Goal: Complete application form

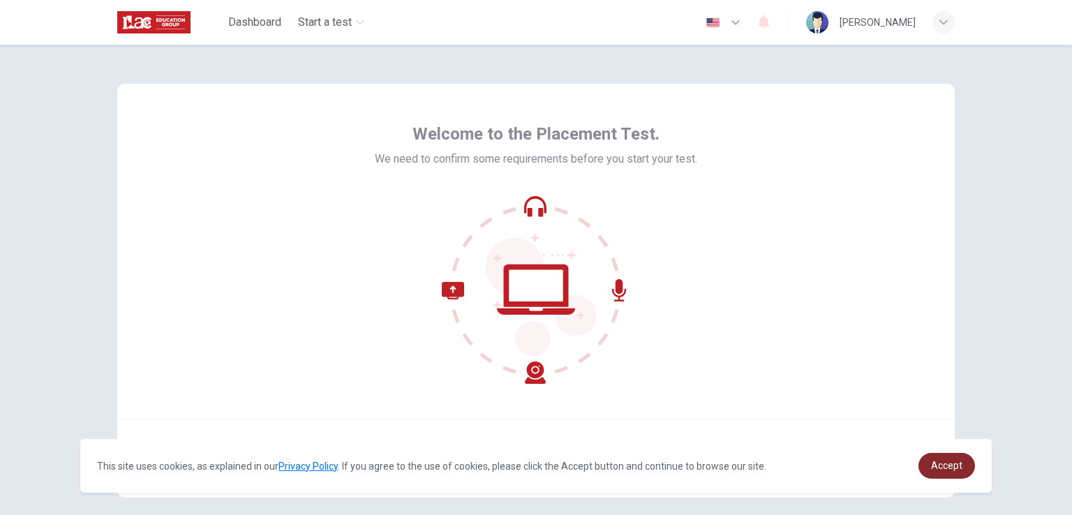
click at [943, 470] on span "Accept" at bounding box center [946, 465] width 31 height 11
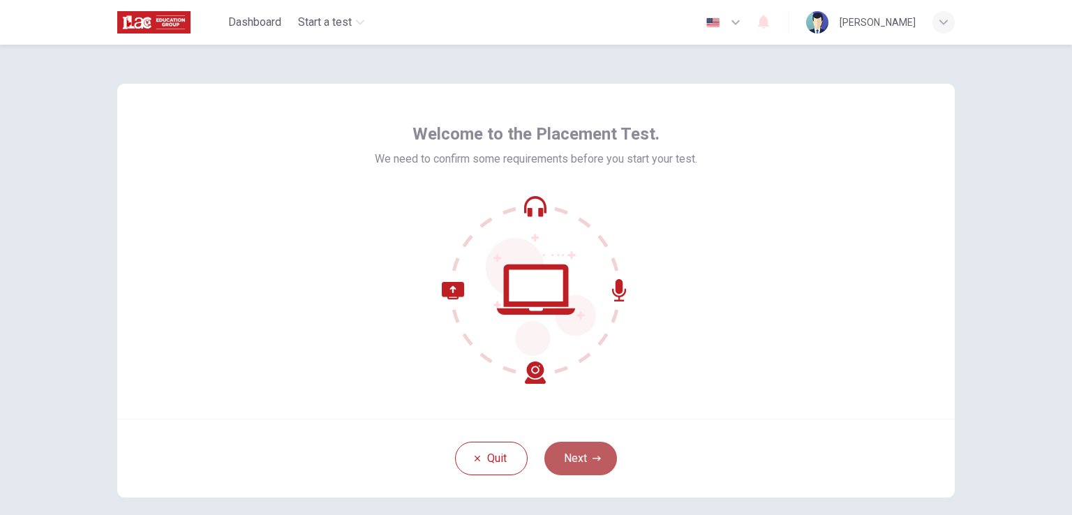
click at [585, 454] on button "Next" at bounding box center [580, 458] width 73 height 33
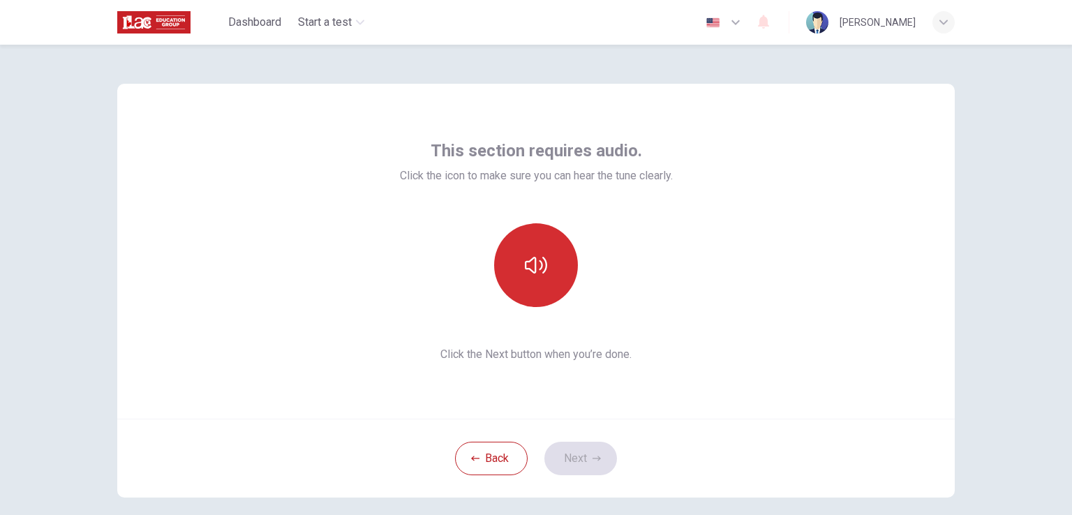
click at [536, 262] on icon "button" at bounding box center [536, 265] width 22 height 17
click at [540, 269] on icon "button" at bounding box center [536, 265] width 22 height 22
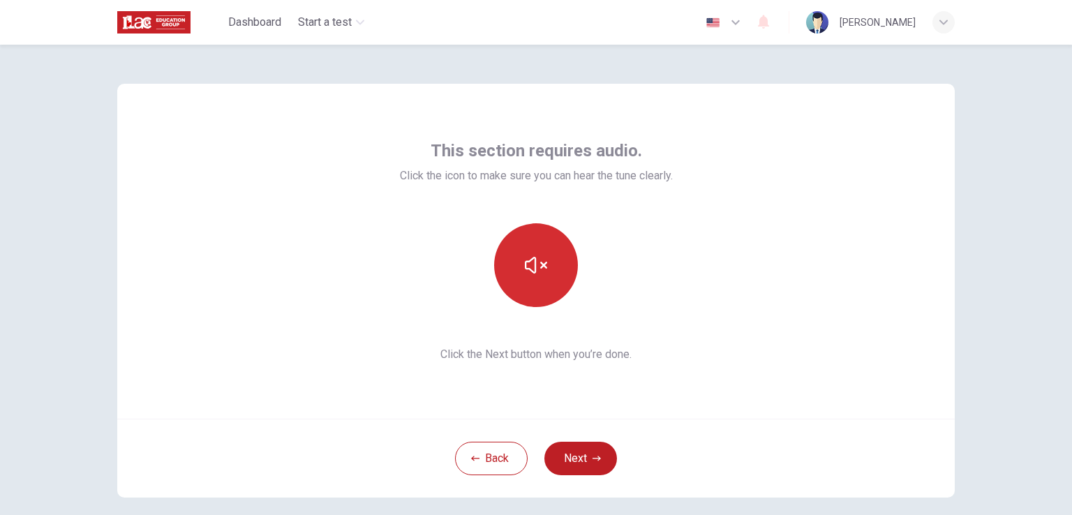
click at [540, 269] on icon "button" at bounding box center [536, 265] width 22 height 22
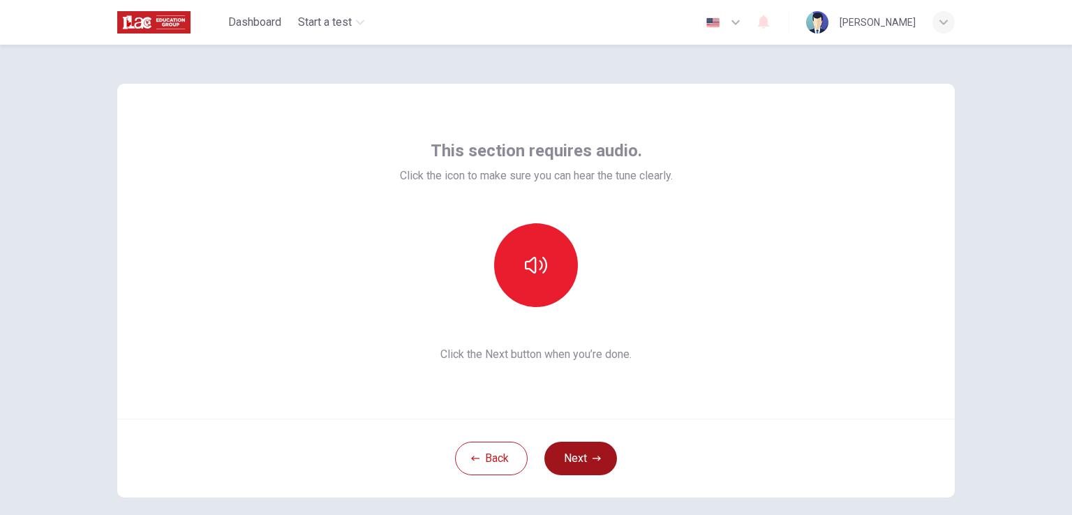
click at [593, 456] on icon "button" at bounding box center [596, 458] width 8 height 8
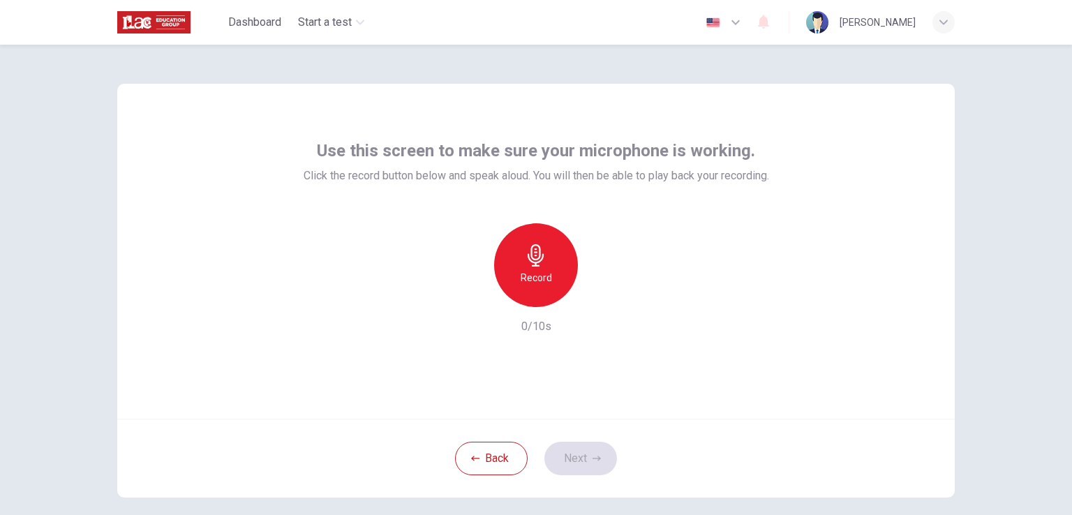
click at [534, 275] on h6 "Record" at bounding box center [536, 277] width 31 height 17
click at [598, 293] on icon "button" at bounding box center [601, 296] width 6 height 8
click at [581, 456] on button "Next" at bounding box center [580, 458] width 73 height 33
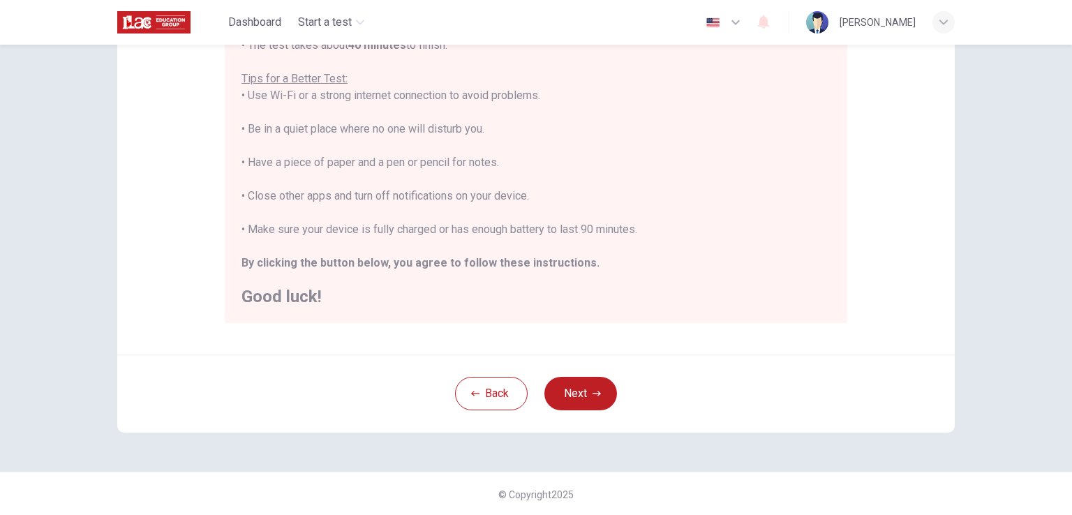
scroll to position [261, 0]
click at [590, 396] on button "Next" at bounding box center [580, 391] width 73 height 33
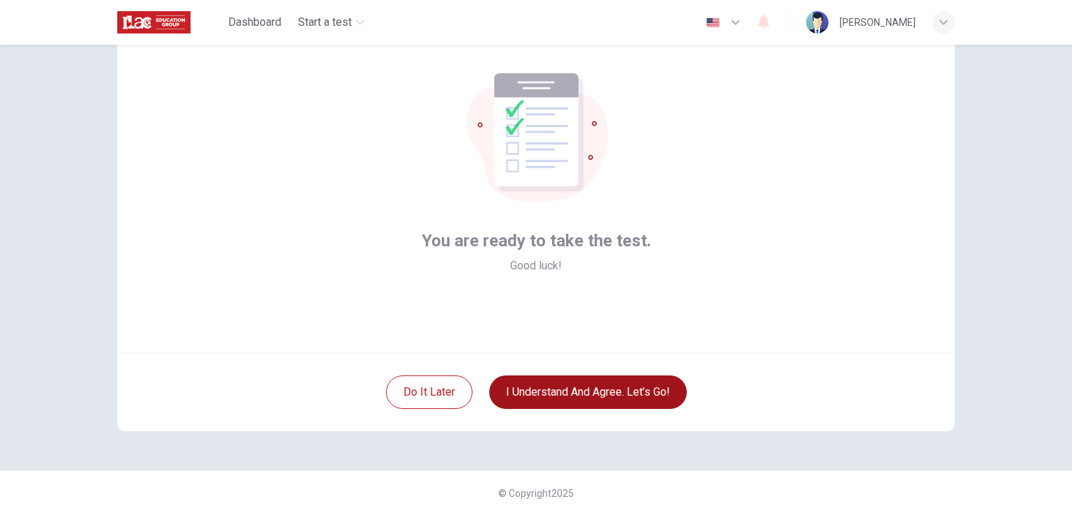
scroll to position [66, 0]
click at [602, 389] on button "I understand and agree. Let’s go!" at bounding box center [587, 391] width 197 height 33
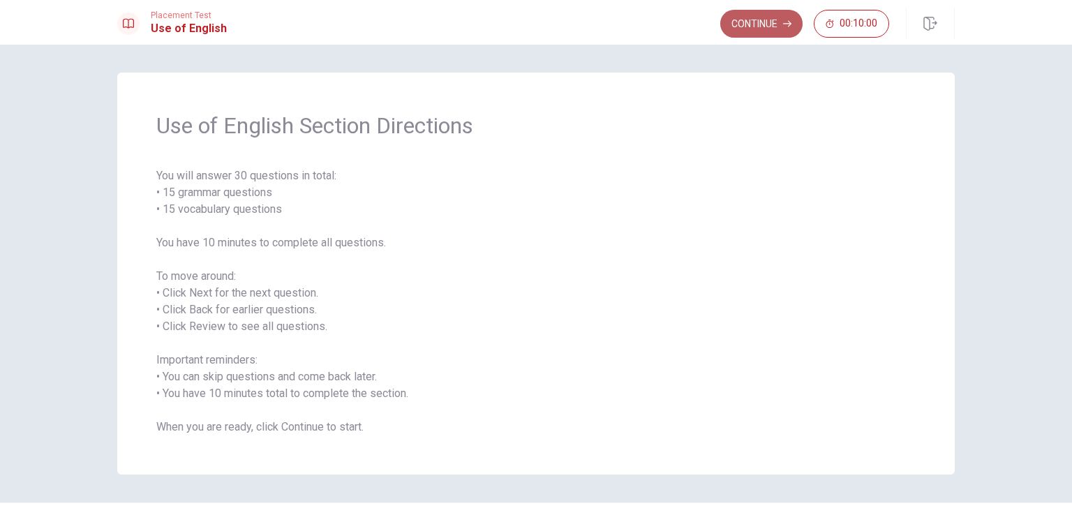
click at [749, 26] on button "Continue" at bounding box center [761, 24] width 82 height 28
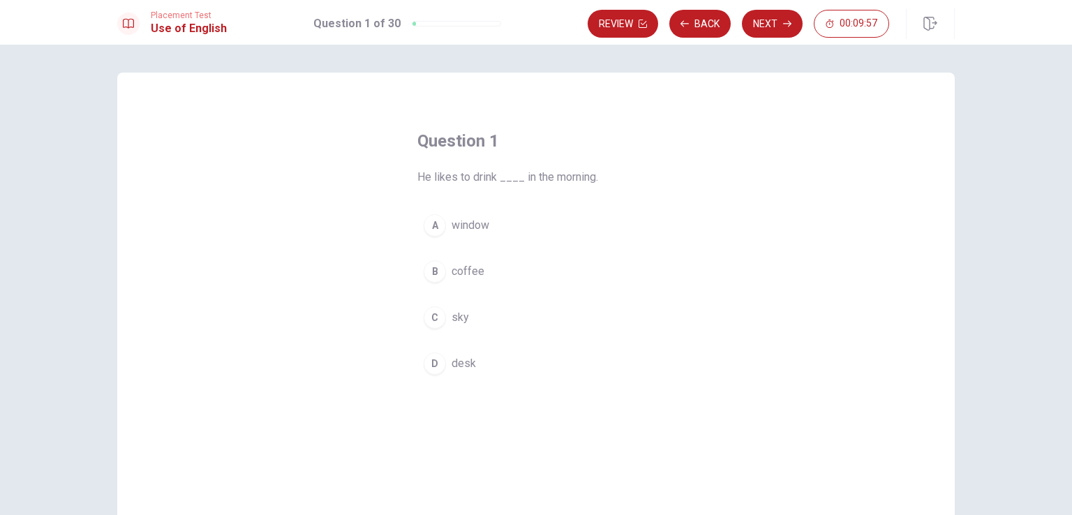
click at [470, 264] on span "coffee" at bounding box center [468, 271] width 33 height 17
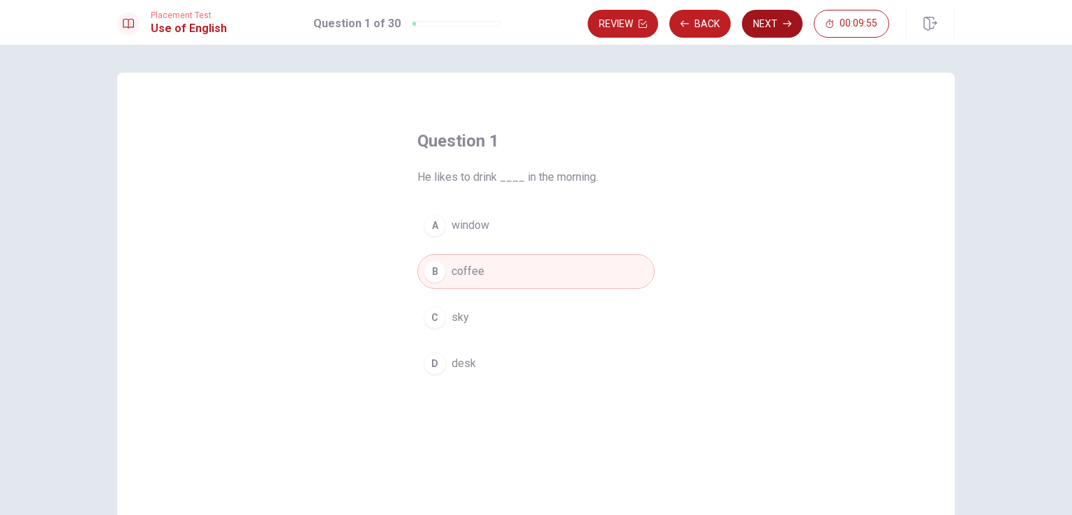
click at [779, 24] on button "Next" at bounding box center [772, 24] width 61 height 28
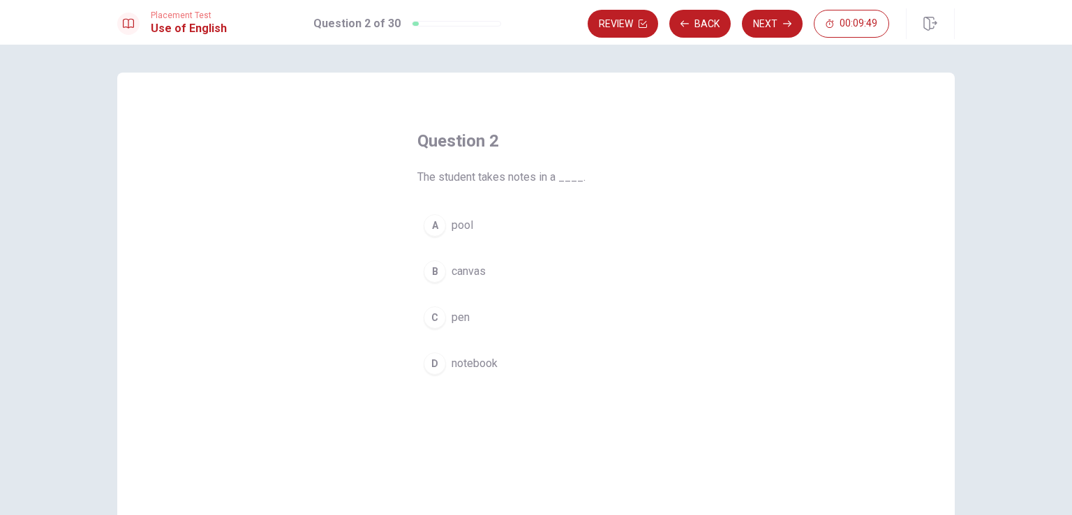
click at [484, 355] on span "notebook" at bounding box center [475, 363] width 46 height 17
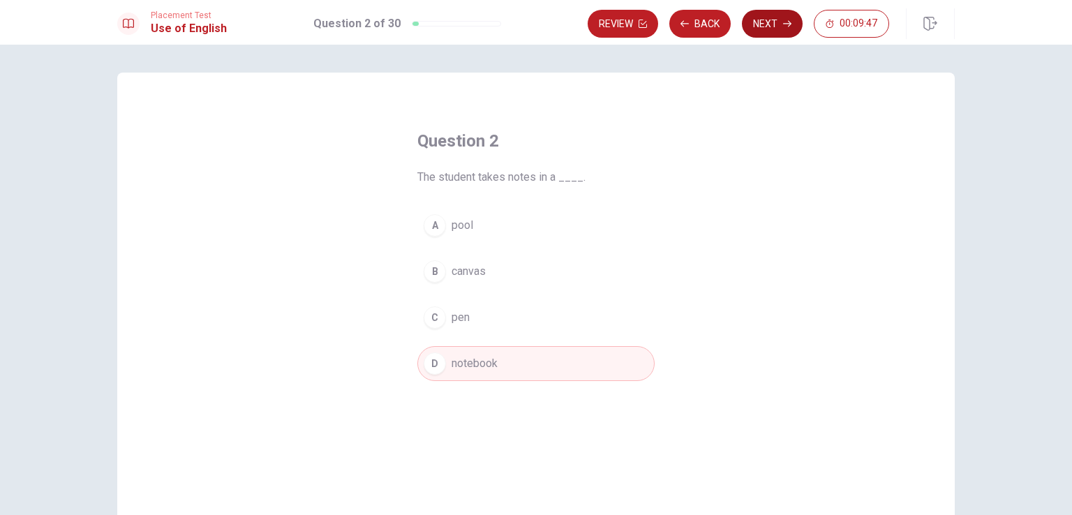
click at [761, 24] on button "Next" at bounding box center [772, 24] width 61 height 28
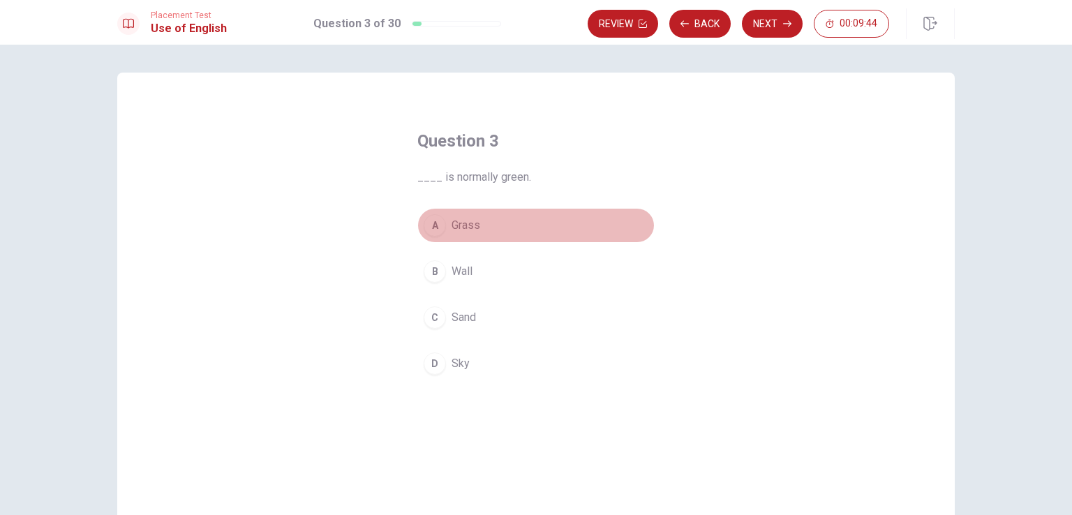
click at [485, 229] on button "A Grass" at bounding box center [535, 225] width 237 height 35
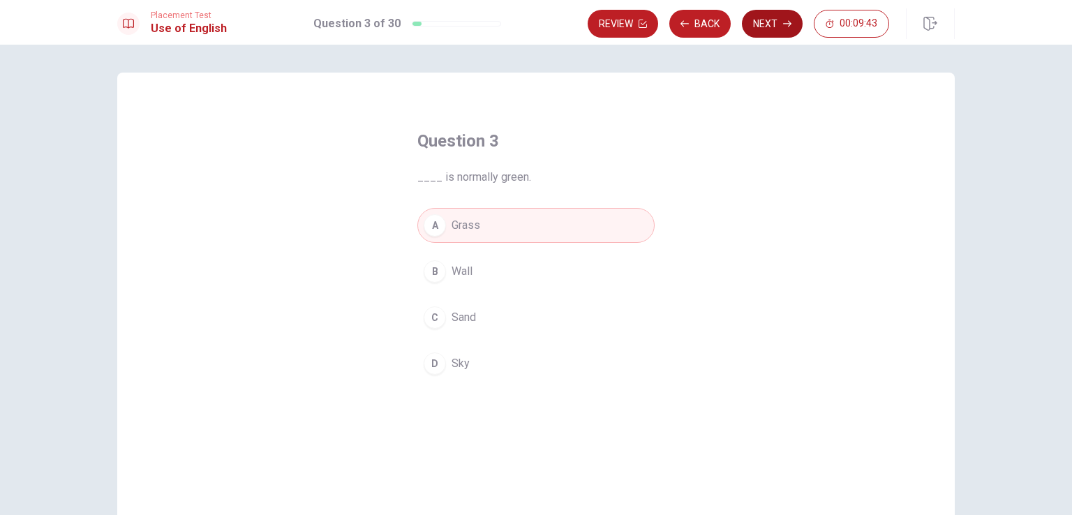
click at [777, 16] on button "Next" at bounding box center [772, 24] width 61 height 28
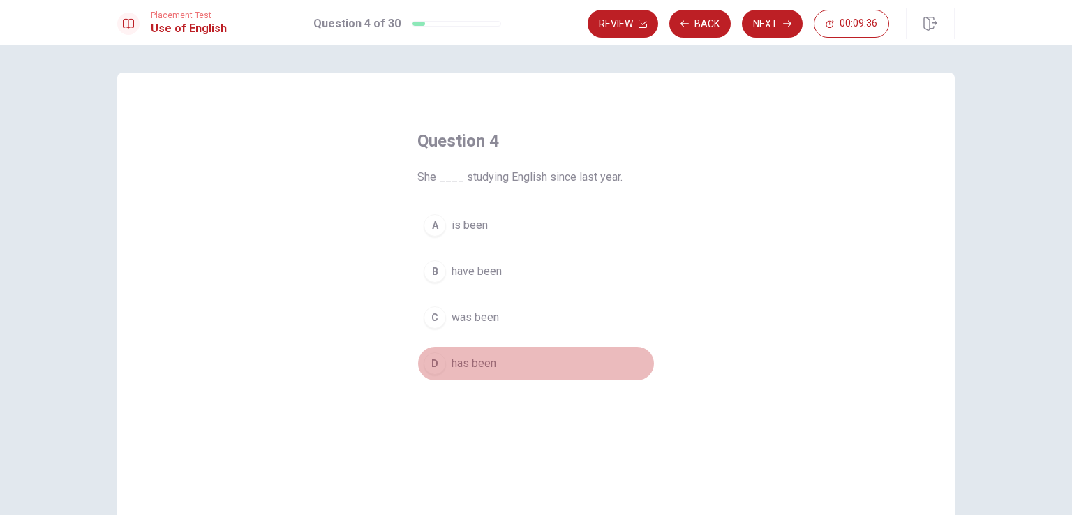
click at [494, 359] on button "D has been" at bounding box center [535, 363] width 237 height 35
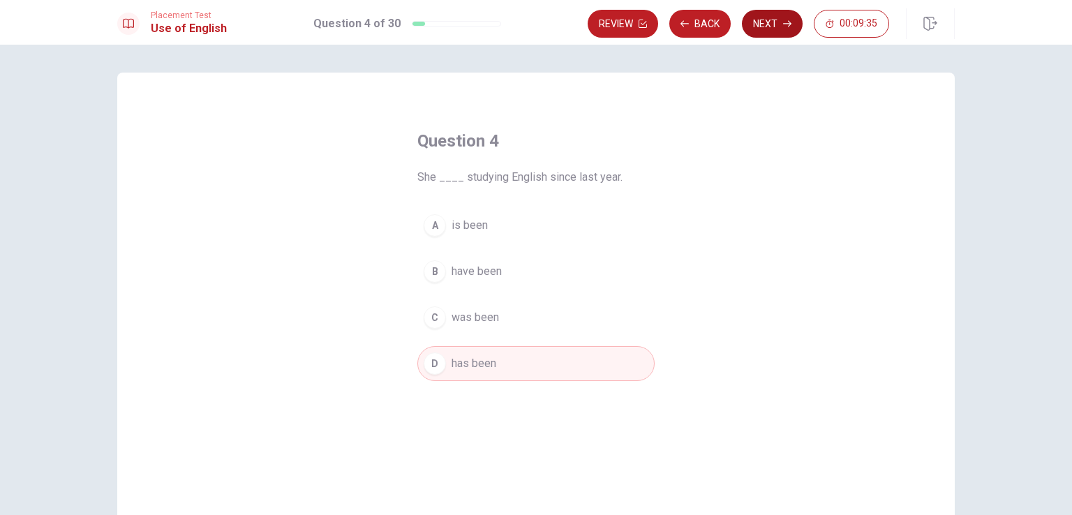
click at [768, 23] on button "Next" at bounding box center [772, 24] width 61 height 28
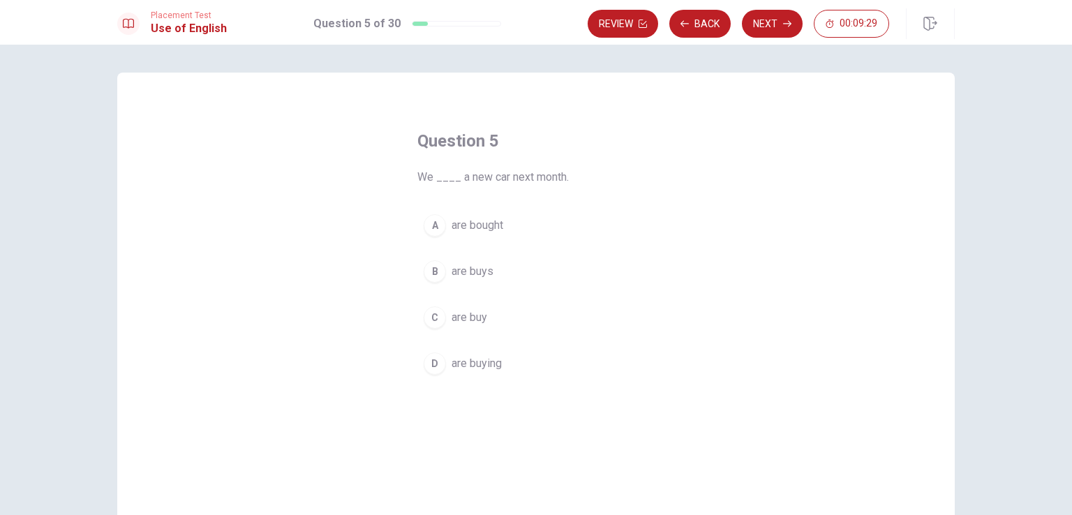
click at [498, 360] on span "are buying" at bounding box center [477, 363] width 50 height 17
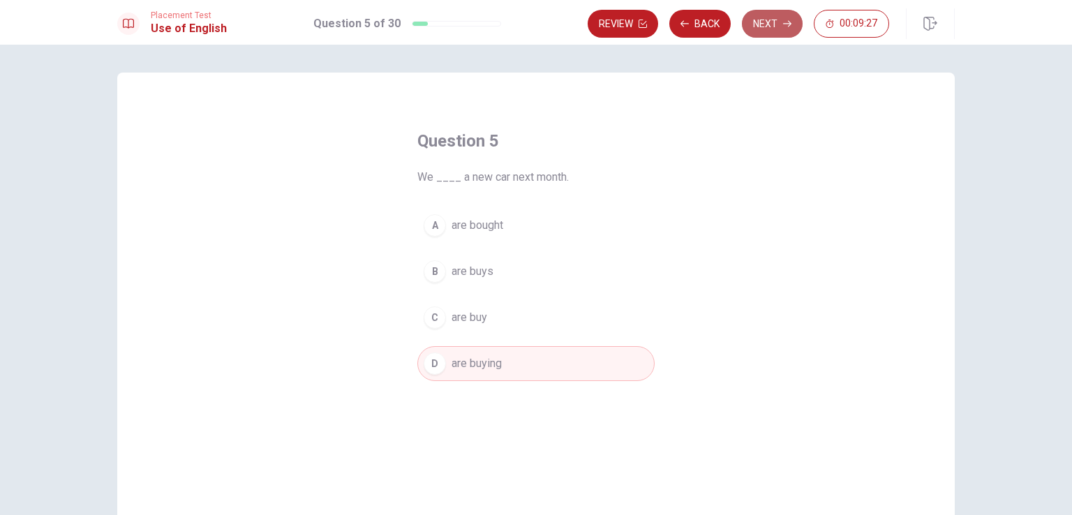
click at [772, 28] on button "Next" at bounding box center [772, 24] width 61 height 28
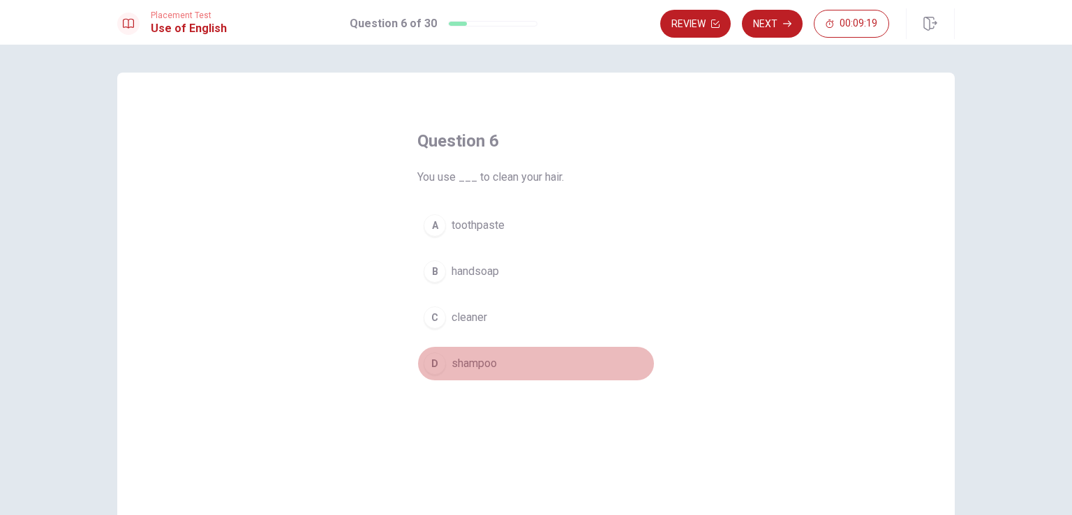
click at [477, 356] on span "shampoo" at bounding box center [474, 363] width 45 height 17
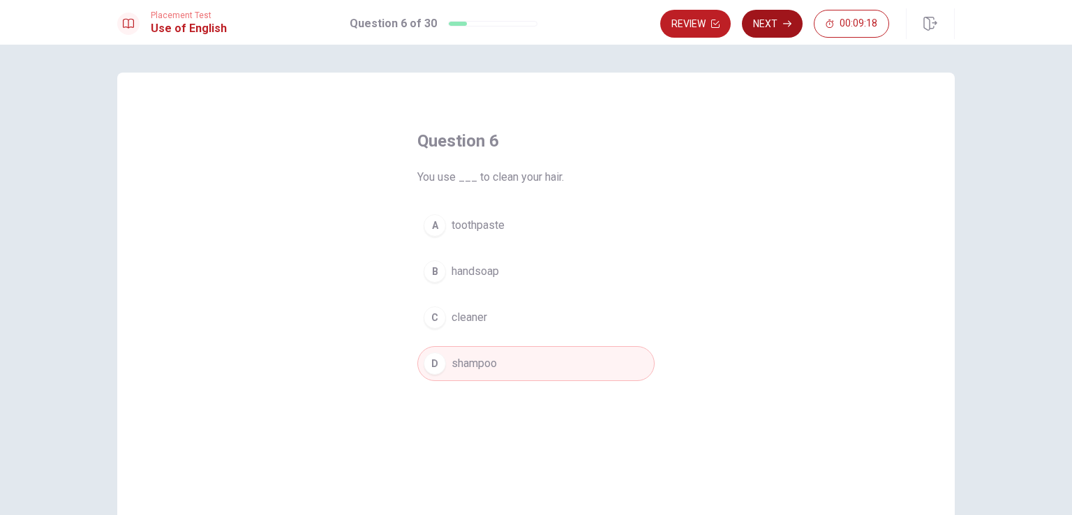
click at [765, 34] on button "Next" at bounding box center [772, 24] width 61 height 28
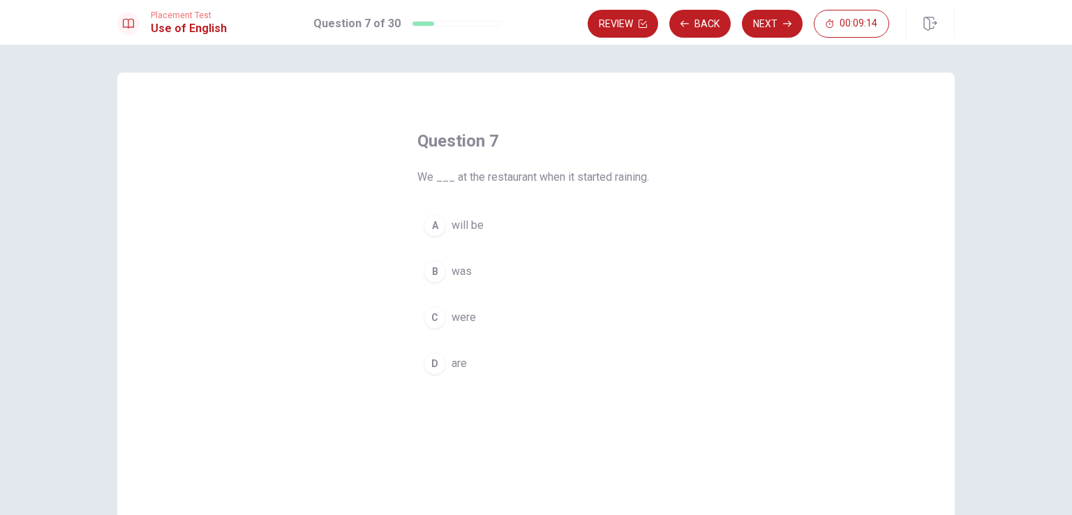
click at [482, 316] on button "C were" at bounding box center [535, 317] width 237 height 35
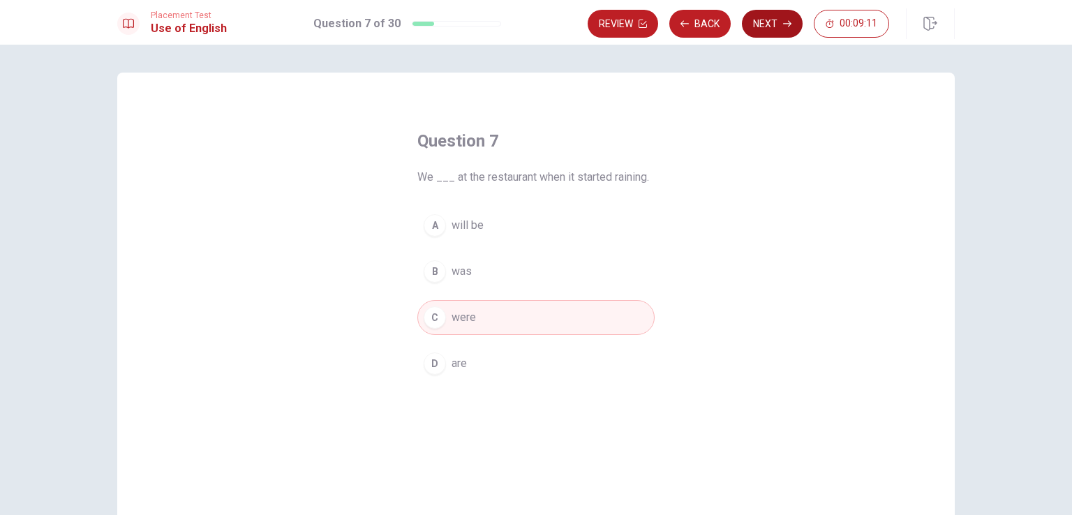
click at [765, 26] on button "Next" at bounding box center [772, 24] width 61 height 28
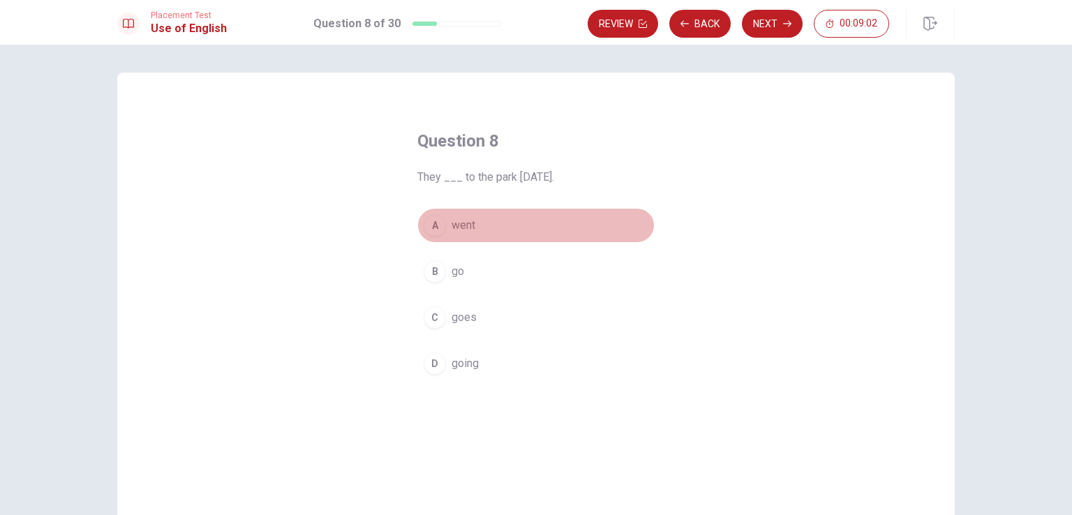
click at [476, 232] on button "A went" at bounding box center [535, 225] width 237 height 35
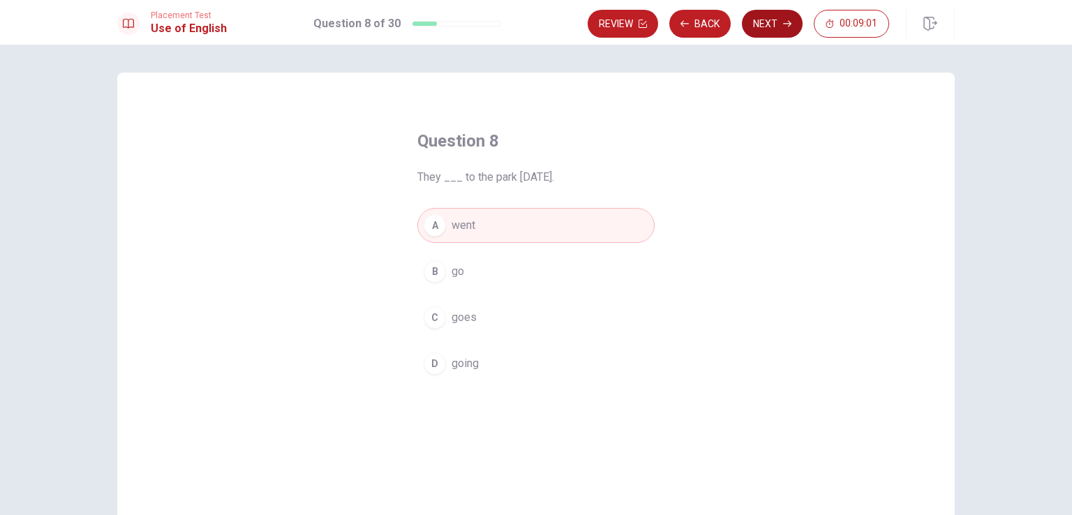
click at [787, 23] on icon "button" at bounding box center [787, 24] width 8 height 6
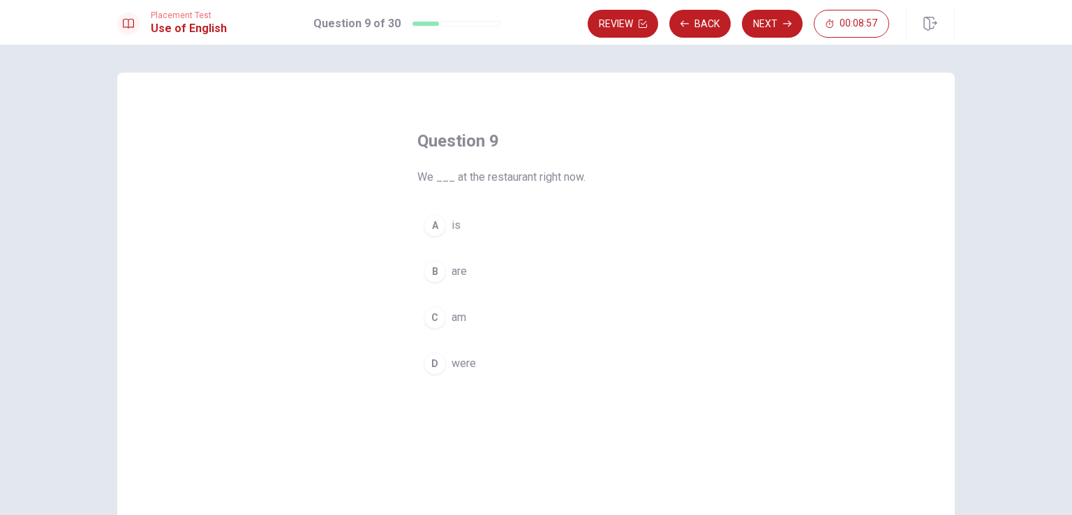
click at [481, 279] on button "B are" at bounding box center [535, 271] width 237 height 35
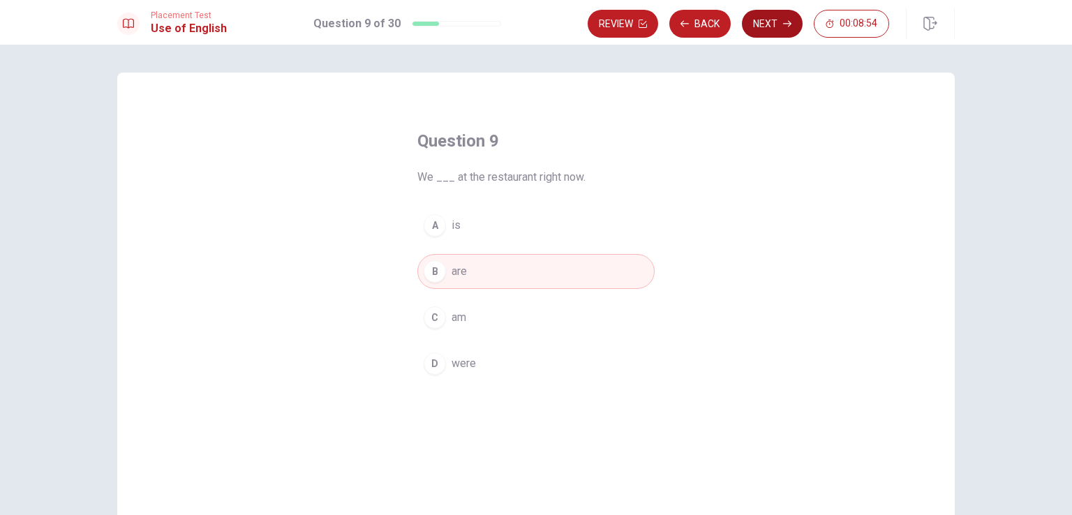
click at [758, 24] on button "Next" at bounding box center [772, 24] width 61 height 28
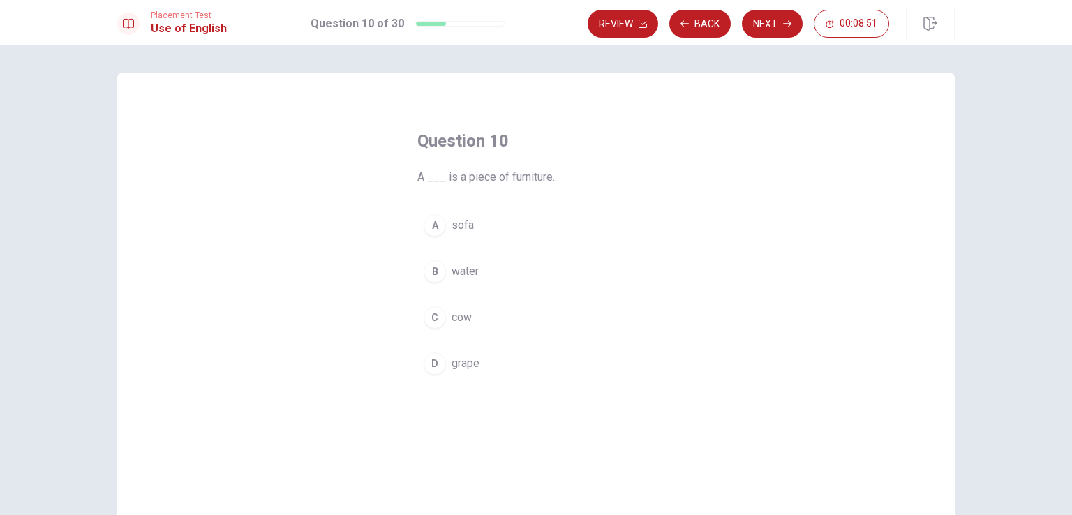
click at [529, 230] on button "A sofa" at bounding box center [535, 225] width 237 height 35
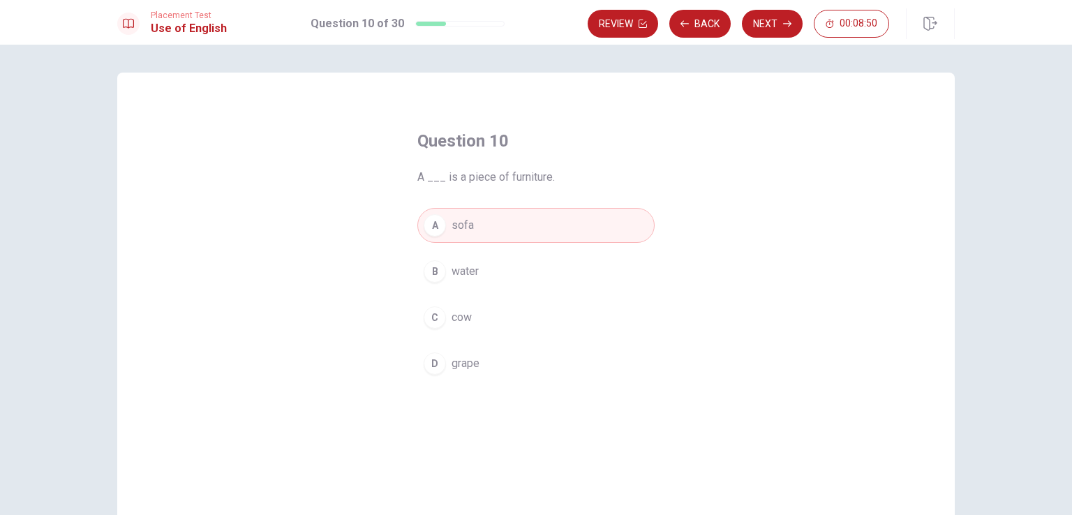
click at [760, 29] on button "Next" at bounding box center [772, 24] width 61 height 28
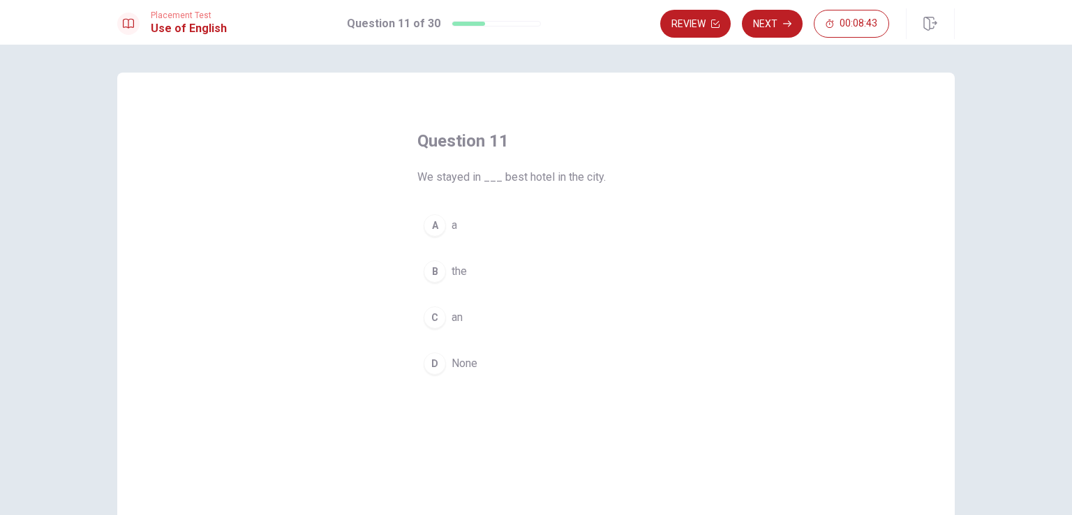
click at [500, 265] on button "B the" at bounding box center [535, 271] width 237 height 35
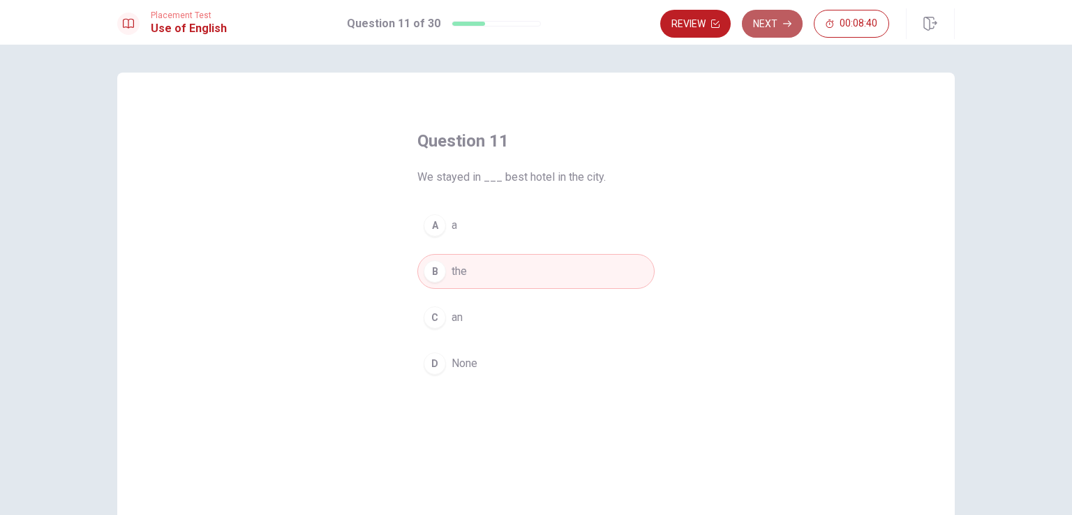
click at [757, 28] on button "Next" at bounding box center [772, 24] width 61 height 28
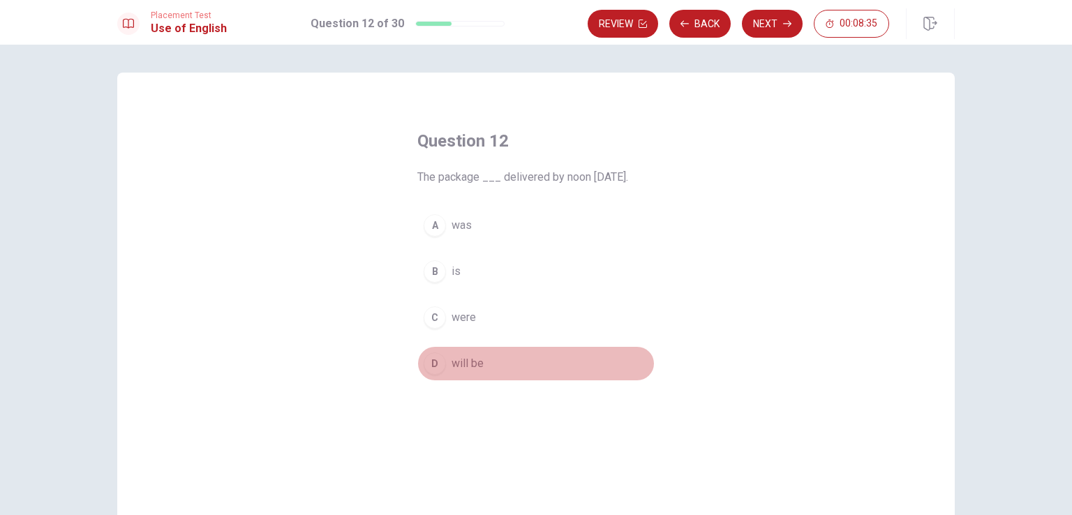
click at [493, 357] on button "D will be" at bounding box center [535, 363] width 237 height 35
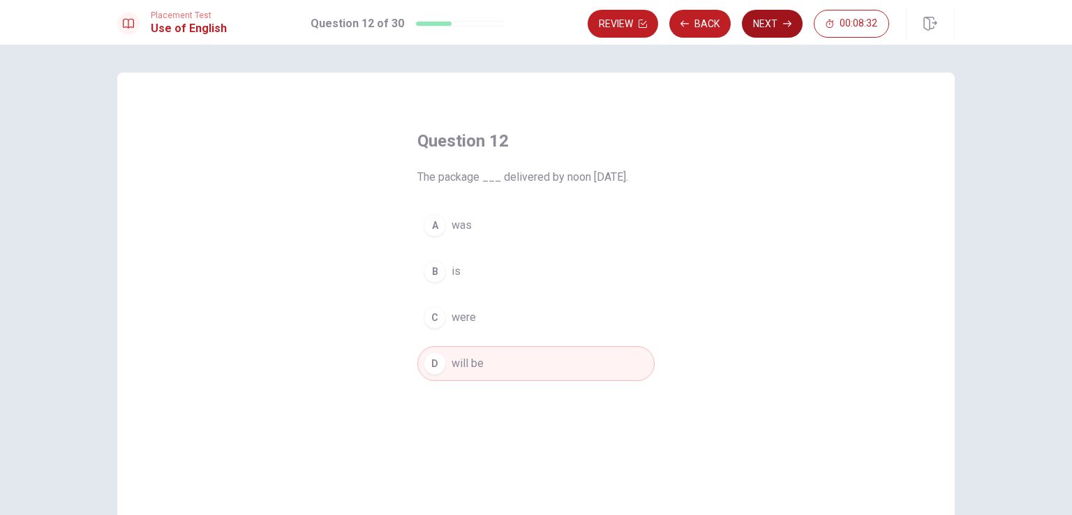
click at [761, 29] on button "Next" at bounding box center [772, 24] width 61 height 28
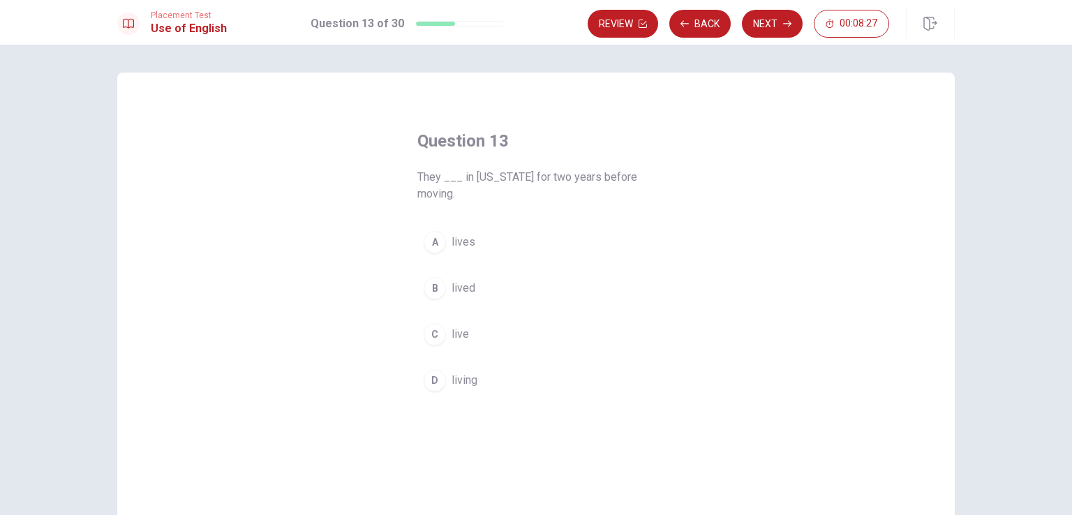
click at [477, 285] on button "B lived" at bounding box center [535, 288] width 237 height 35
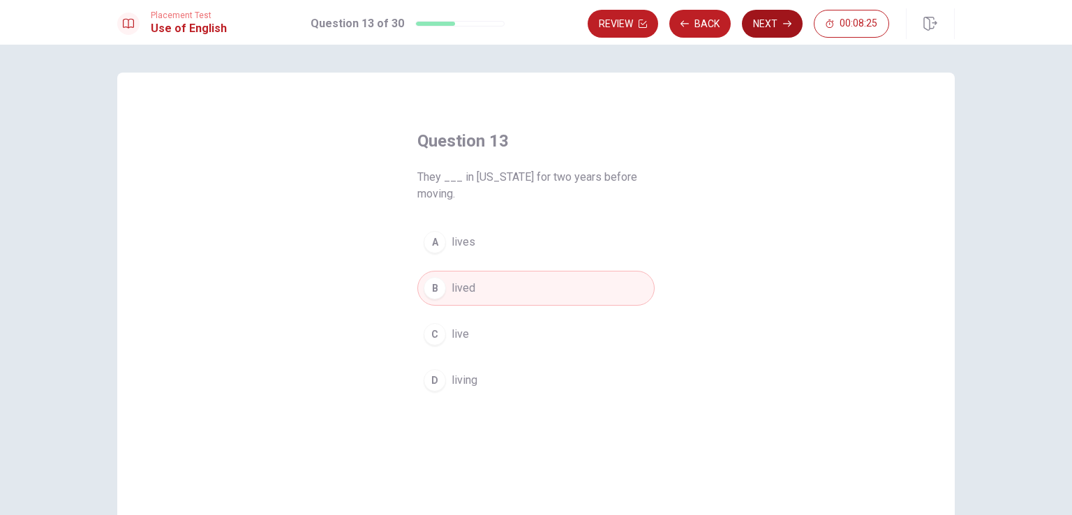
click at [776, 22] on button "Next" at bounding box center [772, 24] width 61 height 28
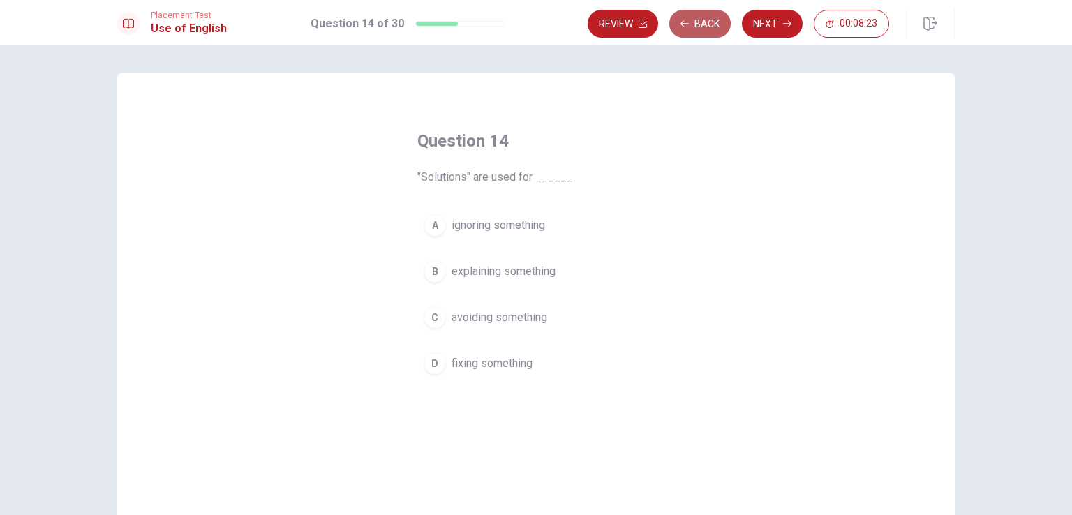
click at [706, 30] on button "Back" at bounding box center [699, 24] width 61 height 28
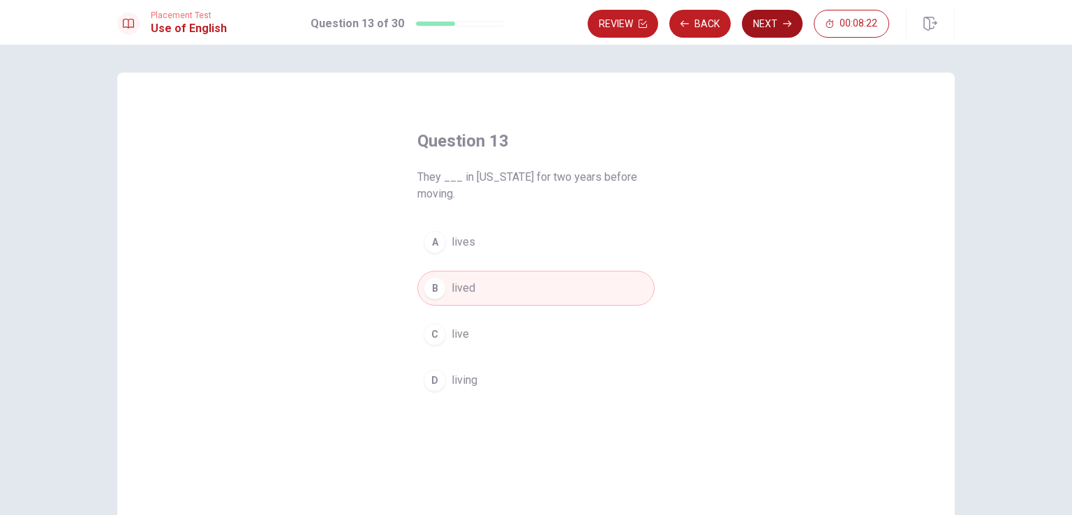
click at [756, 23] on button "Next" at bounding box center [772, 24] width 61 height 28
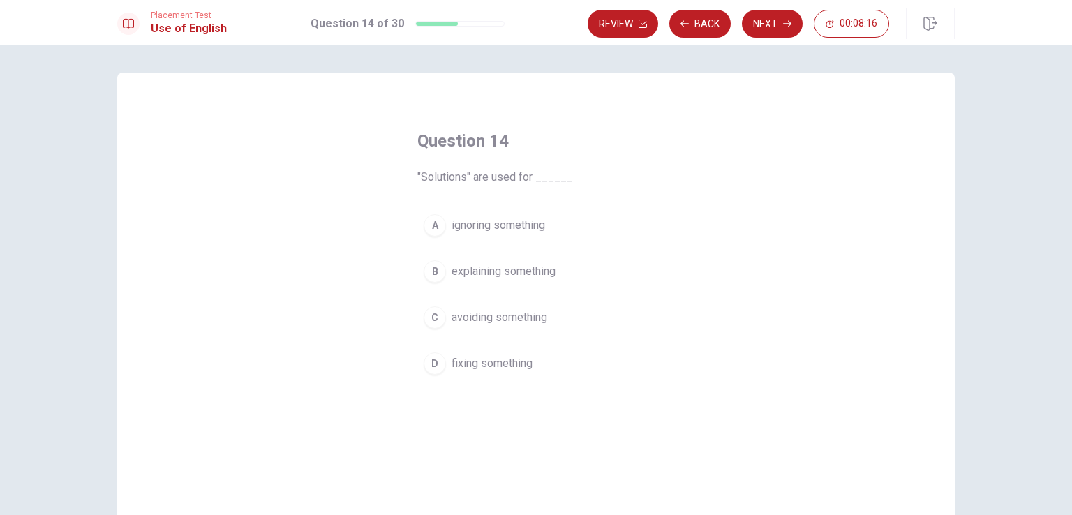
click at [514, 358] on span "fixing something" at bounding box center [492, 363] width 81 height 17
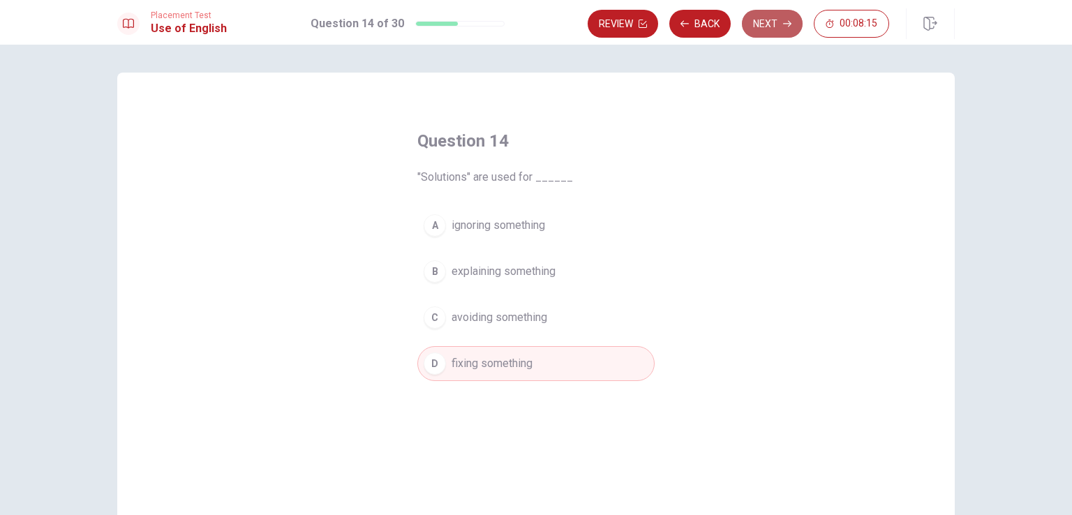
click at [765, 31] on button "Next" at bounding box center [772, 24] width 61 height 28
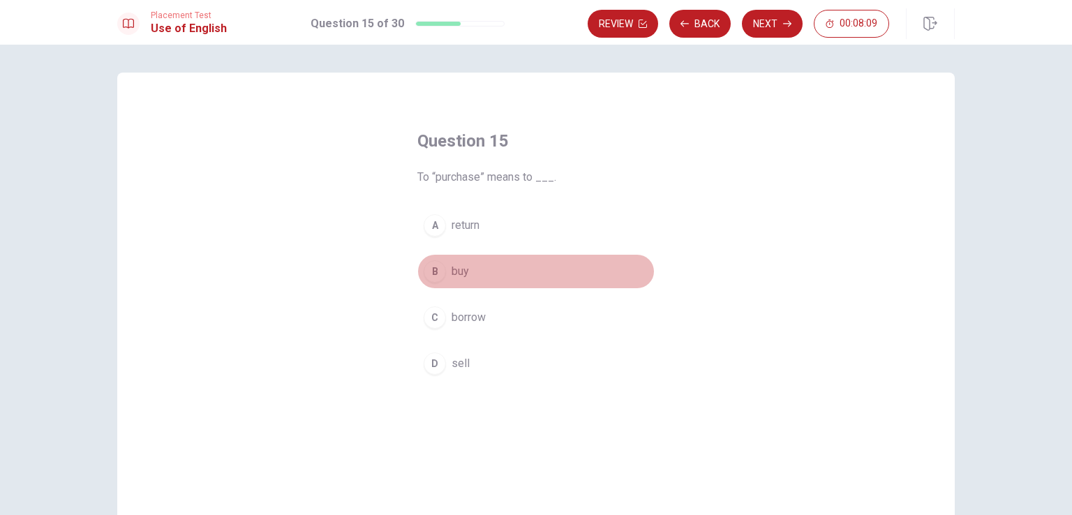
click at [468, 274] on button "B buy" at bounding box center [535, 271] width 237 height 35
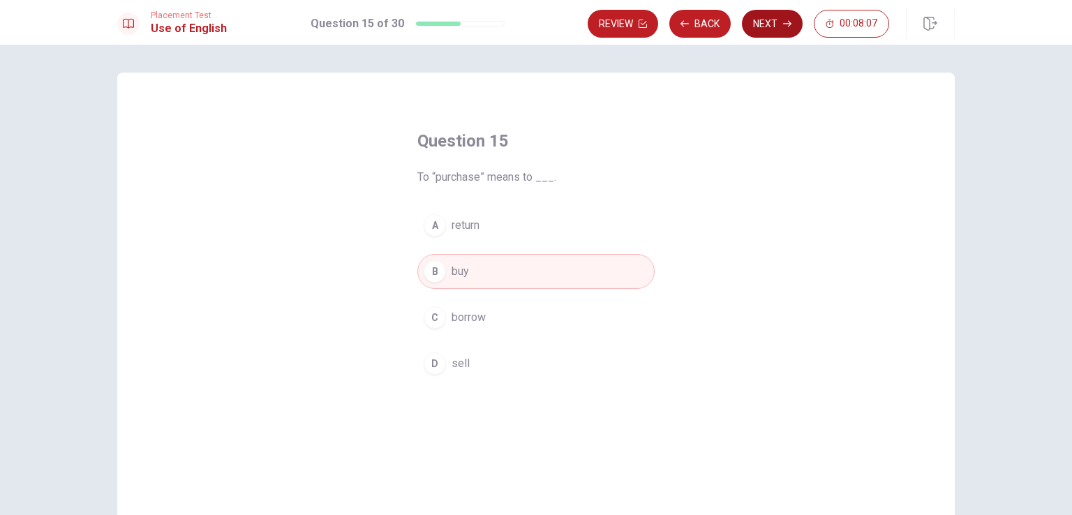
click at [759, 28] on button "Next" at bounding box center [772, 24] width 61 height 28
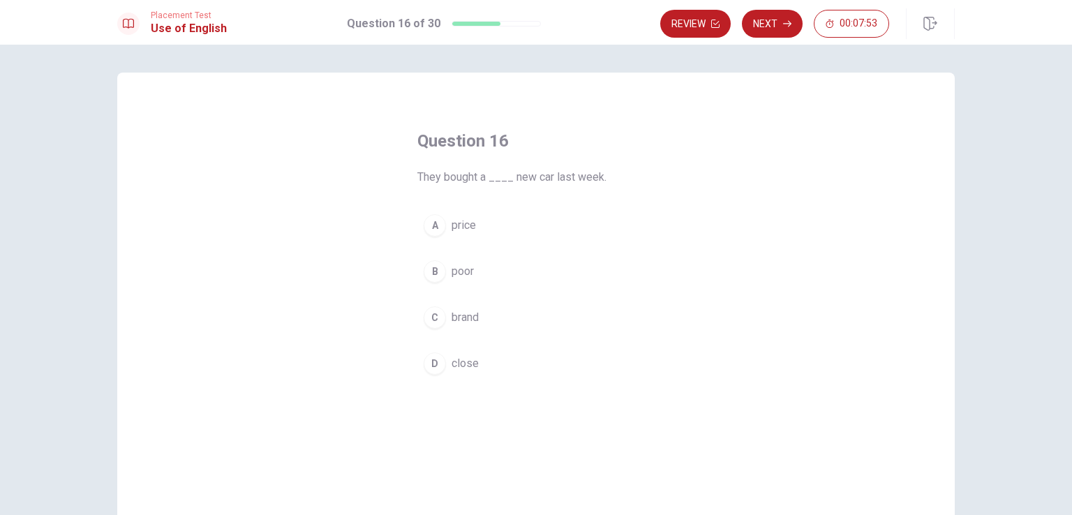
click at [466, 311] on span "brand" at bounding box center [465, 317] width 27 height 17
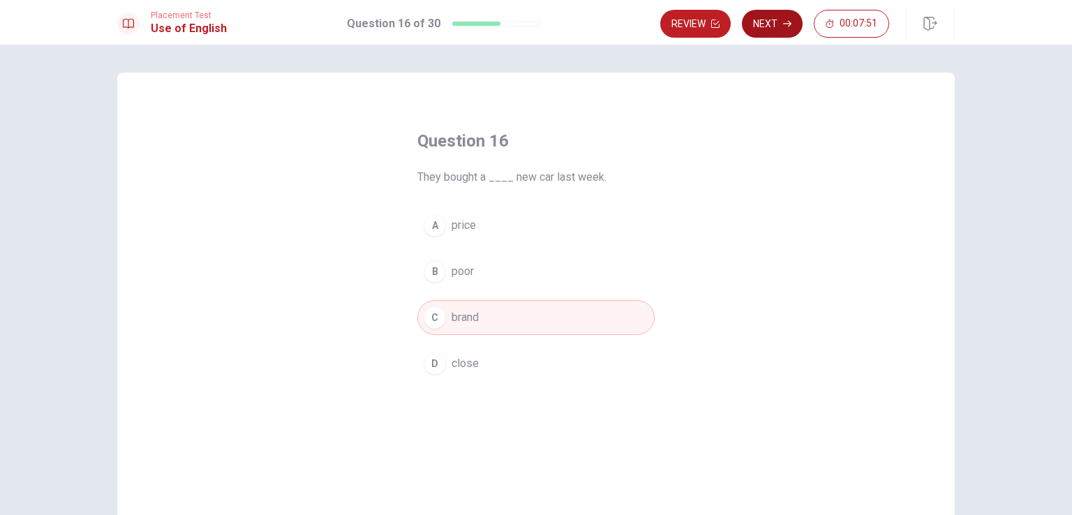
click at [769, 25] on button "Next" at bounding box center [772, 24] width 61 height 28
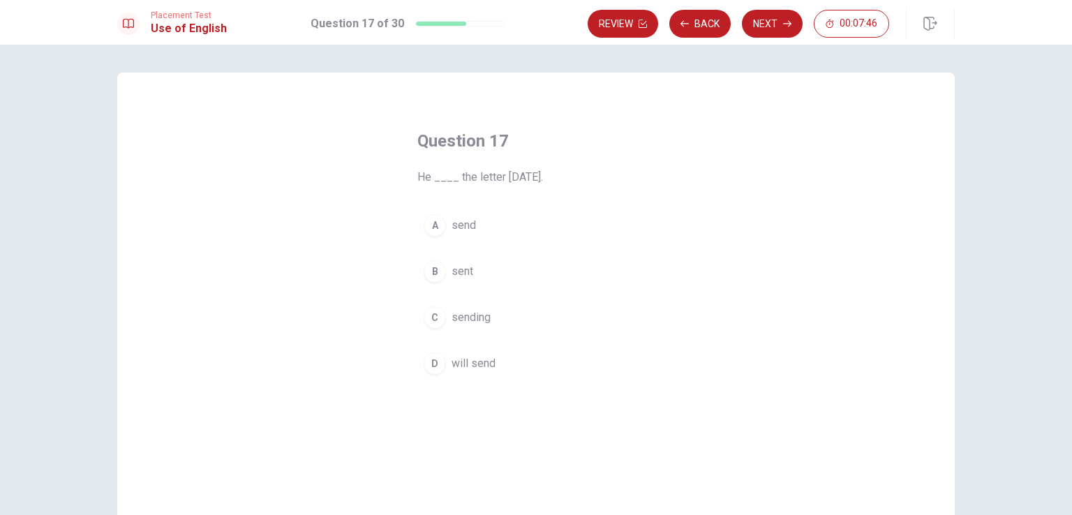
click at [505, 357] on button "D will send" at bounding box center [535, 363] width 237 height 35
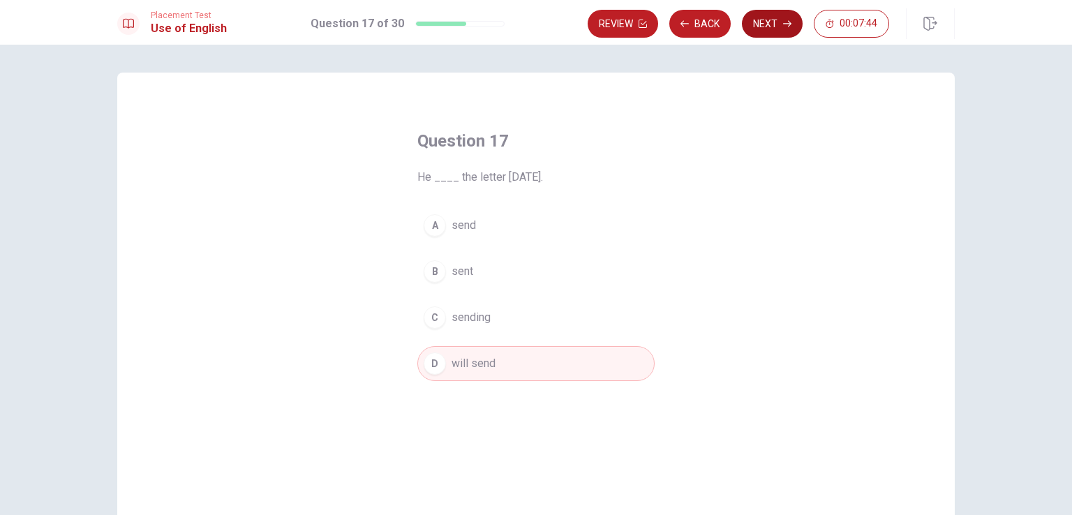
click at [784, 23] on icon "button" at bounding box center [787, 24] width 8 height 8
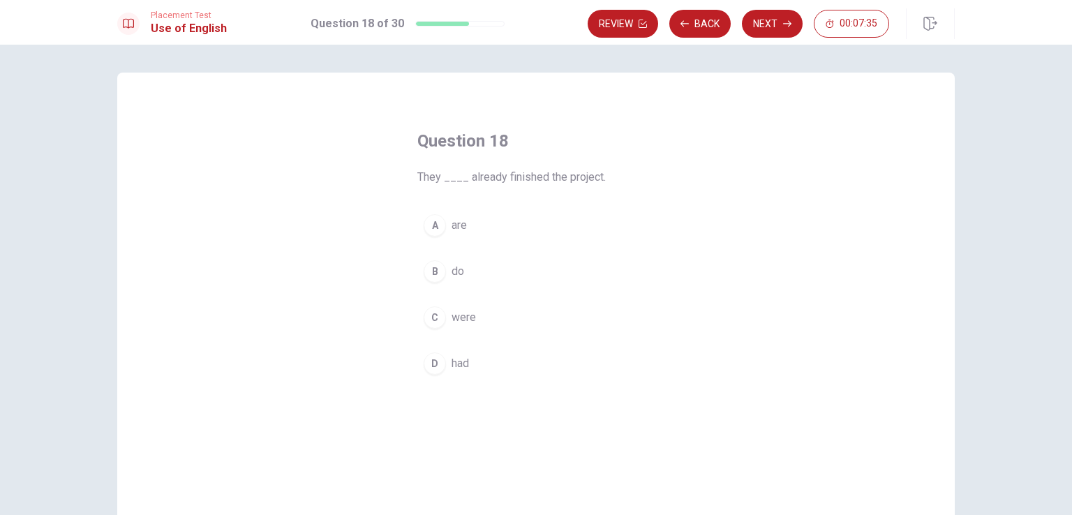
click at [477, 359] on button "D had" at bounding box center [535, 363] width 237 height 35
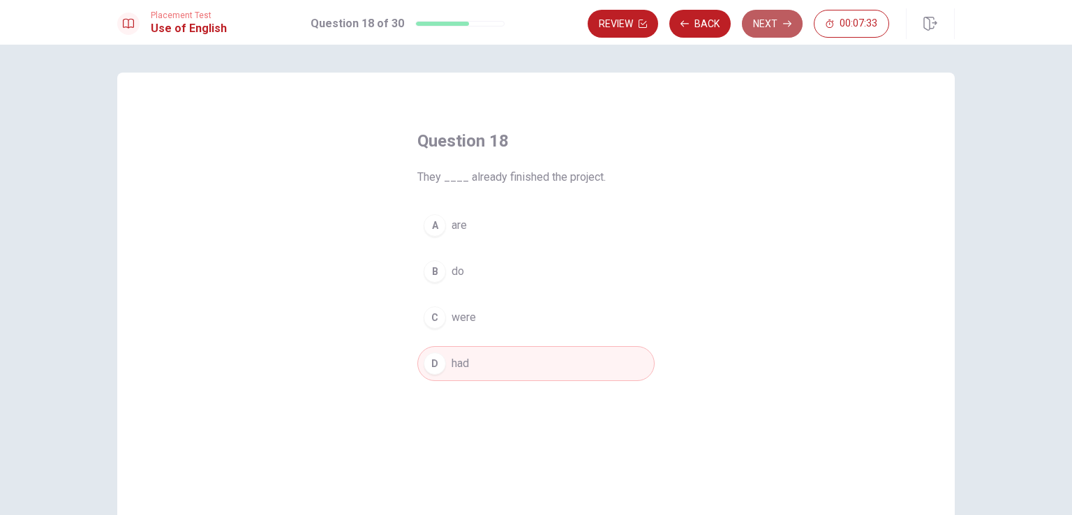
click at [765, 30] on button "Next" at bounding box center [772, 24] width 61 height 28
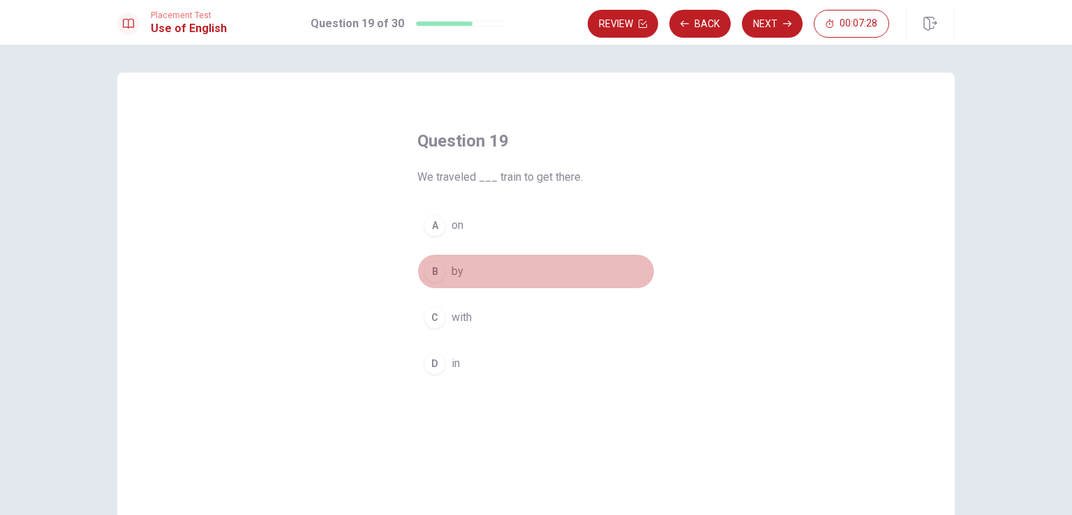
click at [480, 269] on button "B by" at bounding box center [535, 271] width 237 height 35
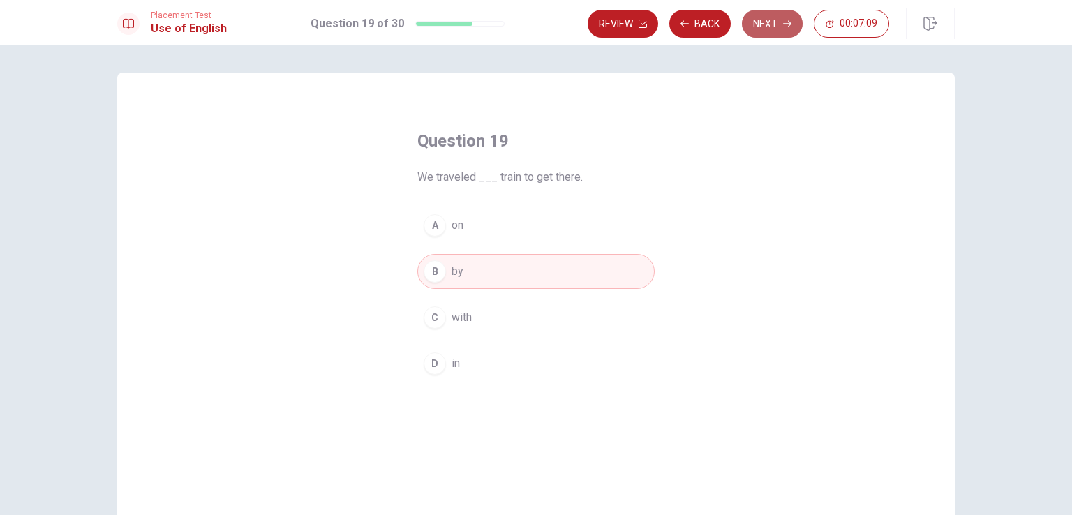
click at [759, 30] on button "Next" at bounding box center [772, 24] width 61 height 28
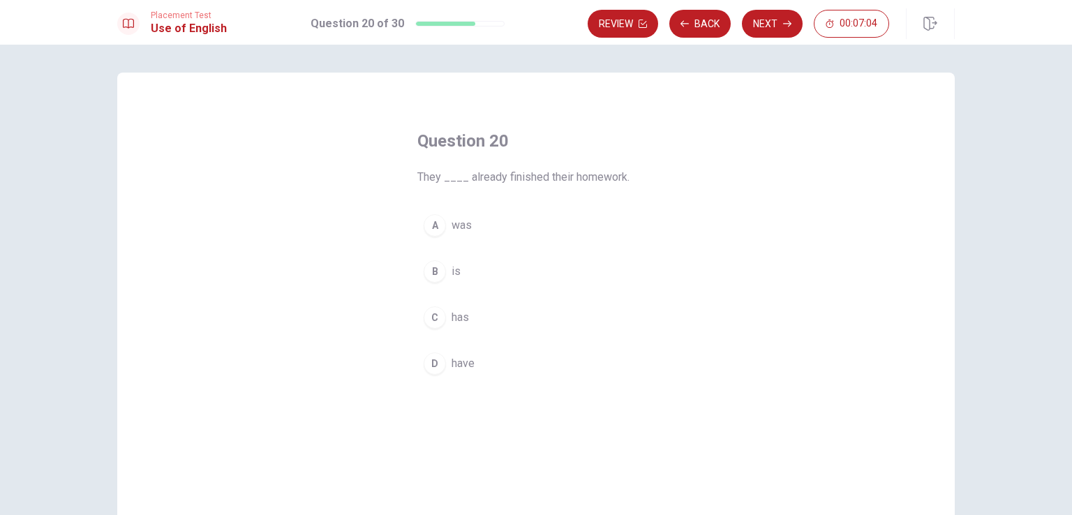
click at [461, 364] on span "have" at bounding box center [463, 363] width 23 height 17
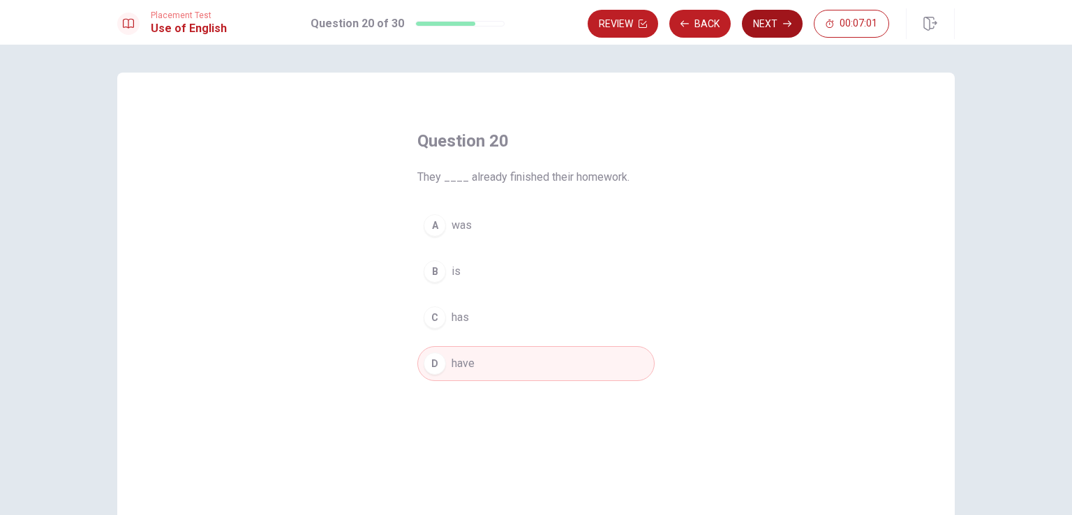
click at [787, 23] on icon "button" at bounding box center [787, 24] width 8 height 6
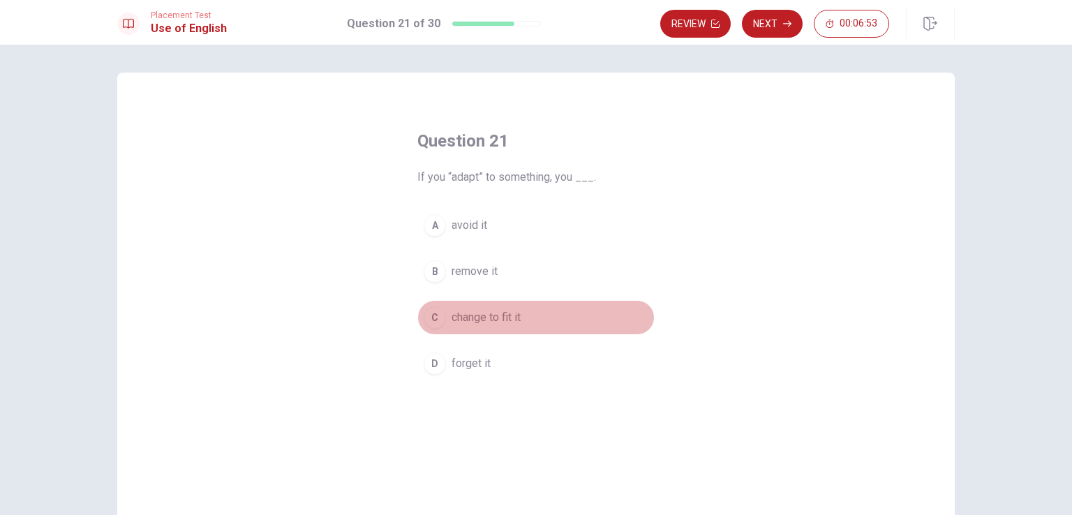
click at [504, 317] on span "change to fit it" at bounding box center [486, 317] width 69 height 17
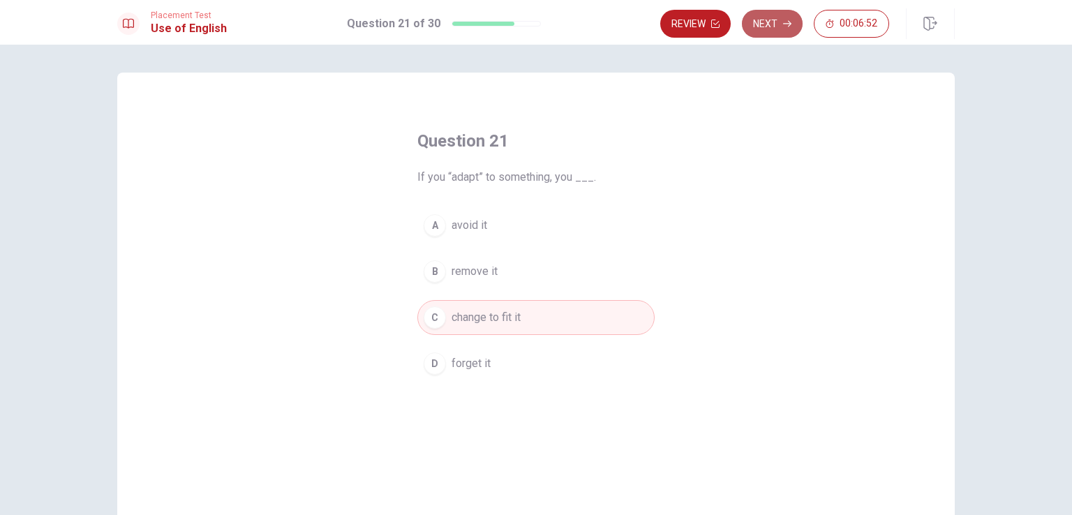
click at [770, 24] on button "Next" at bounding box center [772, 24] width 61 height 28
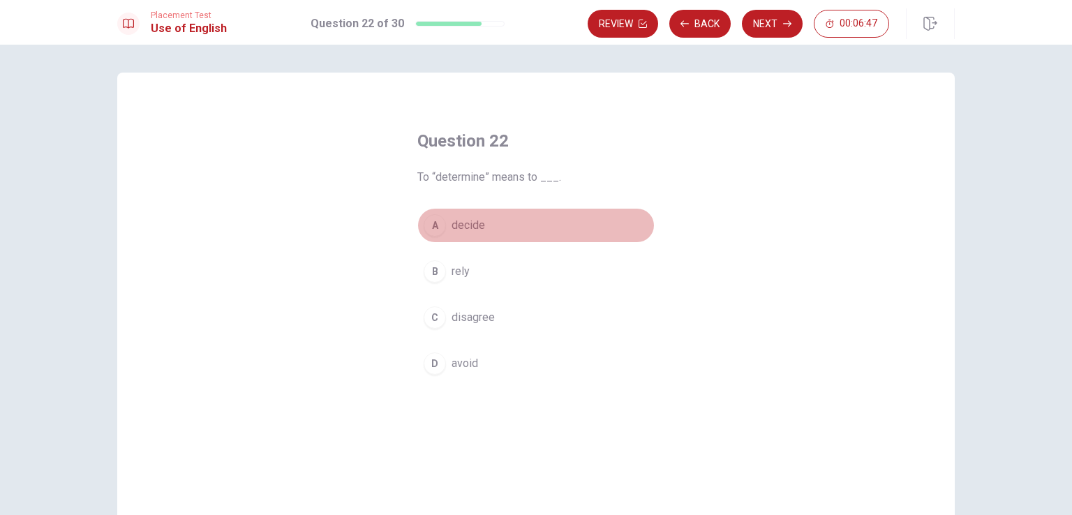
click at [504, 227] on button "A decide" at bounding box center [535, 225] width 237 height 35
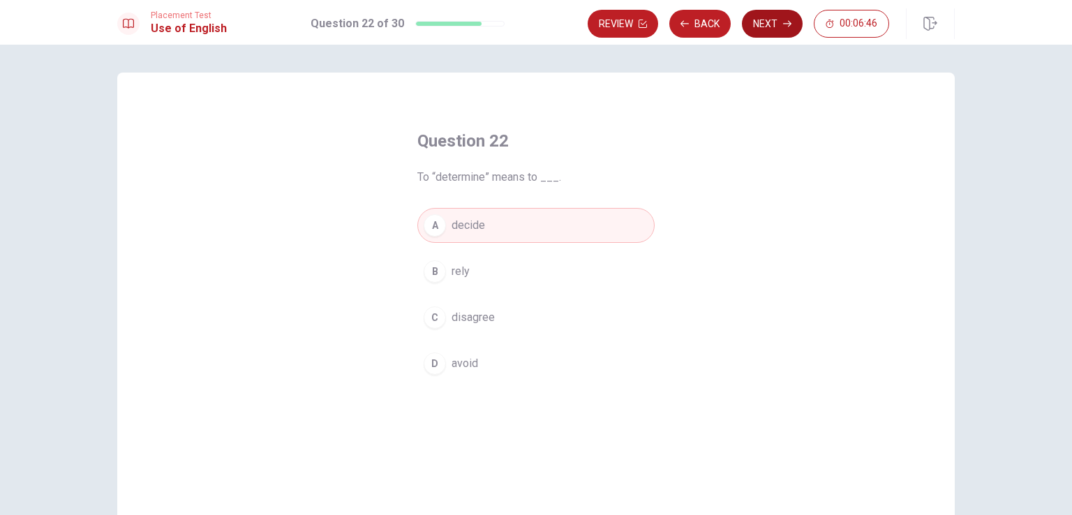
click at [768, 29] on button "Next" at bounding box center [772, 24] width 61 height 28
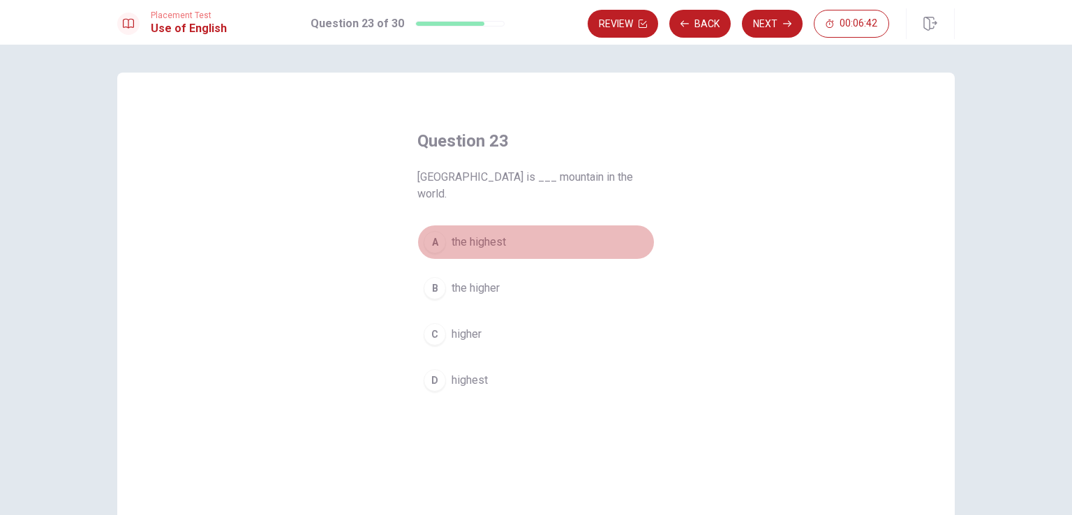
click at [509, 237] on button "A the highest" at bounding box center [535, 242] width 237 height 35
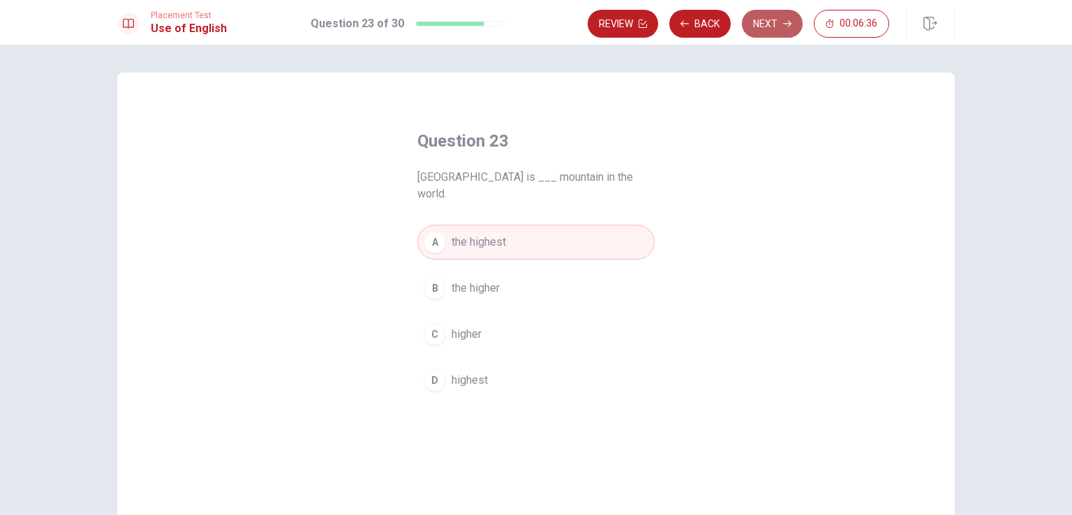
click at [766, 30] on button "Next" at bounding box center [772, 24] width 61 height 28
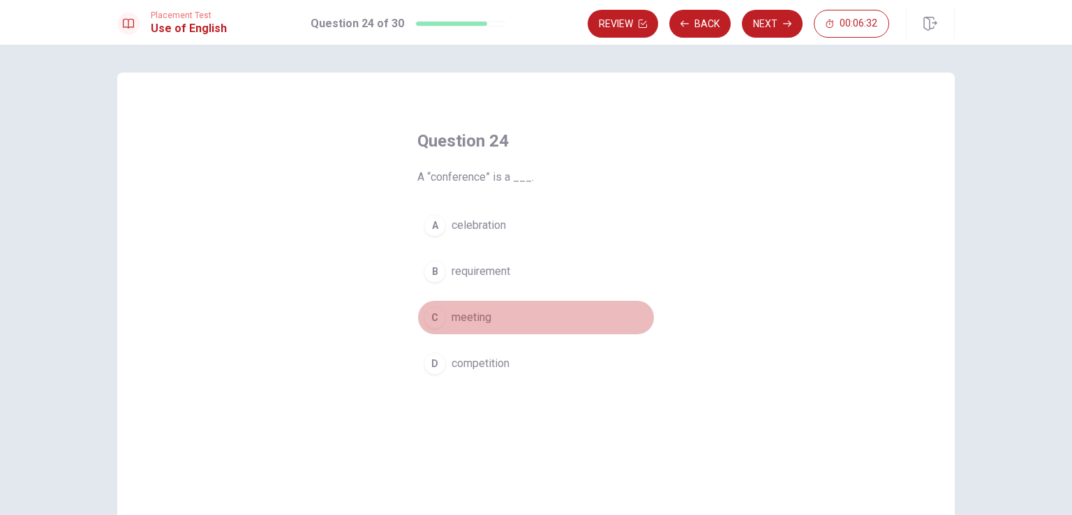
click at [518, 319] on button "C meeting" at bounding box center [535, 317] width 237 height 35
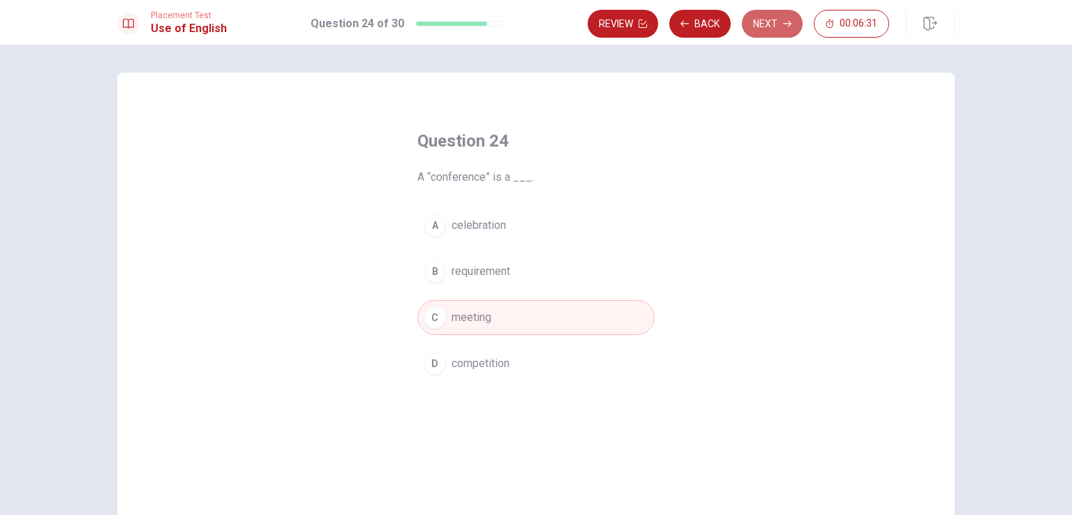
click at [771, 31] on button "Next" at bounding box center [772, 24] width 61 height 28
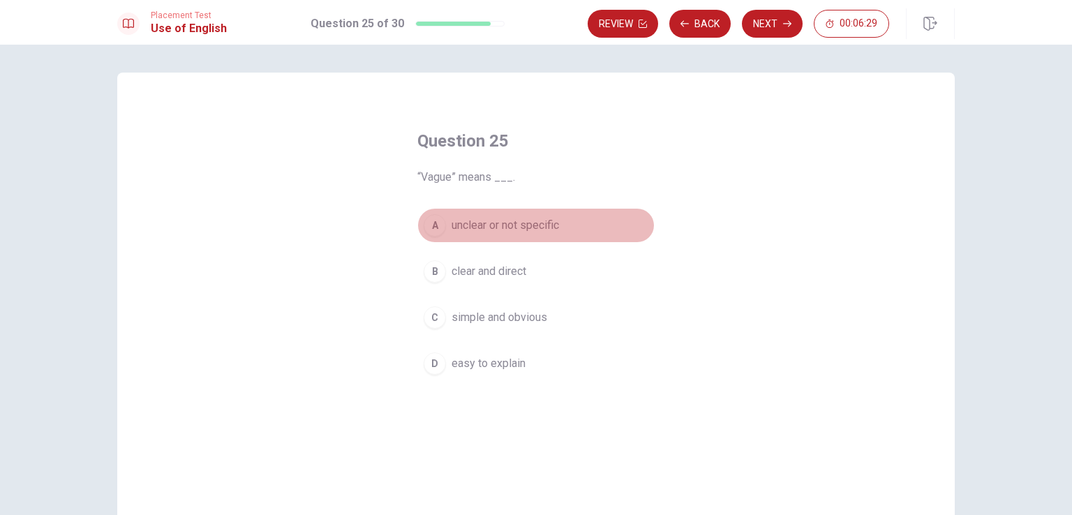
click at [574, 224] on button "A unclear or not specific" at bounding box center [535, 225] width 237 height 35
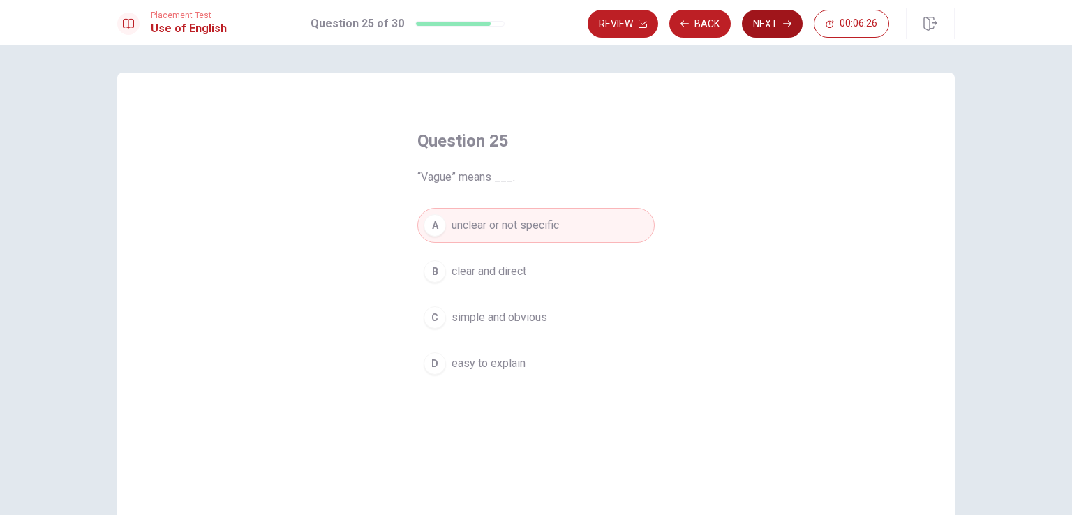
click at [775, 27] on button "Next" at bounding box center [772, 24] width 61 height 28
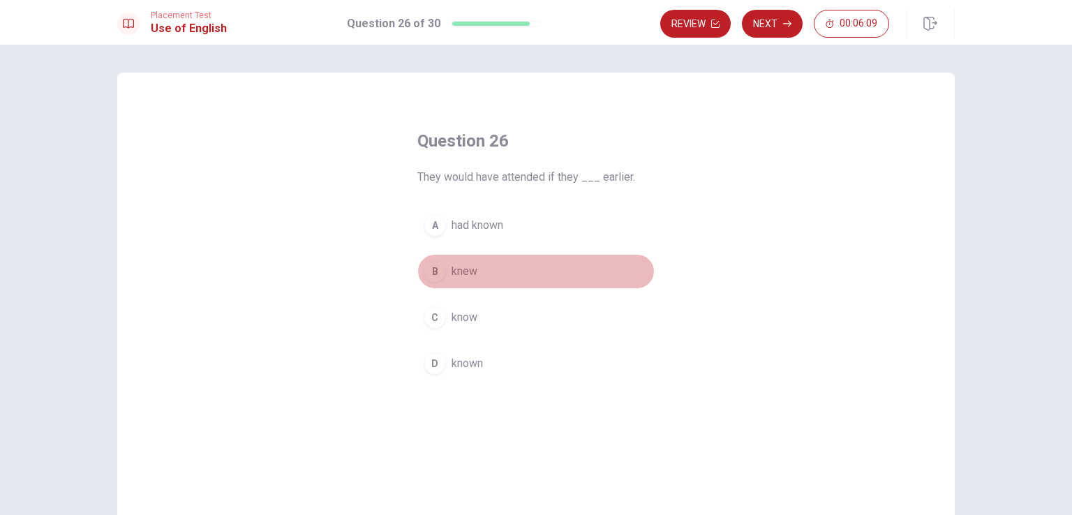
click at [512, 264] on button "B knew" at bounding box center [535, 271] width 237 height 35
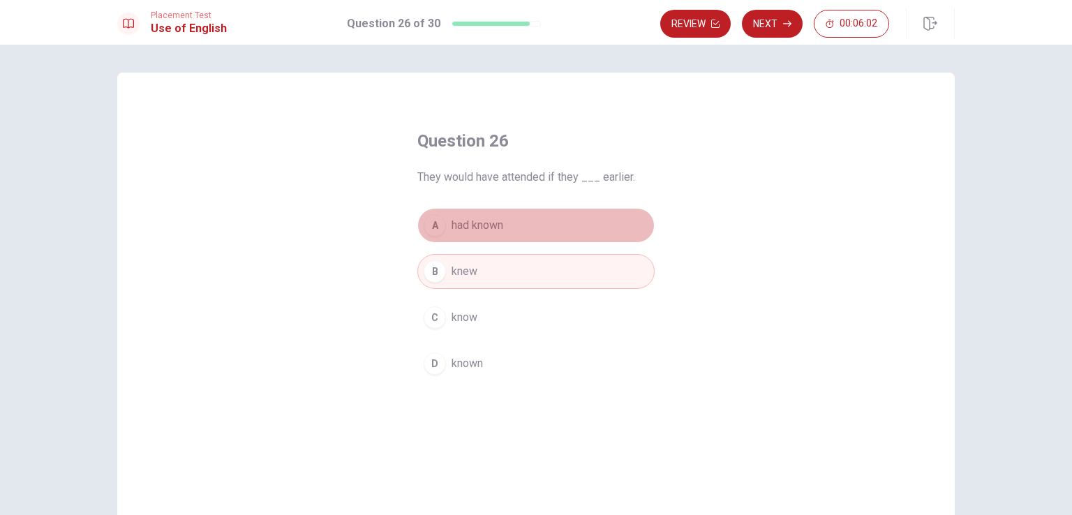
click at [558, 224] on button "A had known" at bounding box center [535, 225] width 237 height 35
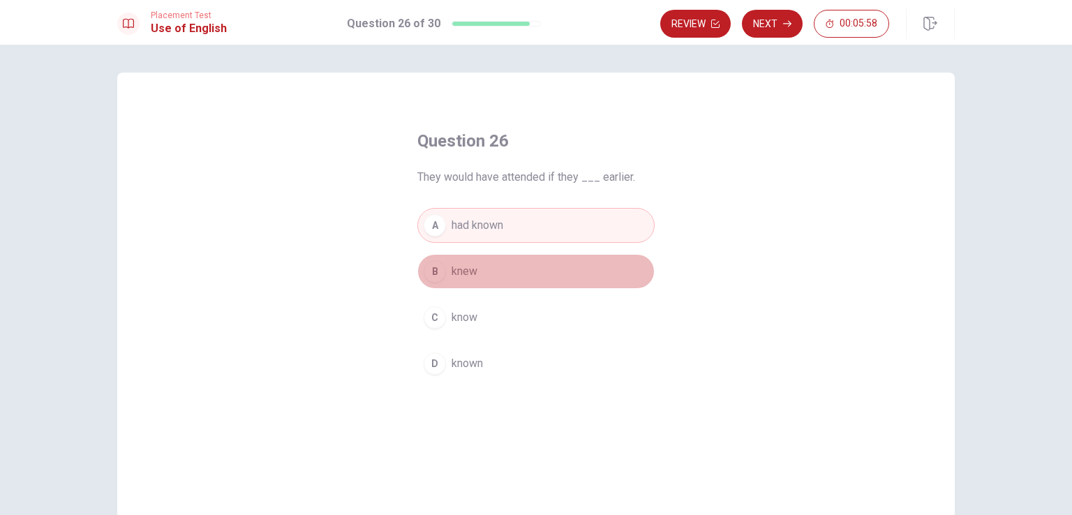
click at [553, 258] on button "B knew" at bounding box center [535, 271] width 237 height 35
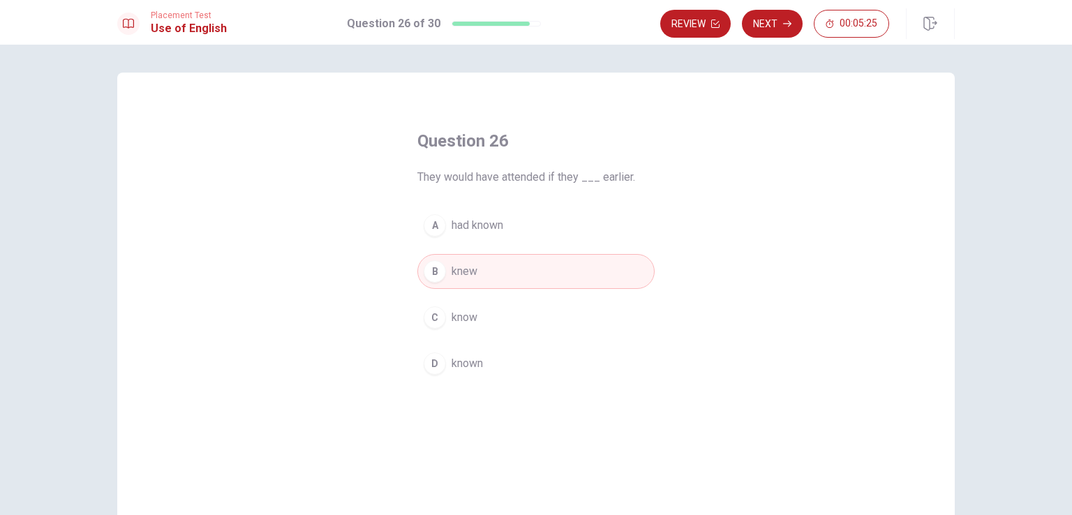
click at [541, 231] on button "A had known" at bounding box center [535, 225] width 237 height 35
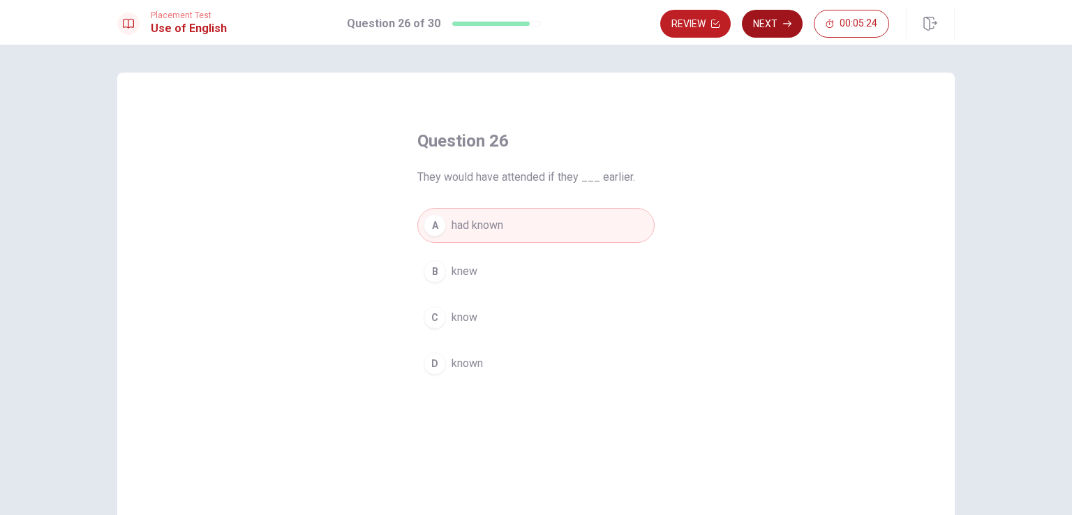
click at [771, 19] on button "Next" at bounding box center [772, 24] width 61 height 28
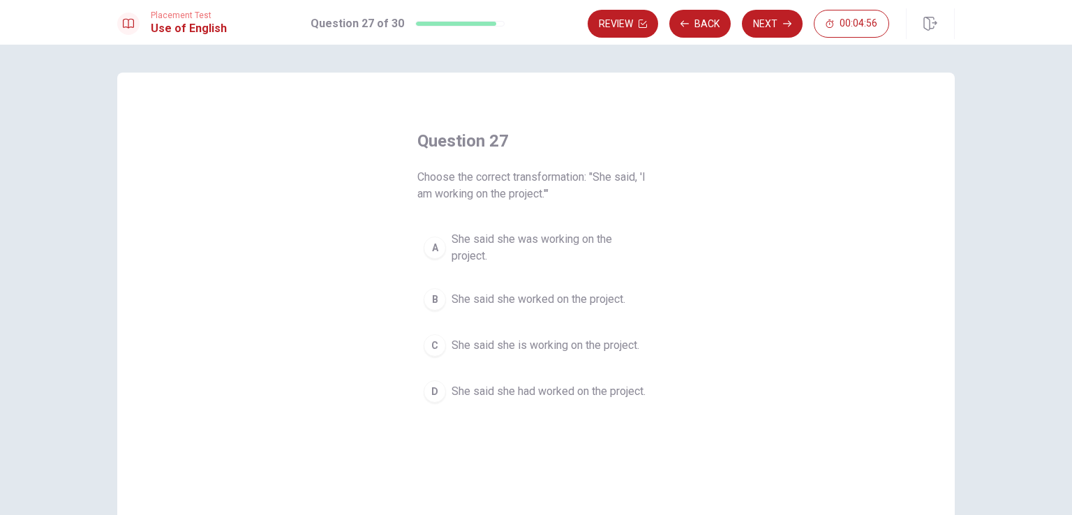
click at [579, 242] on span "She said she was working on the project." at bounding box center [550, 247] width 197 height 33
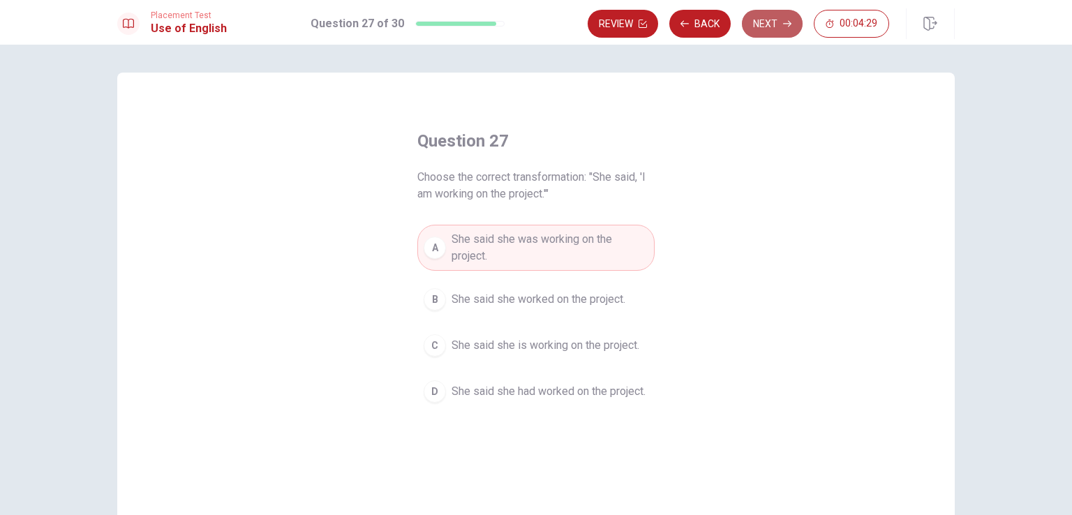
click at [773, 24] on button "Next" at bounding box center [772, 24] width 61 height 28
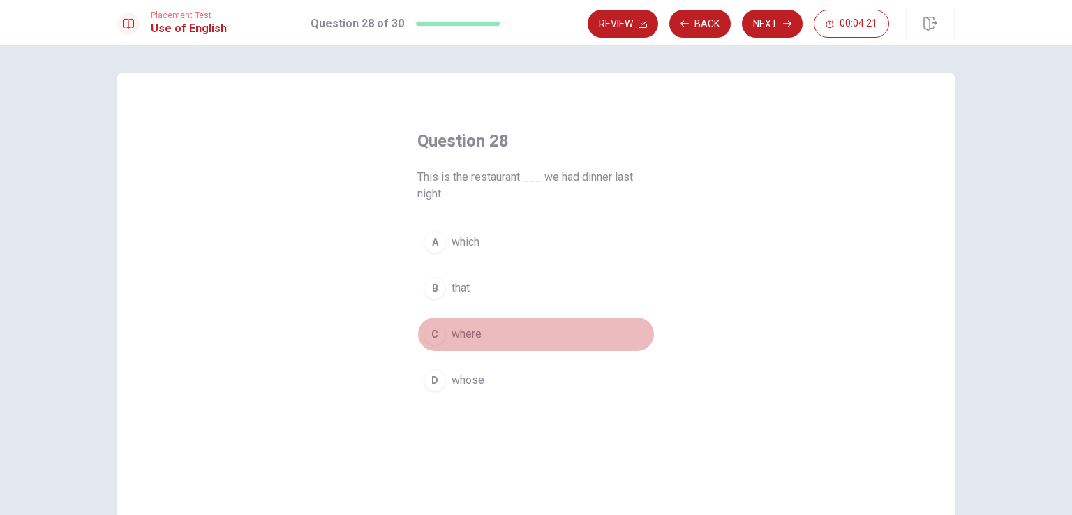
click at [480, 336] on button "C where" at bounding box center [535, 334] width 237 height 35
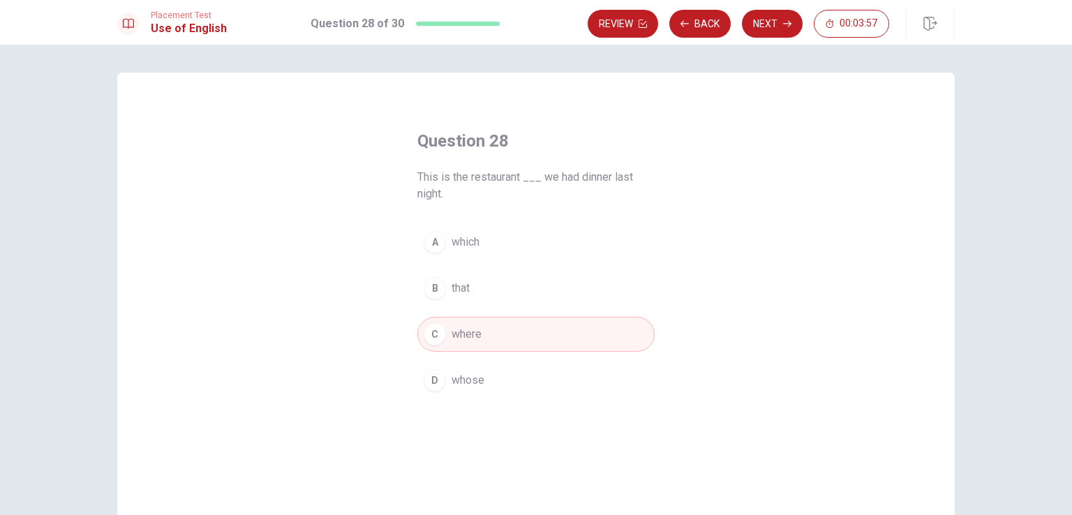
click at [501, 283] on button "B that" at bounding box center [535, 288] width 237 height 35
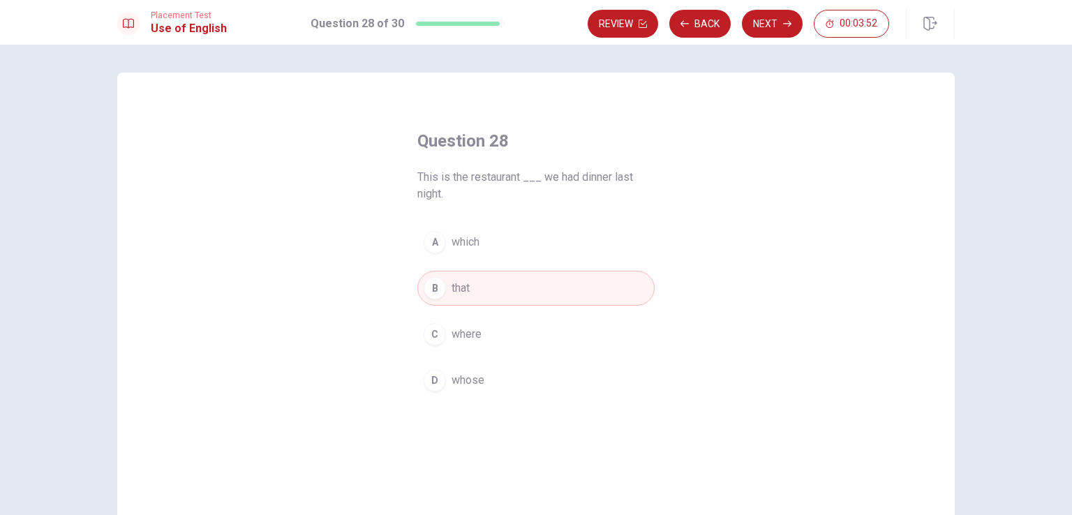
click at [513, 246] on button "A which" at bounding box center [535, 242] width 237 height 35
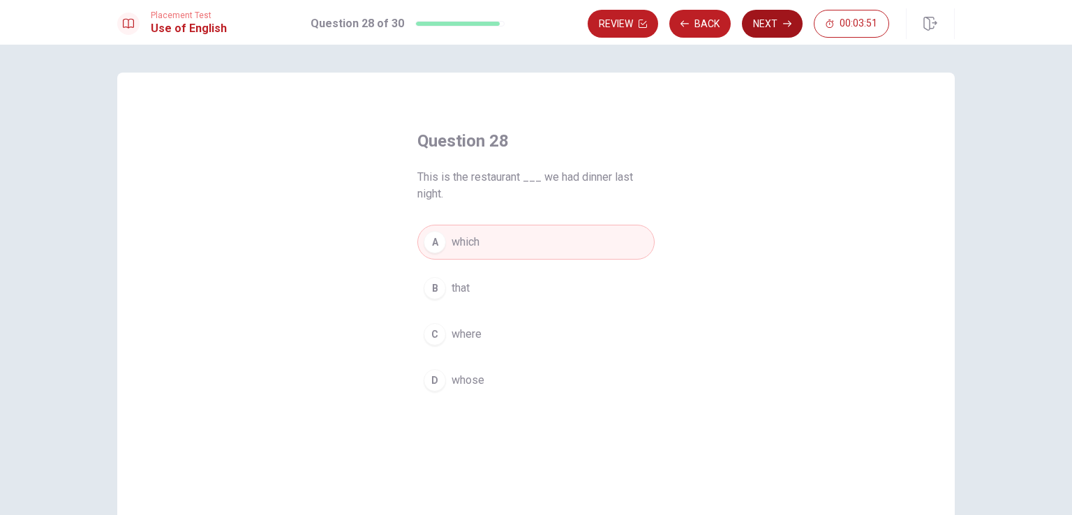
click at [766, 27] on button "Next" at bounding box center [772, 24] width 61 height 28
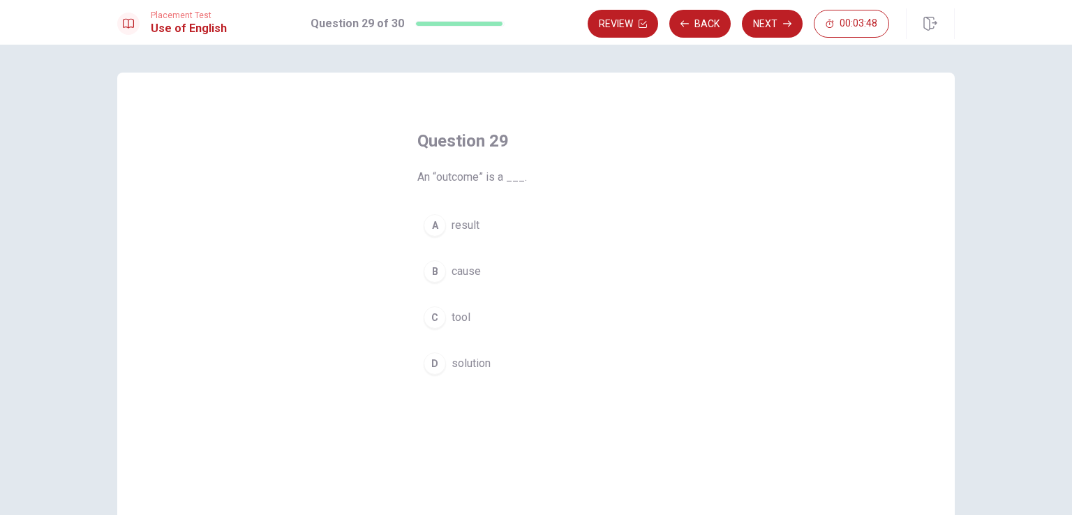
click at [486, 232] on button "A result" at bounding box center [535, 225] width 237 height 35
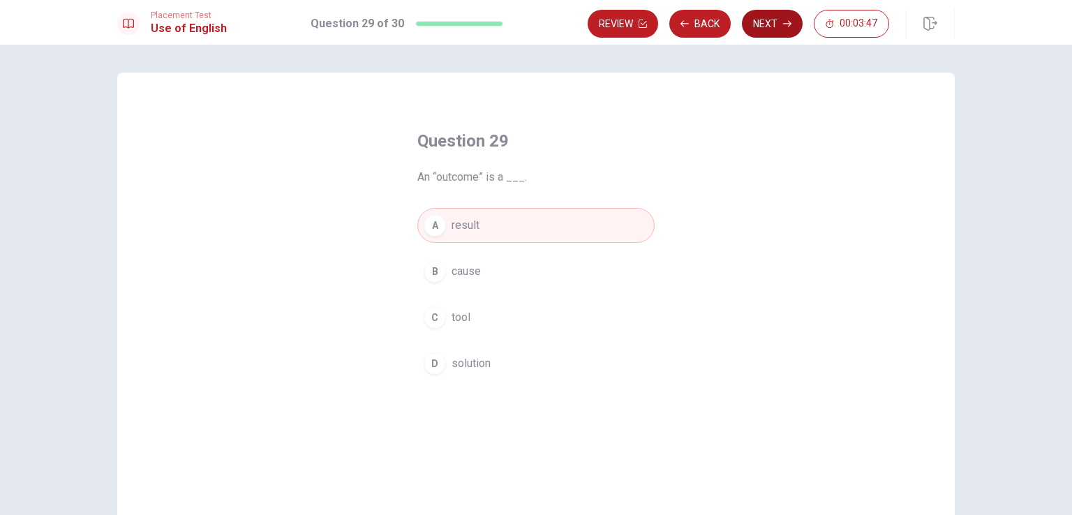
click at [775, 29] on button "Next" at bounding box center [772, 24] width 61 height 28
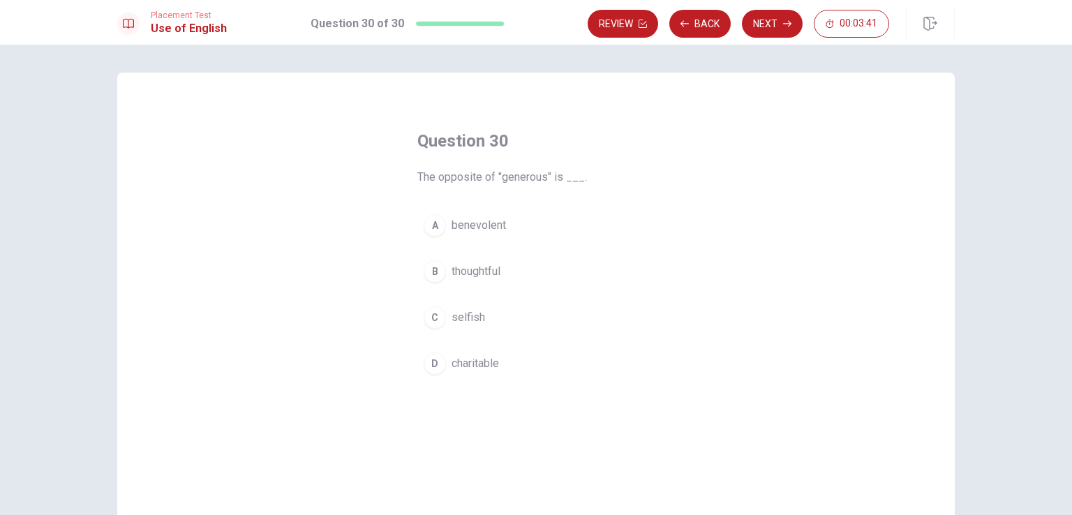
click at [546, 306] on button "C selfish" at bounding box center [535, 317] width 237 height 35
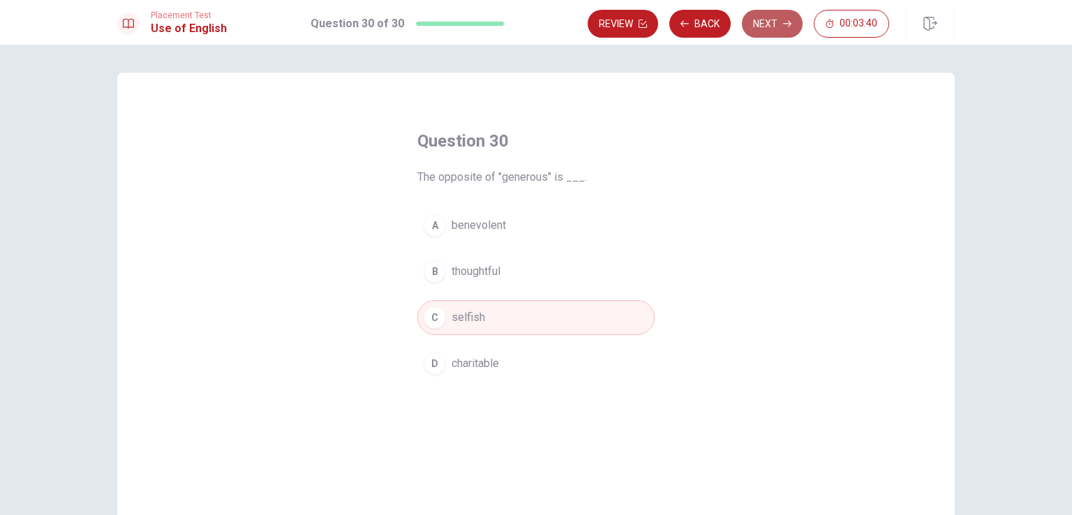
click at [765, 30] on button "Next" at bounding box center [772, 24] width 61 height 28
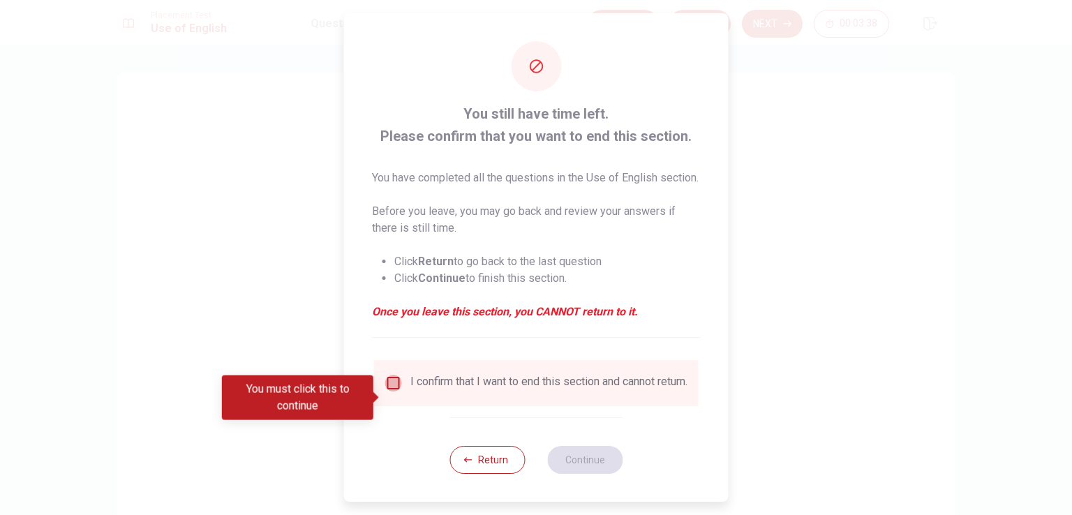
click at [394, 391] on input "You must click this to continue" at bounding box center [393, 383] width 17 height 17
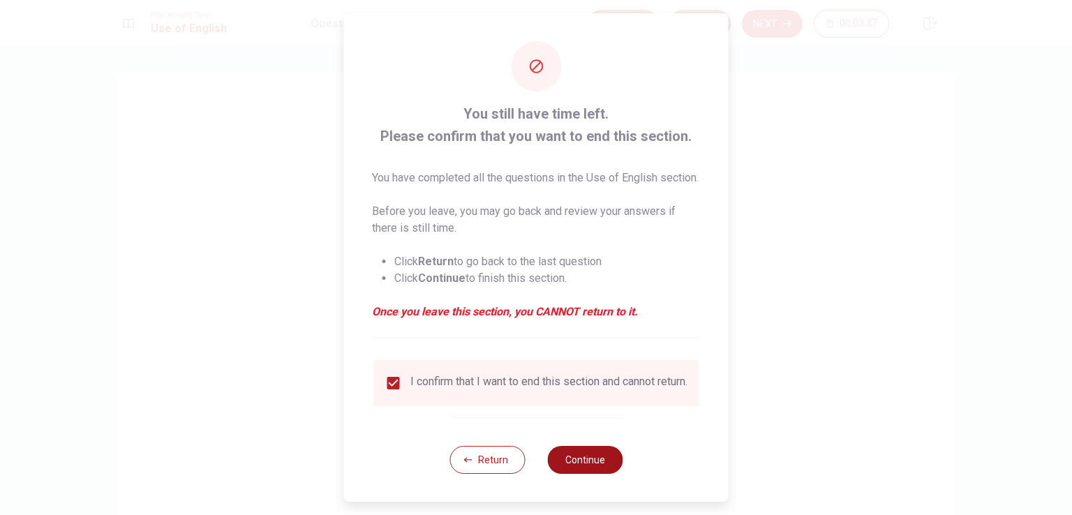
click at [589, 474] on button "Continue" at bounding box center [584, 460] width 75 height 28
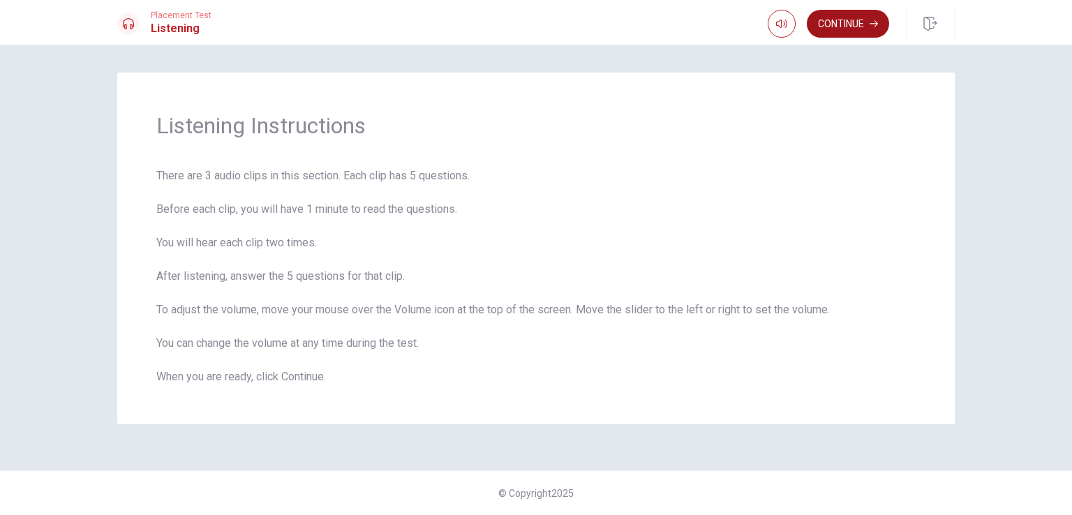
click at [838, 29] on button "Continue" at bounding box center [848, 24] width 82 height 28
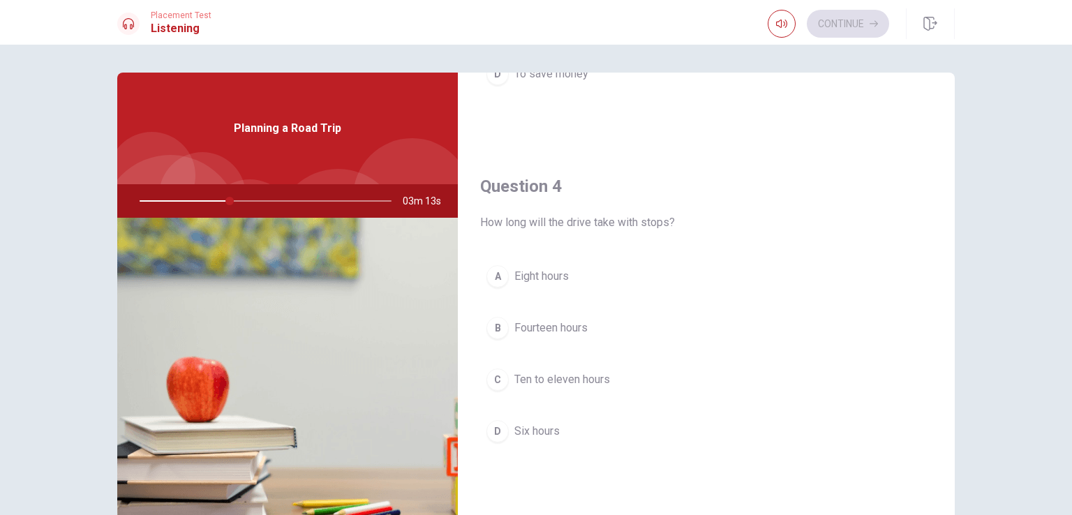
scroll to position [1016, 0]
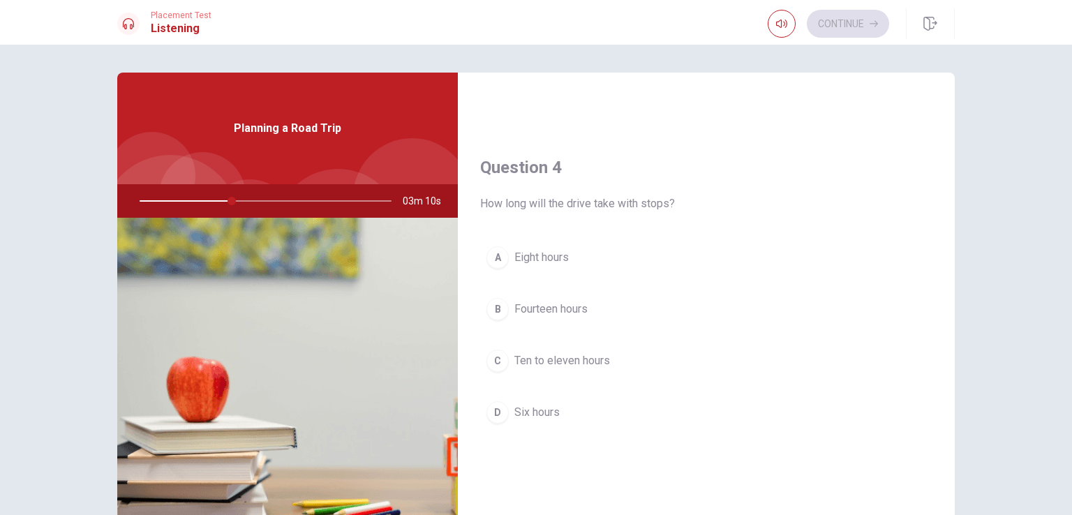
click at [586, 357] on span "Ten to eleven hours" at bounding box center [562, 360] width 96 height 17
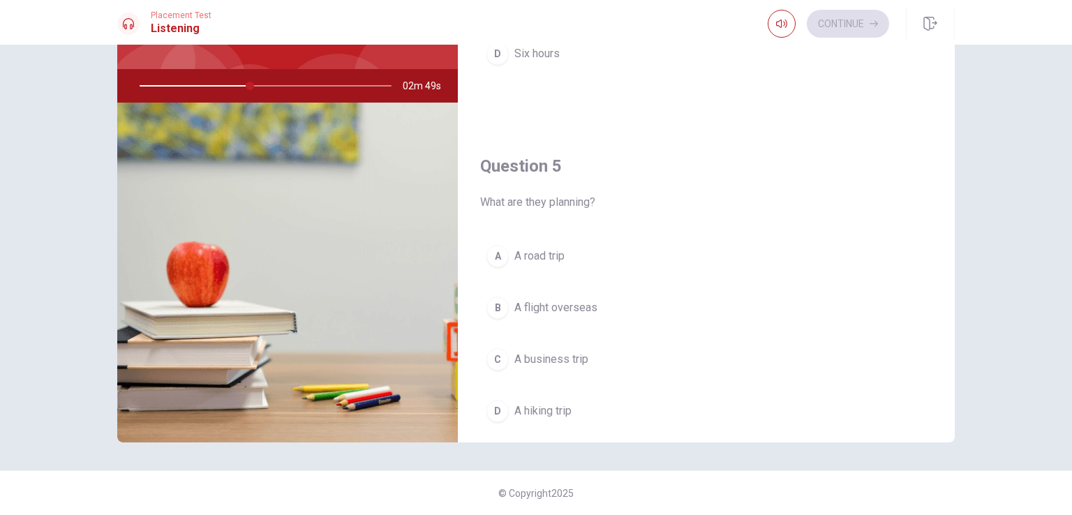
scroll to position [1295, 0]
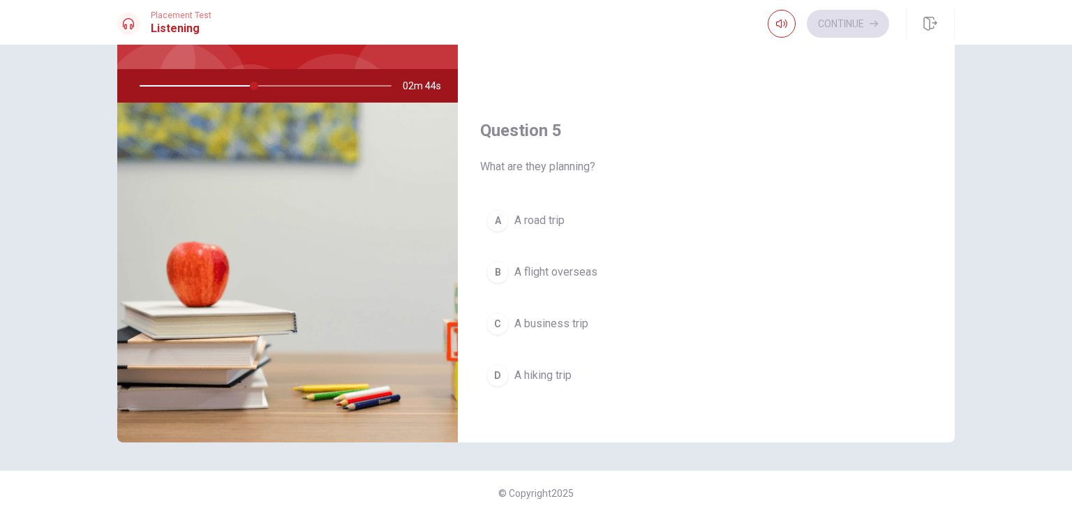
click at [581, 221] on button "A A road trip" at bounding box center [706, 220] width 452 height 35
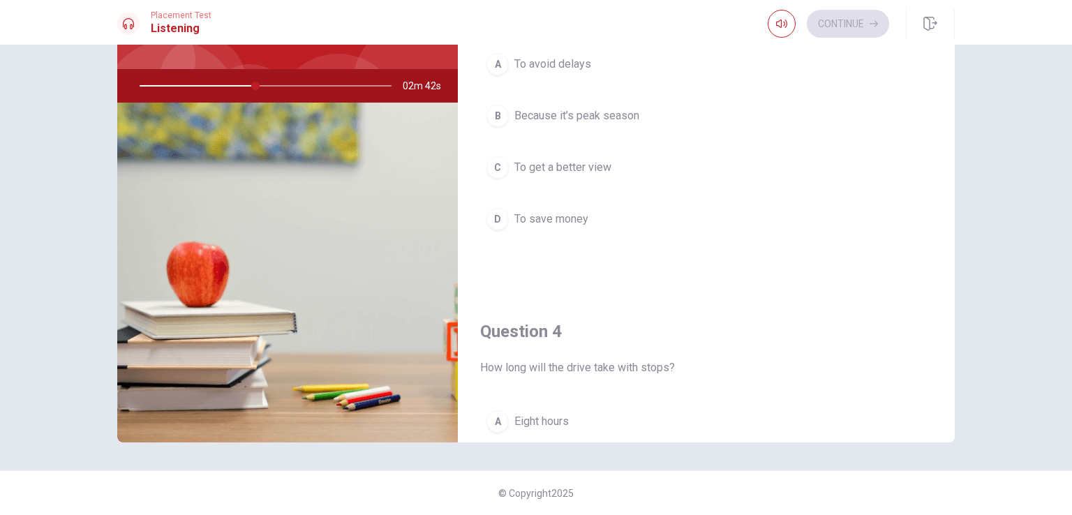
scroll to position [667, 0]
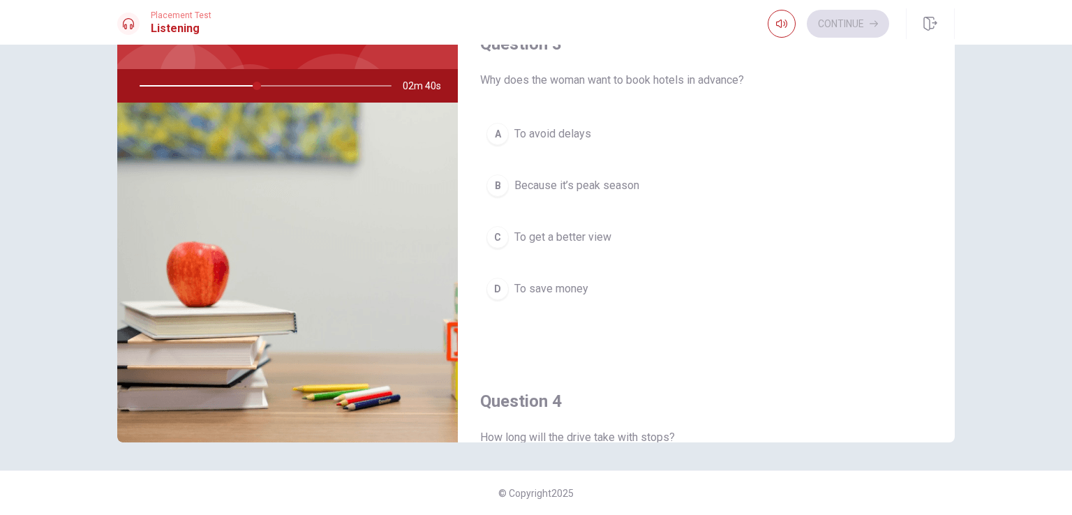
click at [603, 185] on span "Because it’s peak season" at bounding box center [576, 185] width 125 height 17
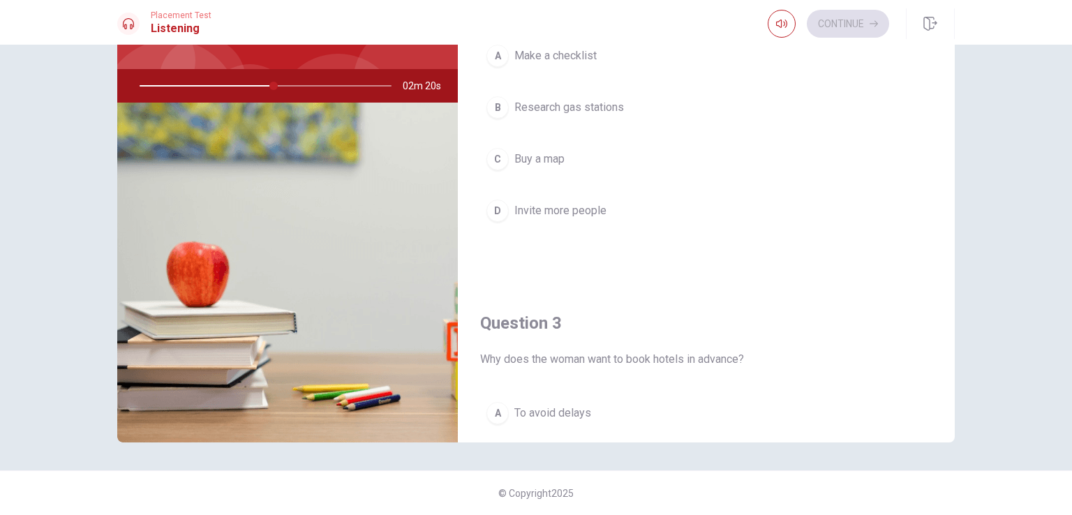
scroll to position [318, 0]
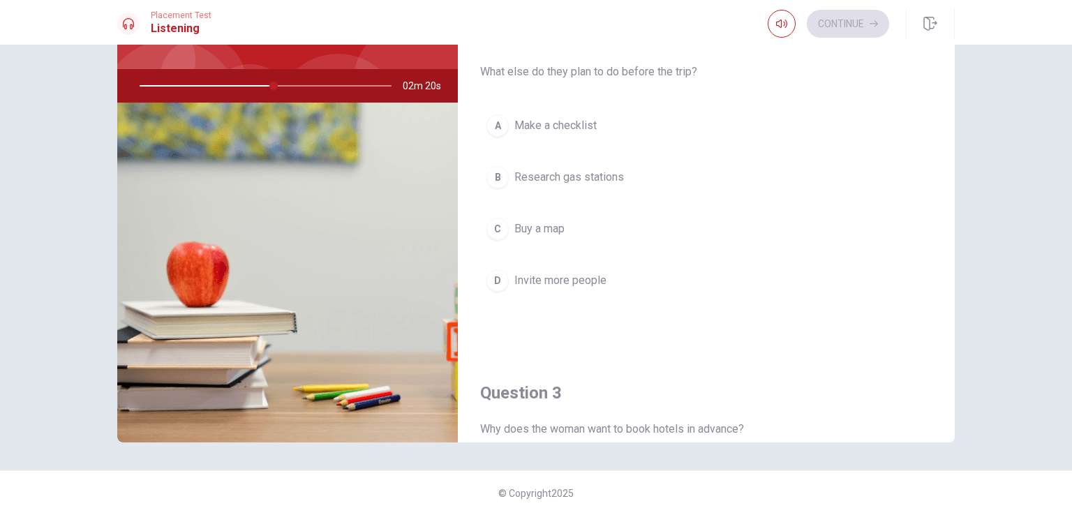
click at [628, 125] on button "A Make a checklist" at bounding box center [706, 125] width 452 height 35
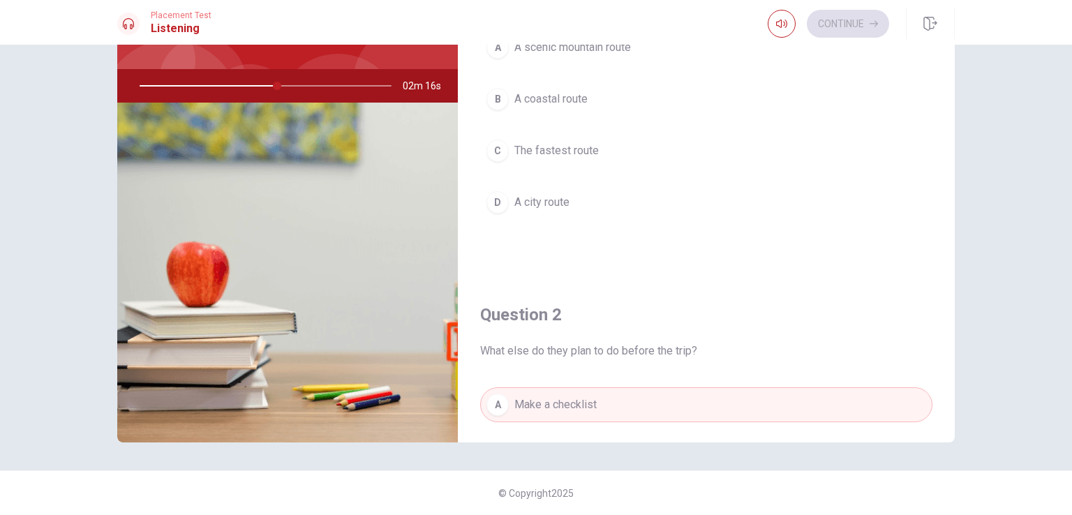
scroll to position [0, 0]
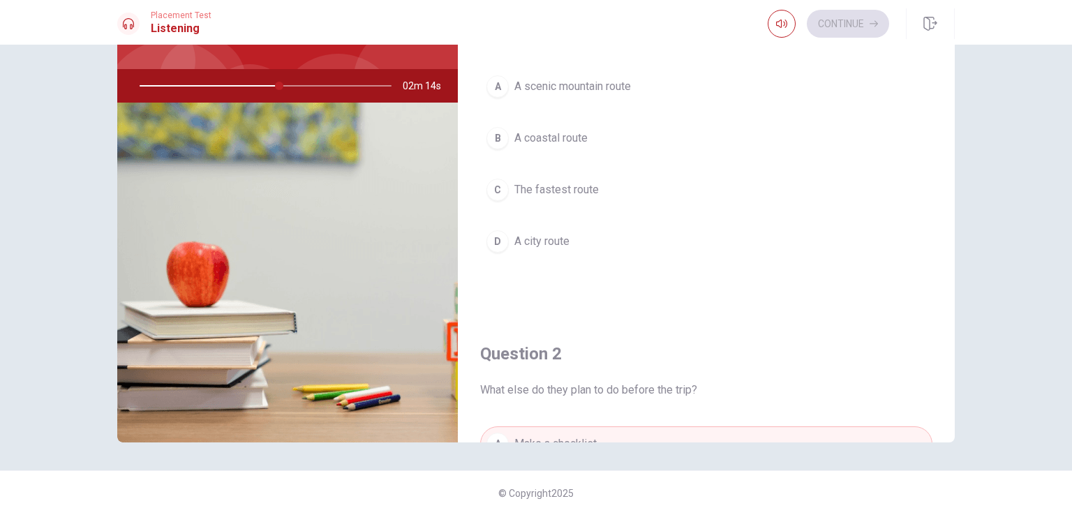
click at [662, 82] on button "A A scenic mountain route" at bounding box center [706, 86] width 452 height 35
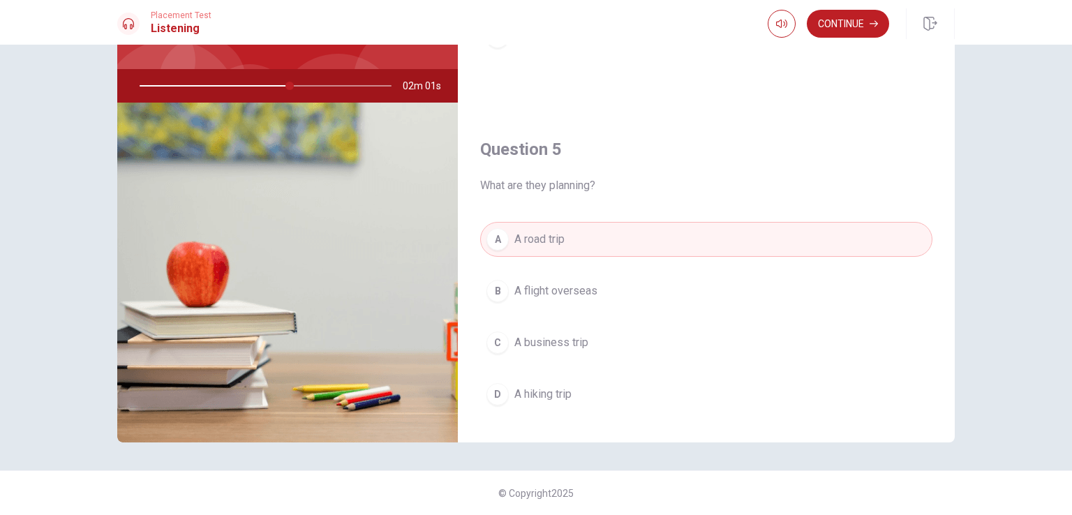
scroll to position [1295, 0]
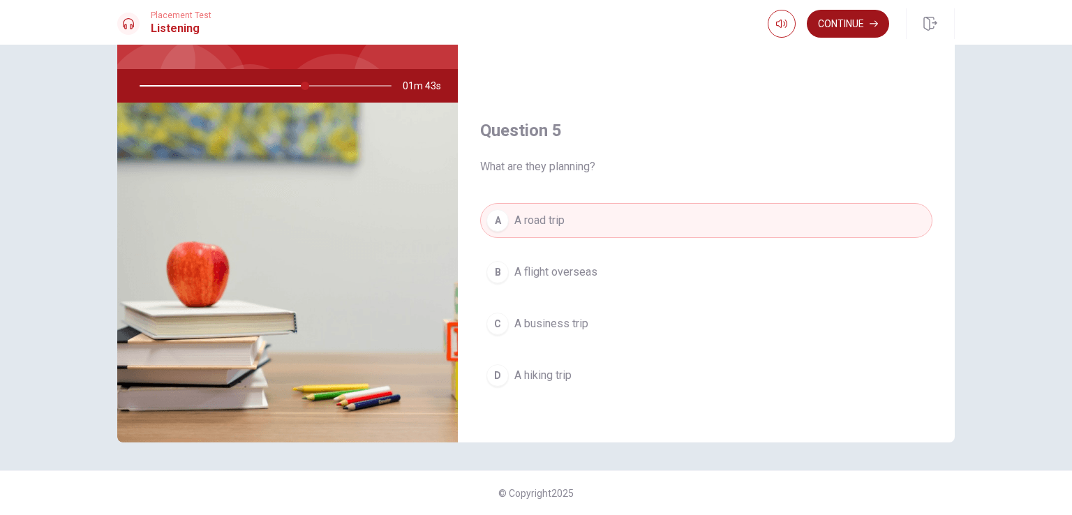
click at [860, 26] on button "Continue" at bounding box center [848, 24] width 82 height 28
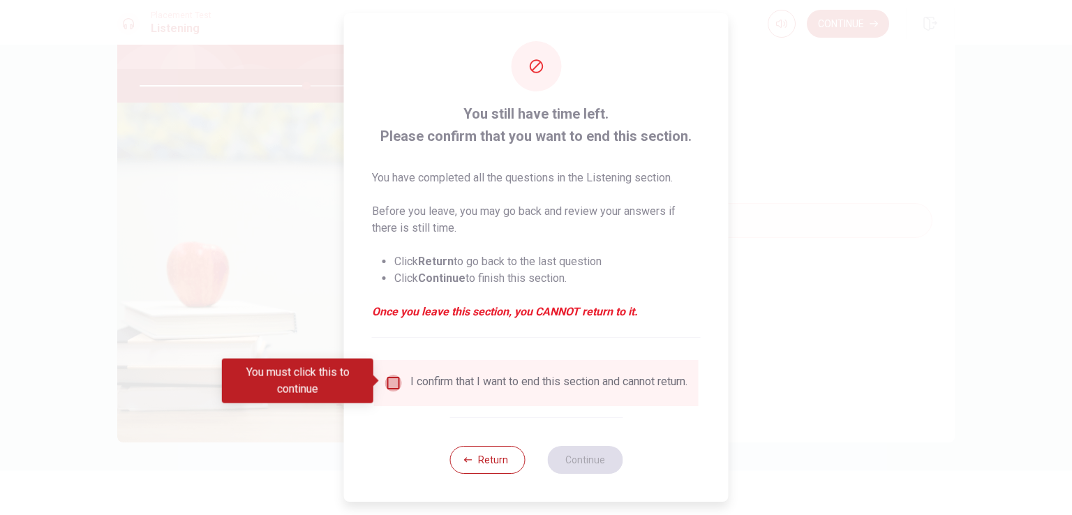
click at [391, 380] on input "You must click this to continue" at bounding box center [393, 383] width 17 height 17
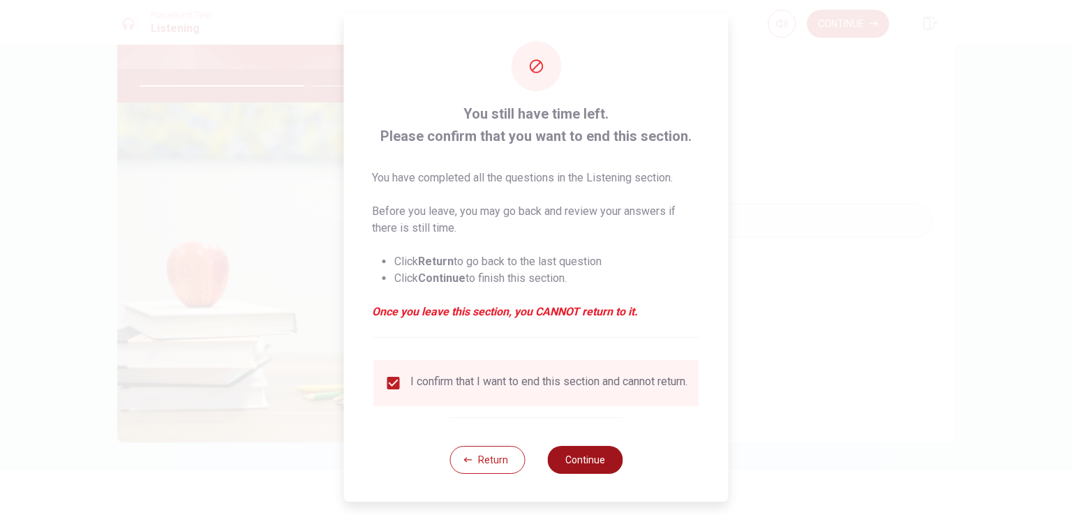
click at [591, 469] on button "Continue" at bounding box center [584, 460] width 75 height 28
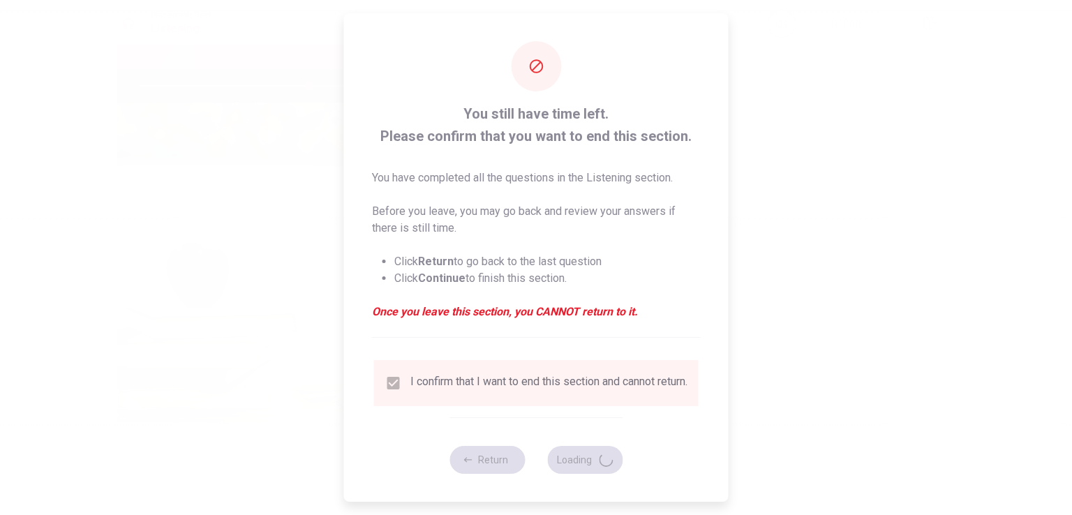
type input "68"
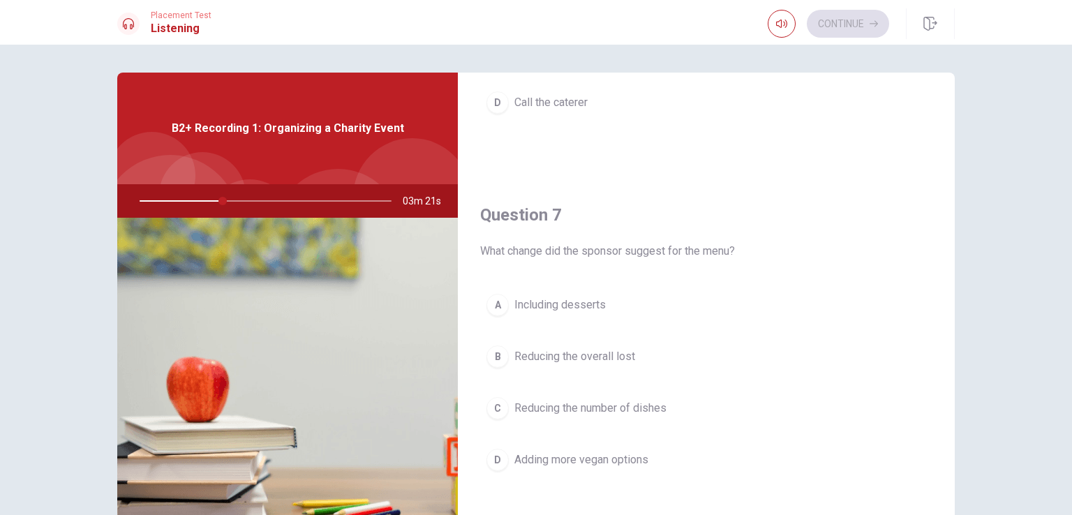
scroll to position [279, 0]
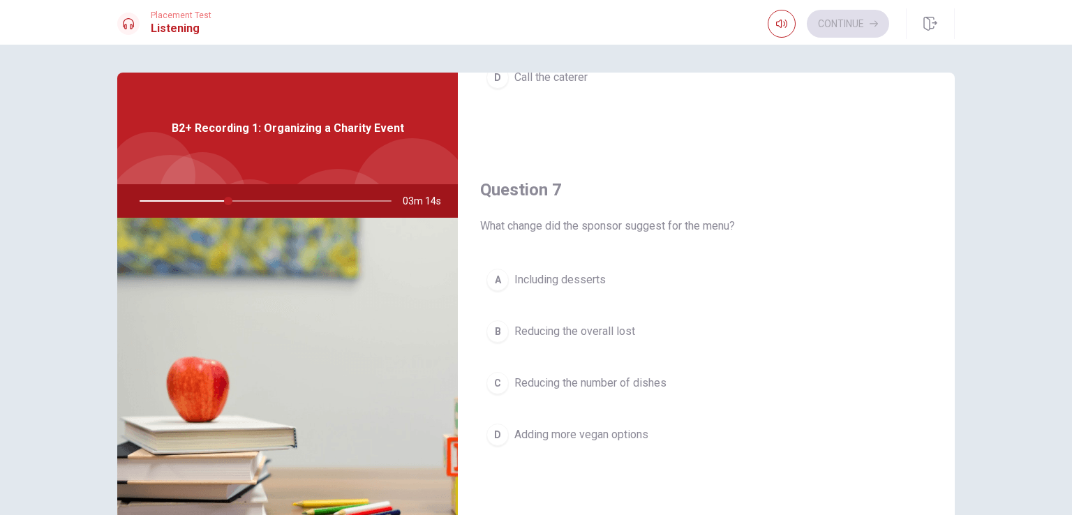
click at [645, 433] on span "Adding more vegan options" at bounding box center [581, 434] width 134 height 17
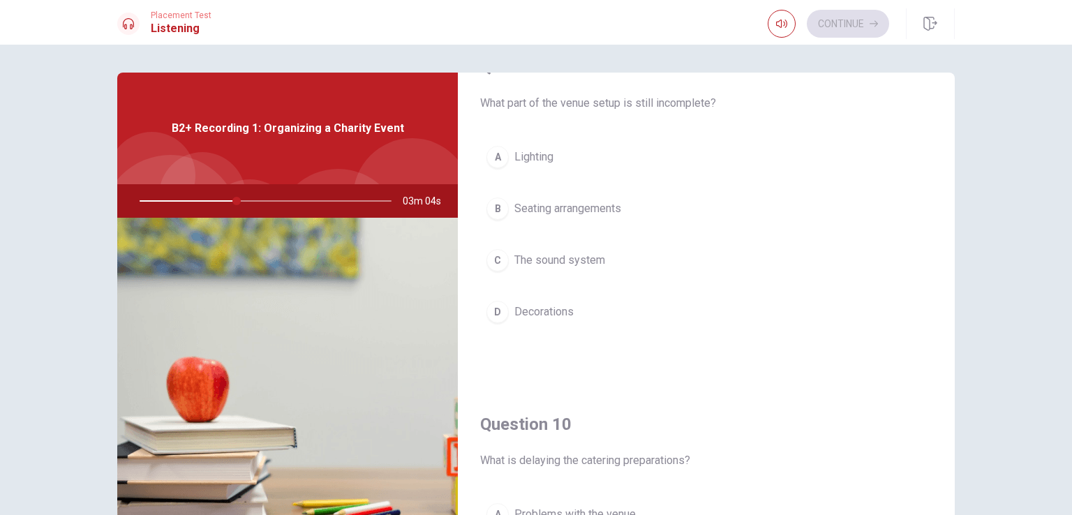
scroll to position [1047, 0]
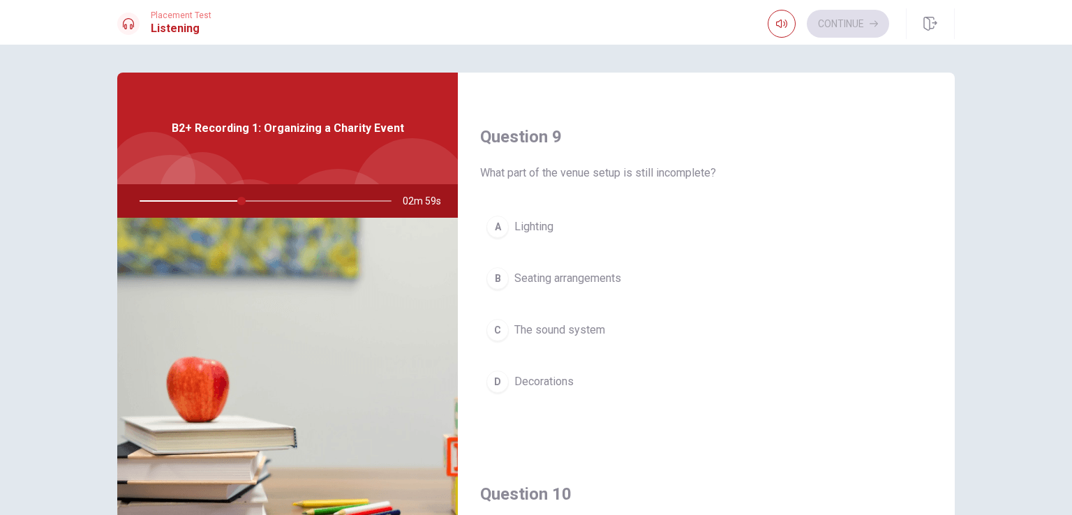
click at [682, 327] on button "C The sound system" at bounding box center [706, 330] width 452 height 35
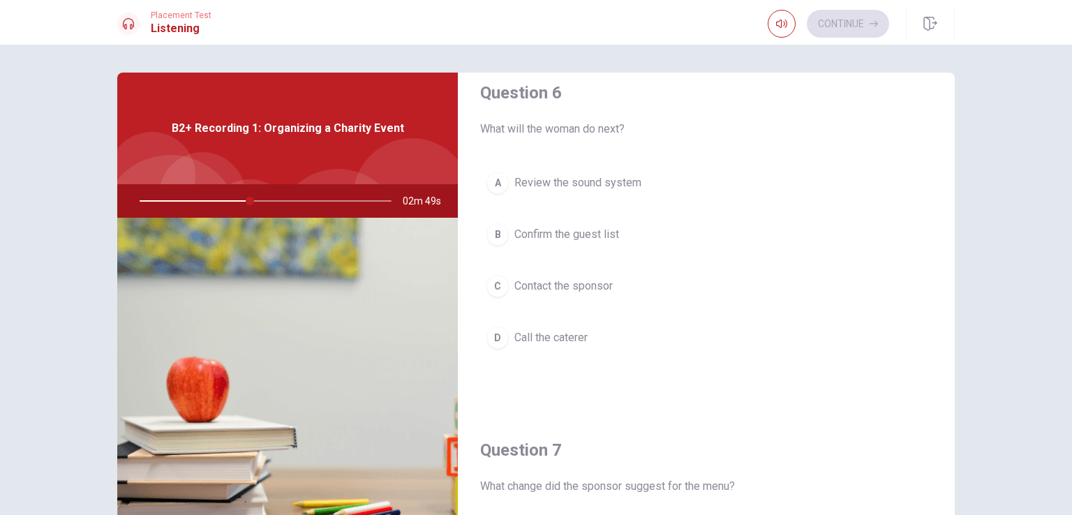
scroll to position [0, 0]
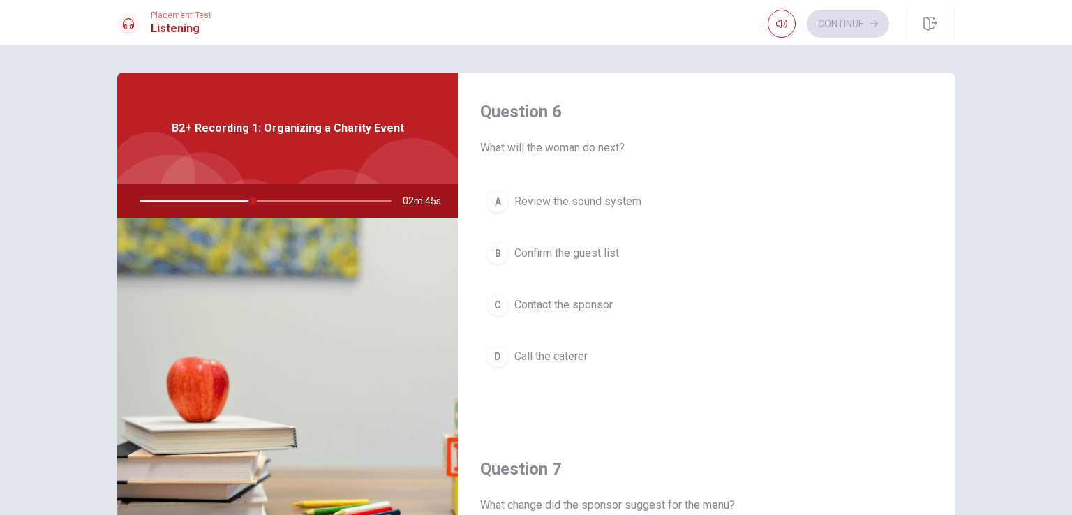
click at [621, 352] on button "D Call the caterer" at bounding box center [706, 356] width 452 height 35
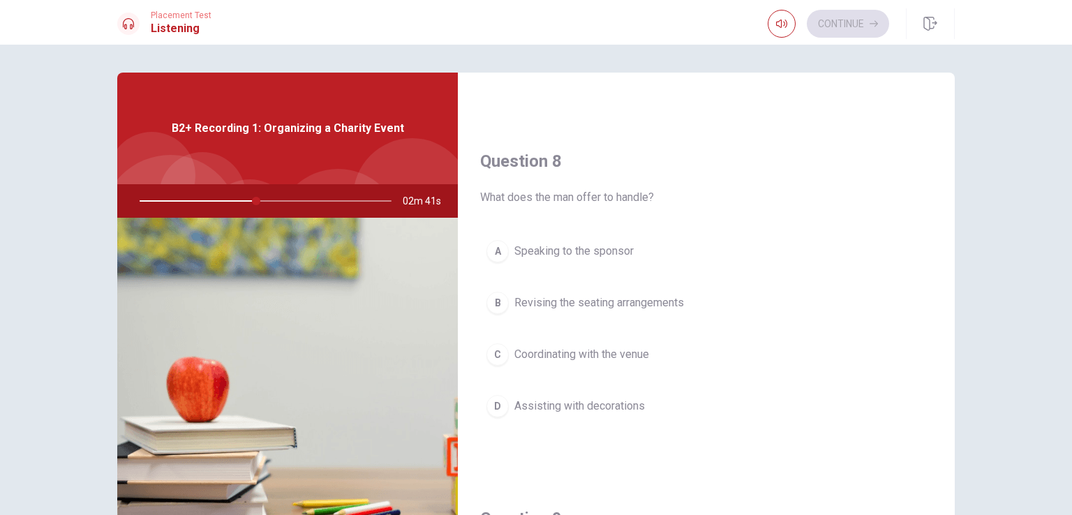
scroll to position [698, 0]
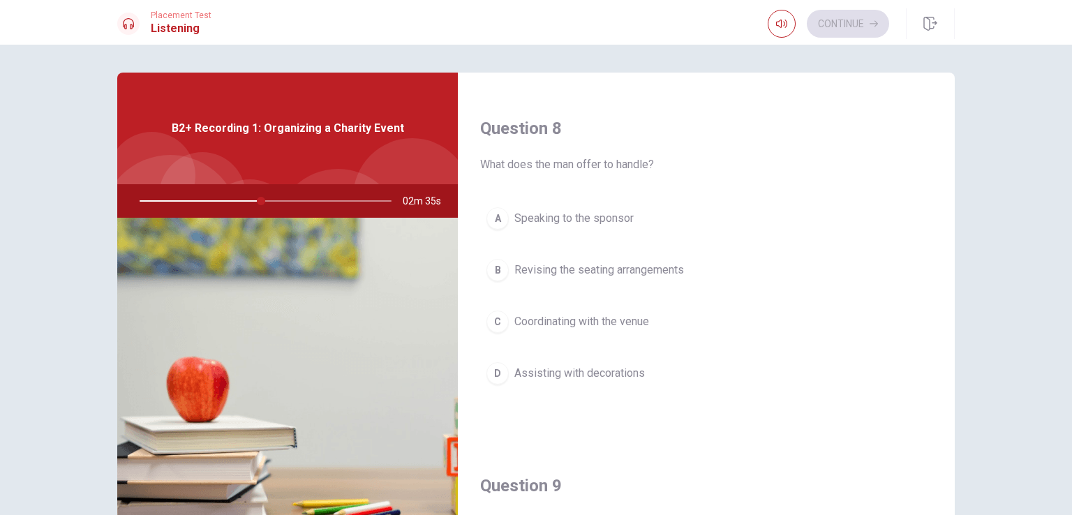
click at [660, 315] on button "C Coordinating with the venue" at bounding box center [706, 321] width 452 height 35
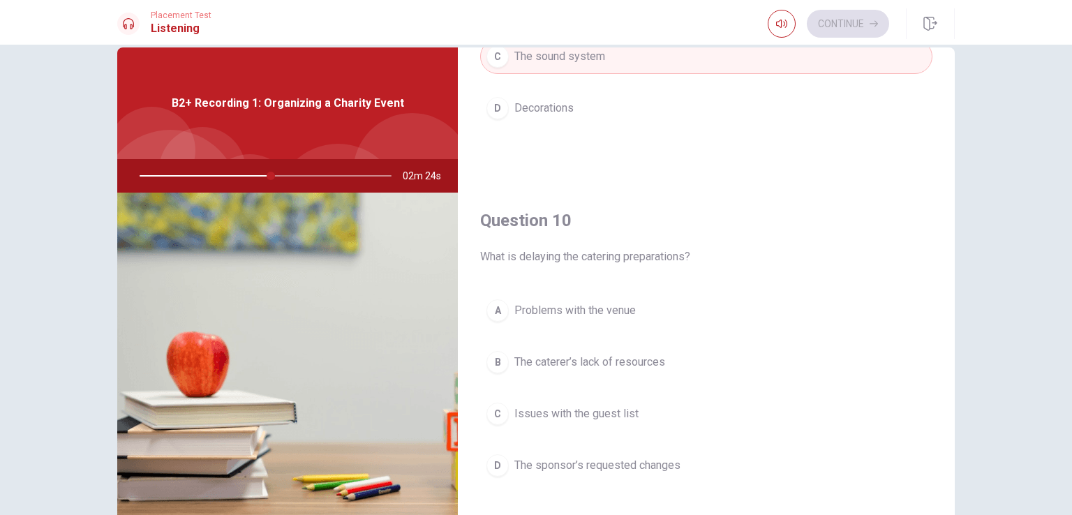
scroll to position [70, 0]
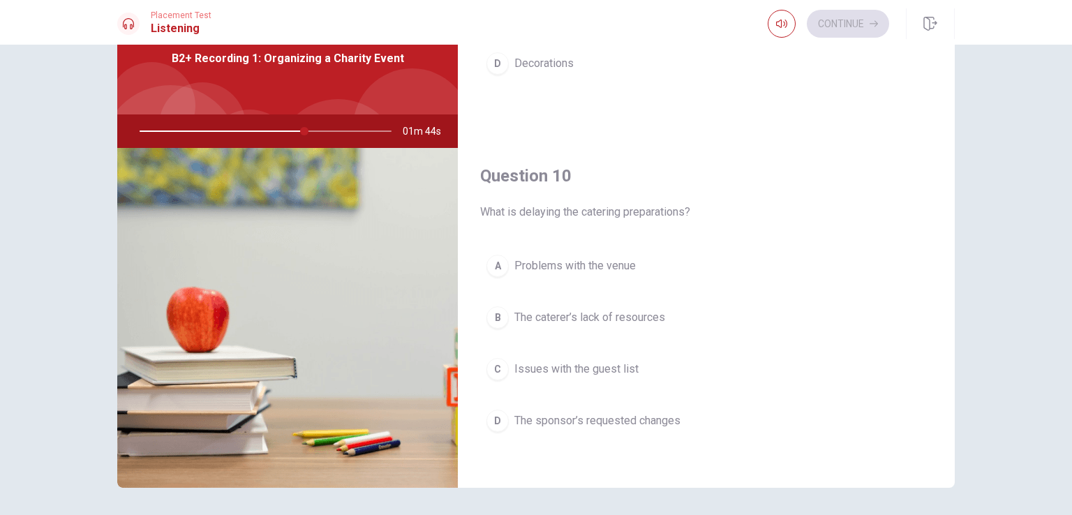
click at [620, 418] on span "The sponsor’s requested changes" at bounding box center [597, 420] width 166 height 17
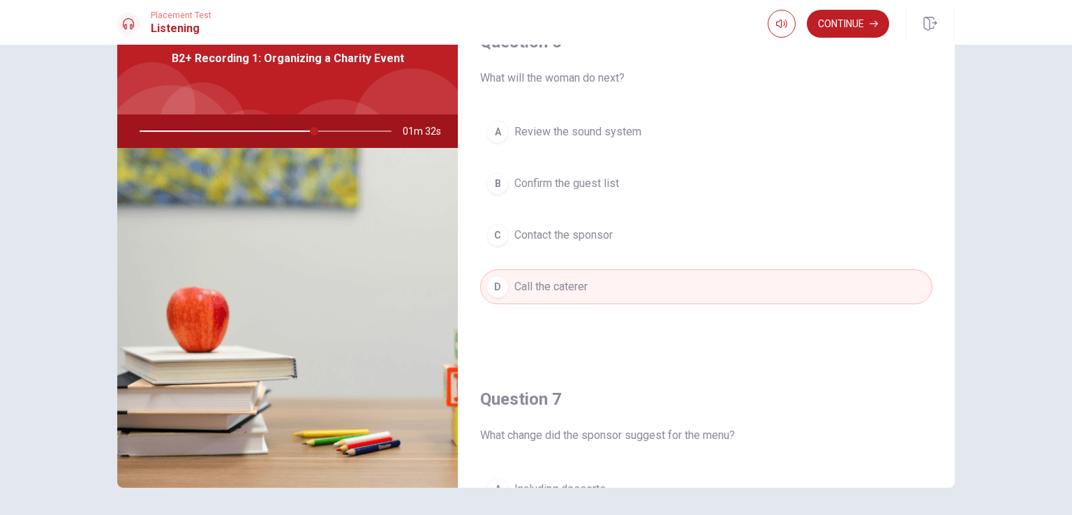
scroll to position [0, 0]
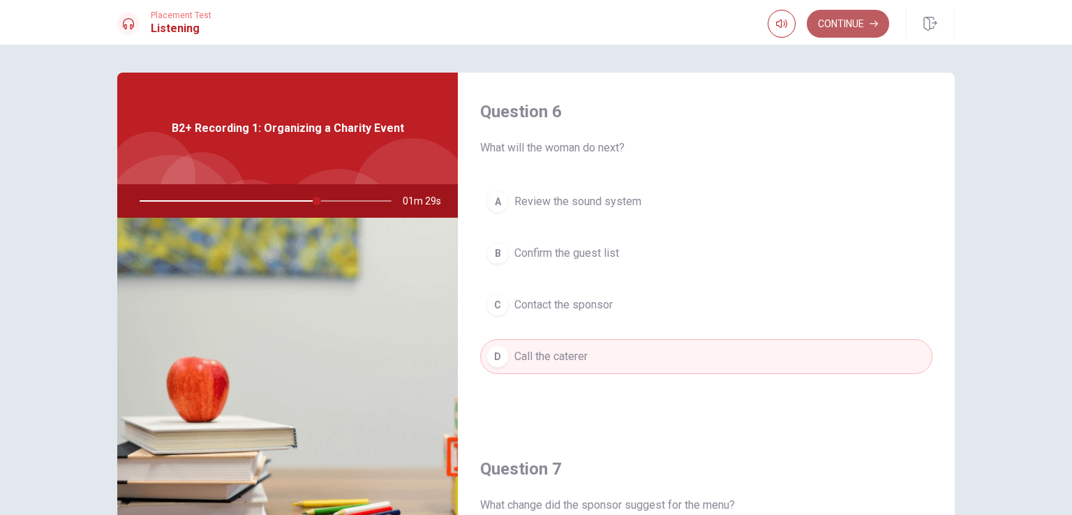
click at [870, 20] on icon "button" at bounding box center [874, 24] width 8 height 8
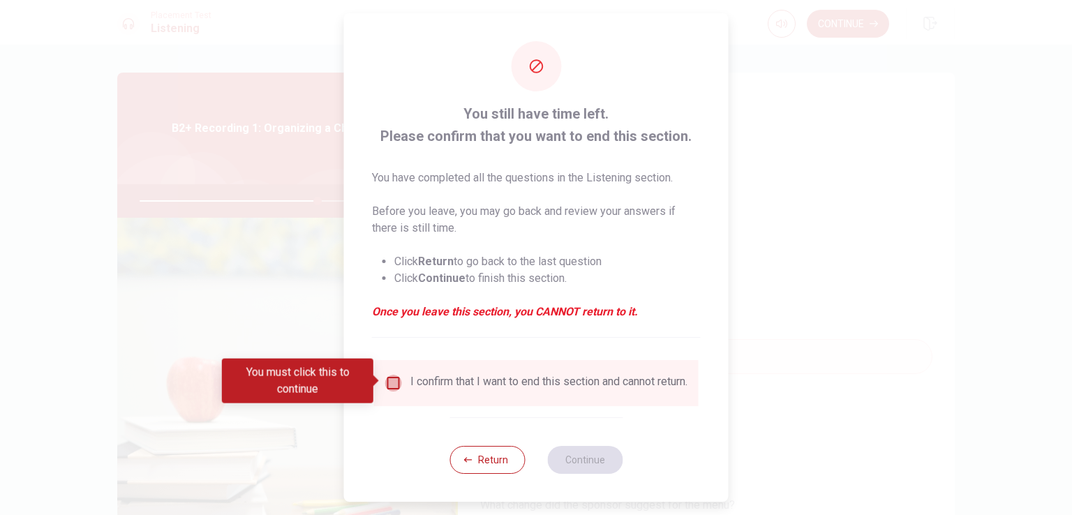
click at [392, 377] on input "You must click this to continue" at bounding box center [393, 383] width 17 height 17
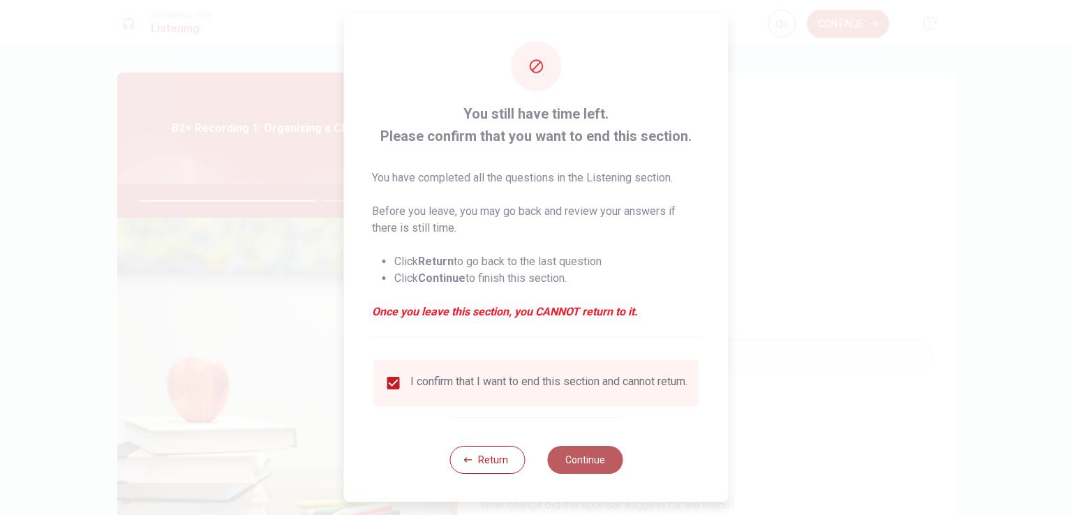
click at [564, 467] on button "Continue" at bounding box center [584, 460] width 75 height 28
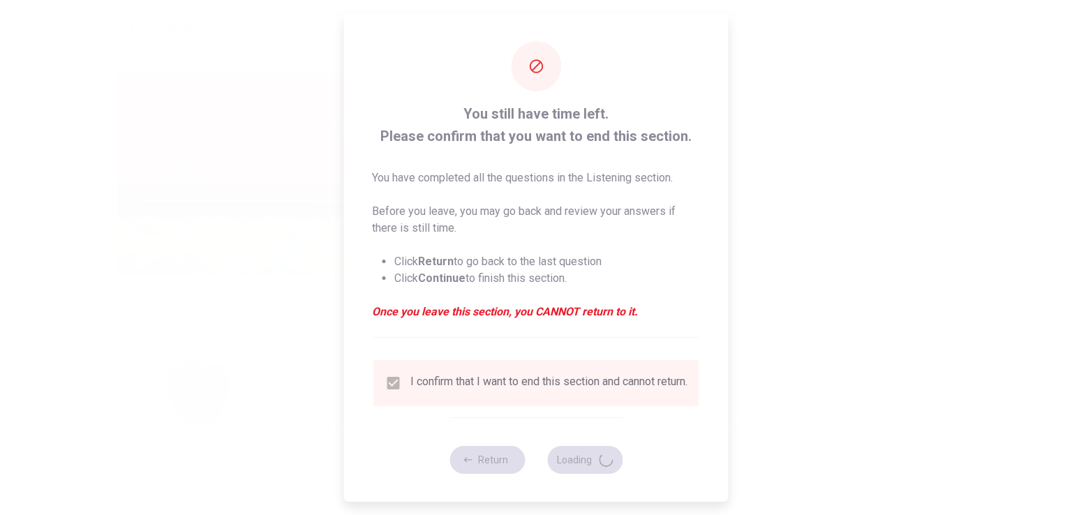
type input "72"
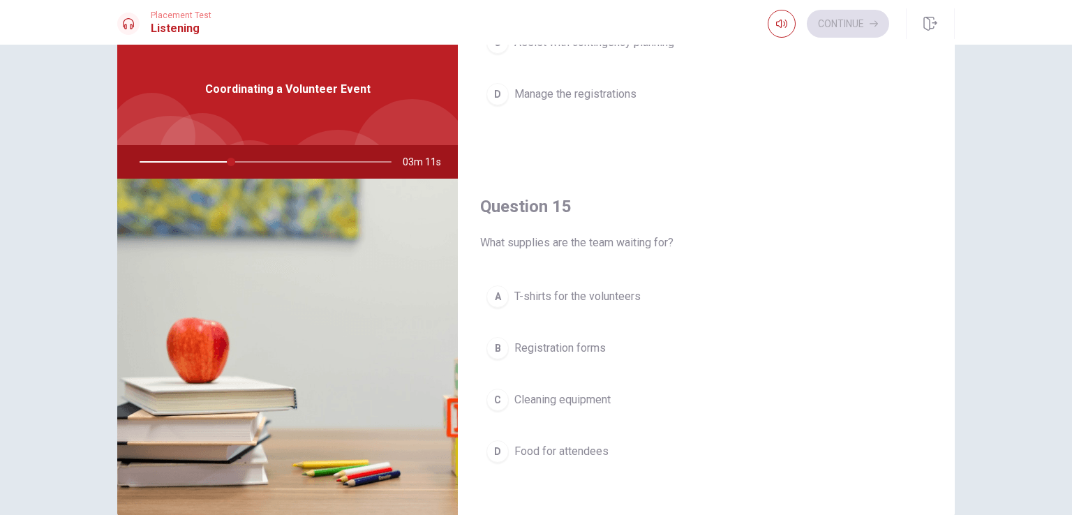
scroll to position [70, 0]
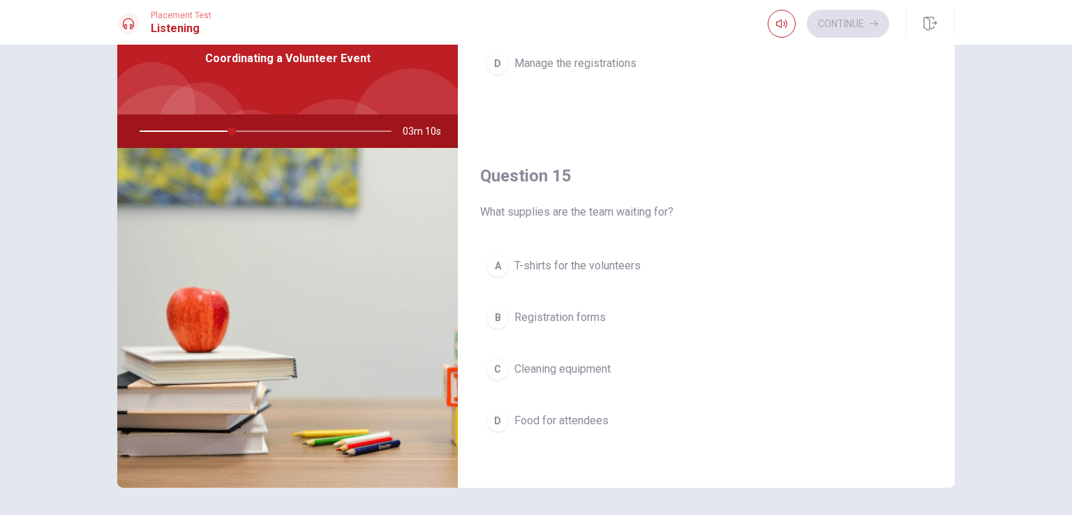
click at [617, 258] on span "T-shirts for the volunteers" at bounding box center [577, 266] width 126 height 17
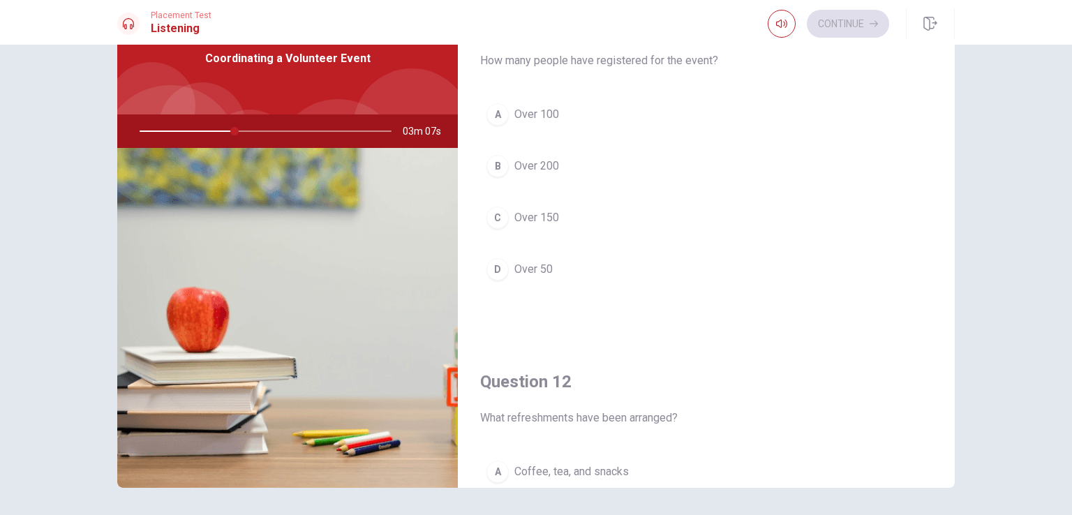
scroll to position [0, 0]
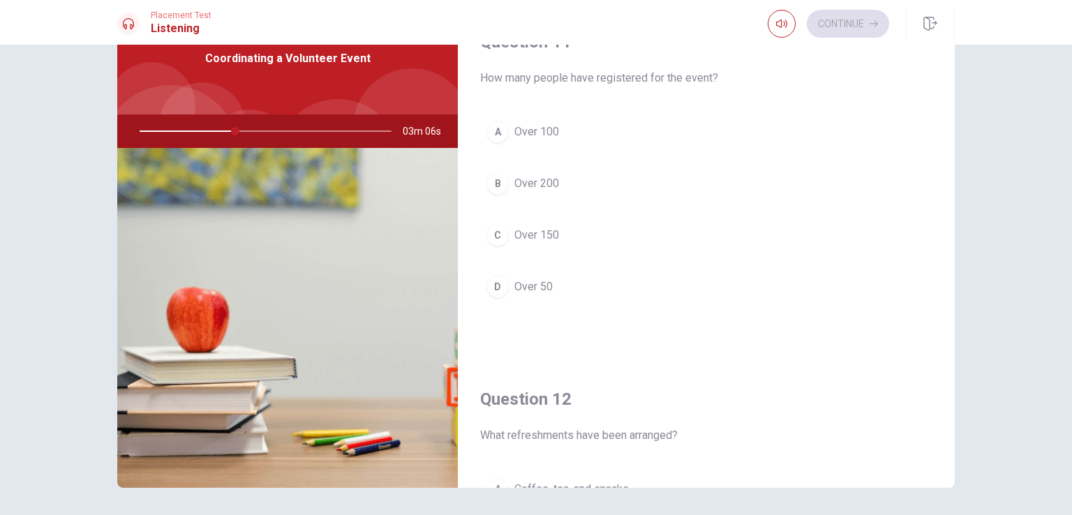
click at [536, 132] on span "Over 100" at bounding box center [536, 132] width 45 height 17
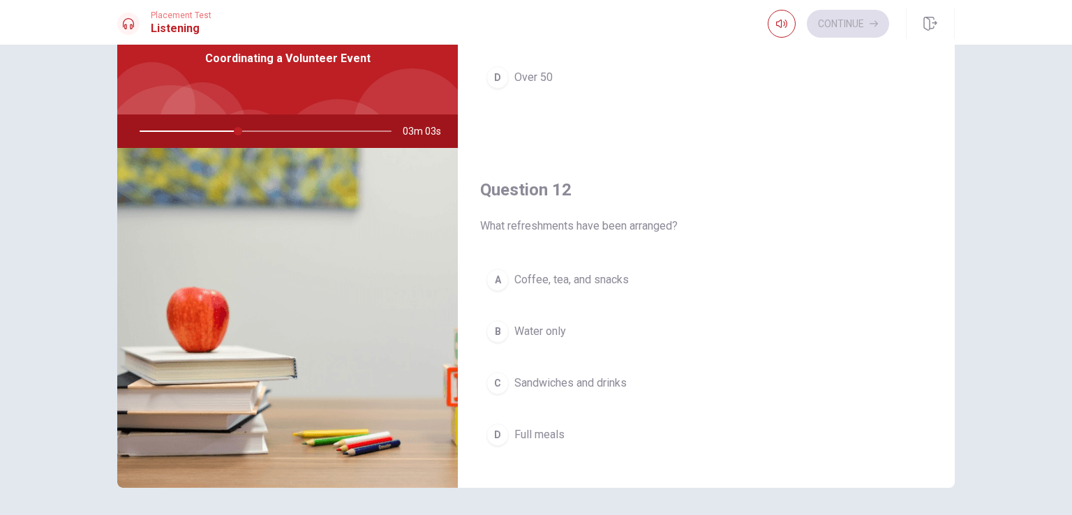
scroll to position [279, 0]
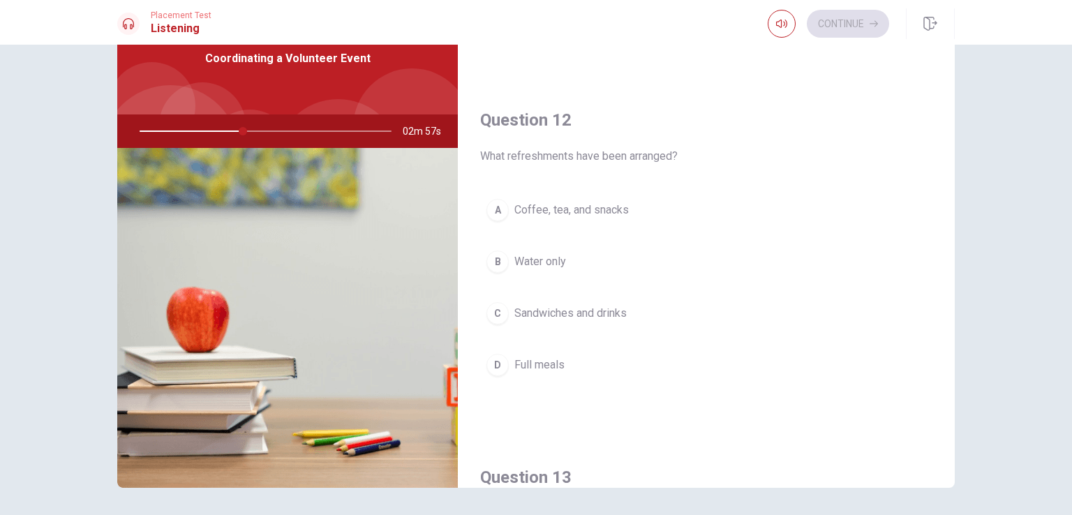
click at [598, 210] on span "Coffee, tea, and snacks" at bounding box center [571, 210] width 114 height 17
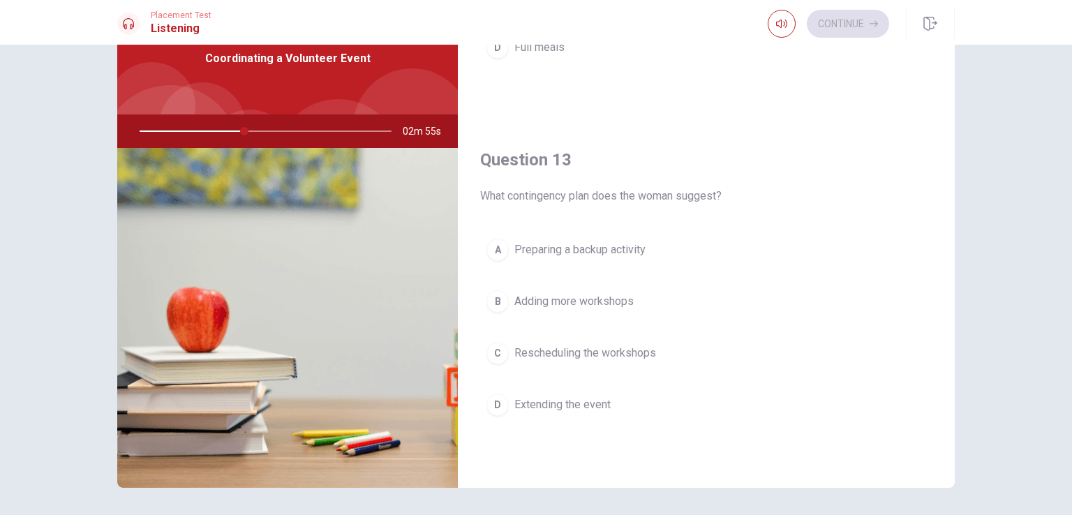
scroll to position [628, 0]
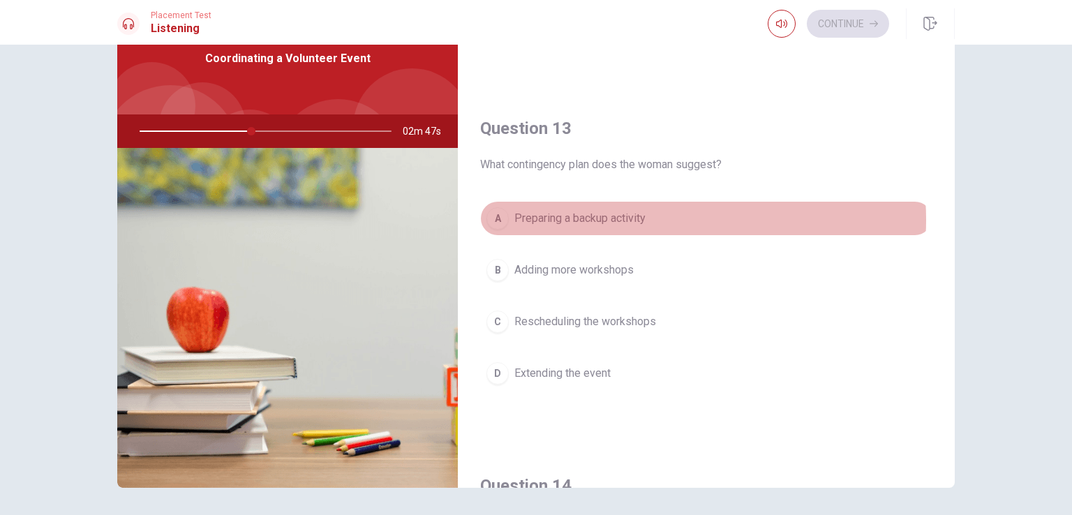
click at [648, 218] on button "A Preparing a backup activity" at bounding box center [706, 218] width 452 height 35
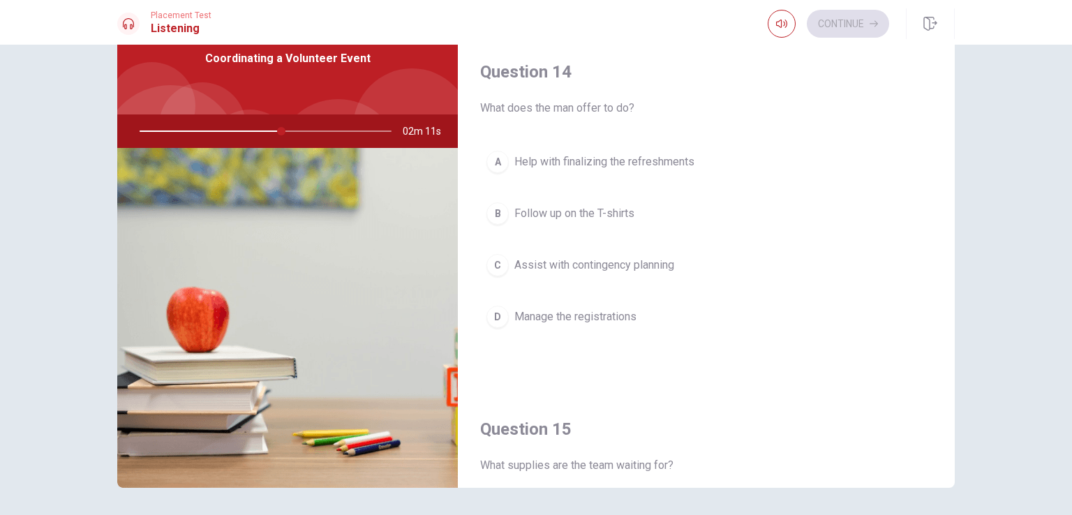
scroll to position [1016, 0]
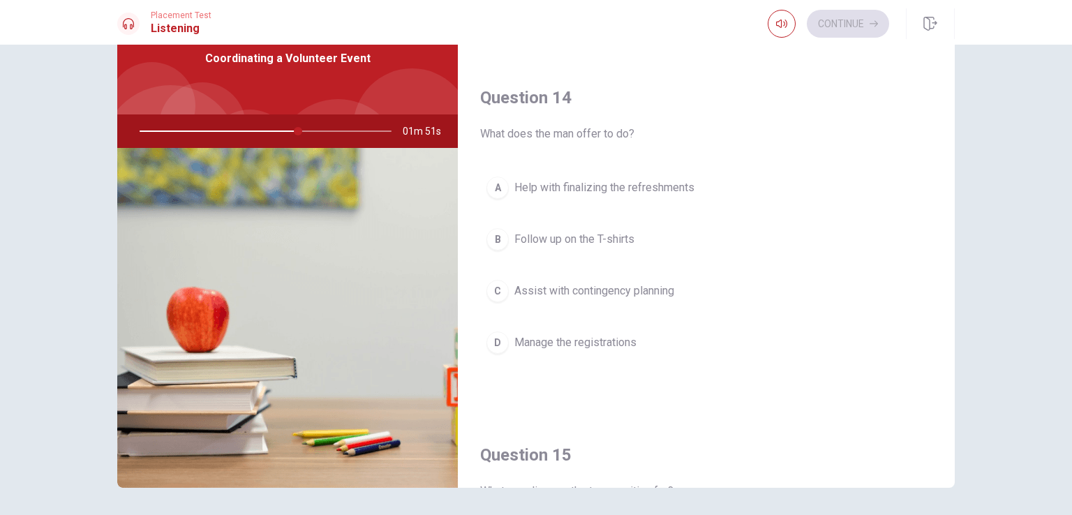
click at [667, 284] on span "Assist with contingency planning" at bounding box center [594, 291] width 160 height 17
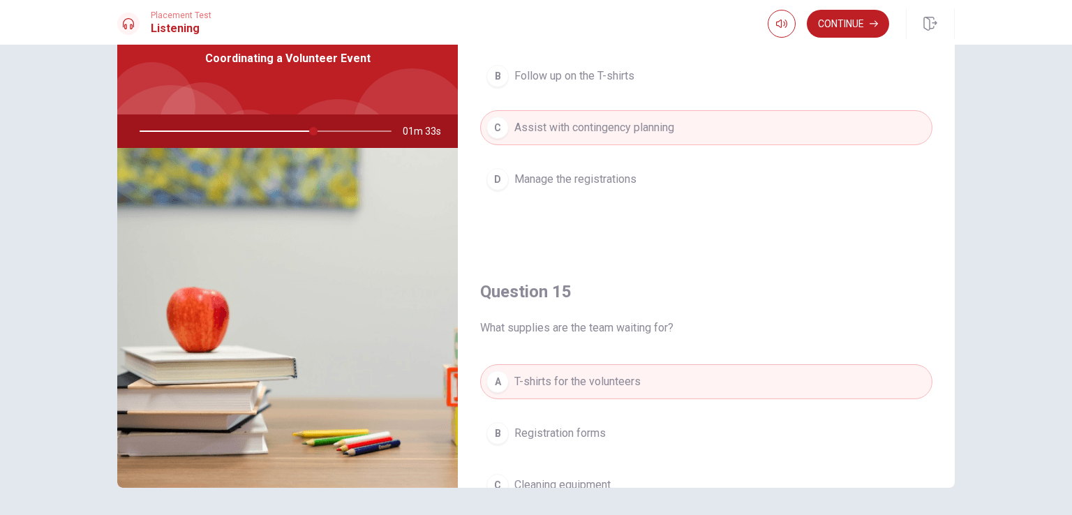
scroll to position [1186, 0]
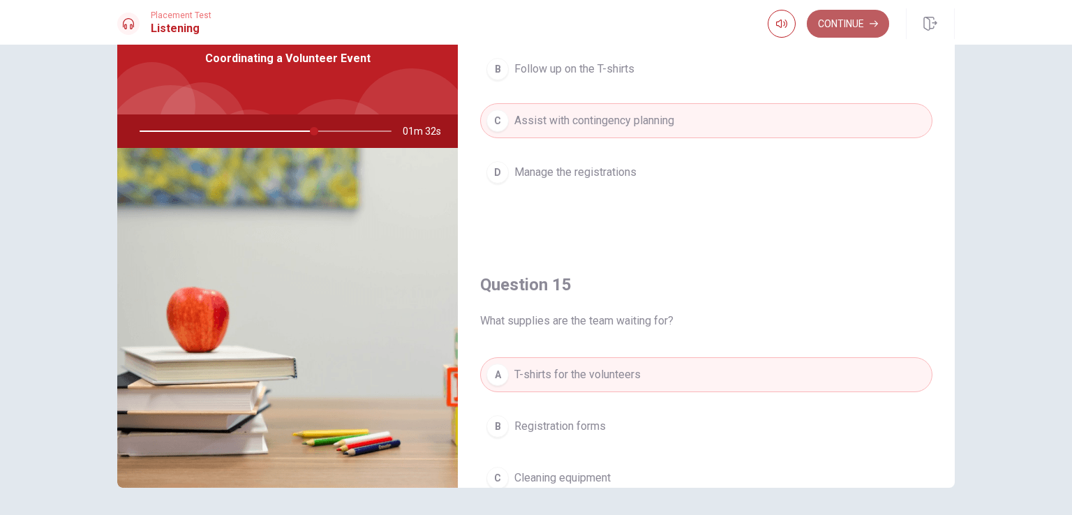
click at [848, 32] on button "Continue" at bounding box center [848, 24] width 82 height 28
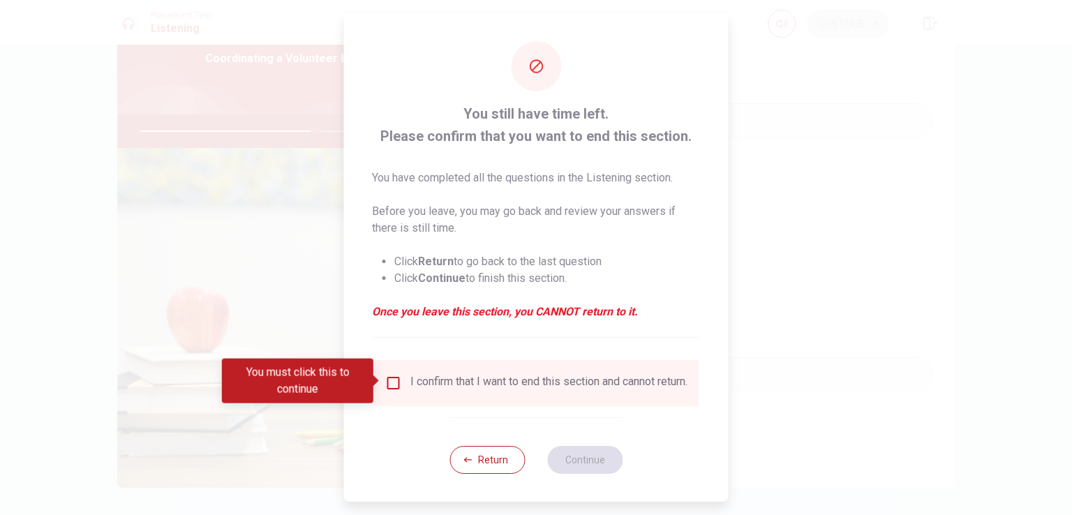
click at [391, 382] on input "You must click this to continue" at bounding box center [393, 383] width 17 height 17
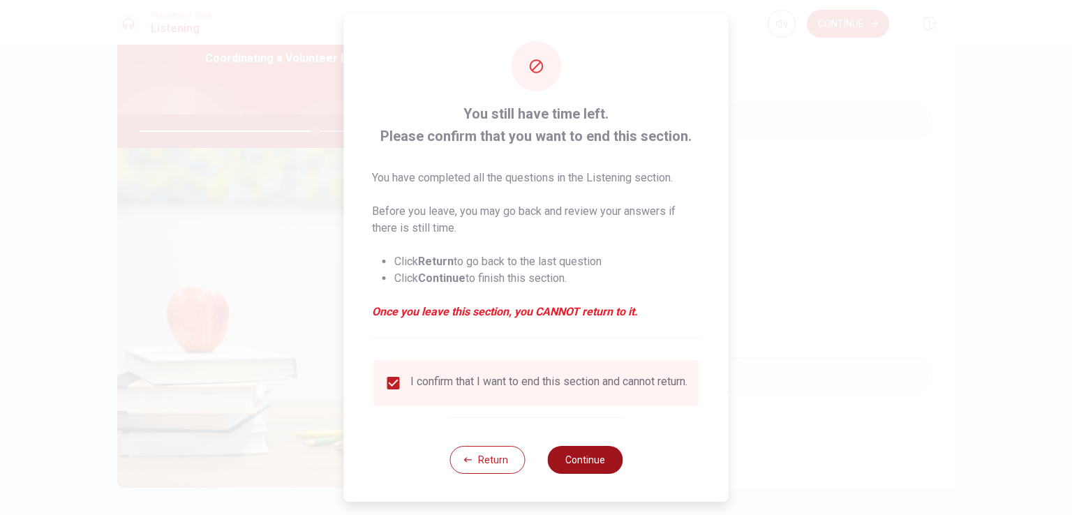
click at [574, 459] on button "Continue" at bounding box center [584, 460] width 75 height 28
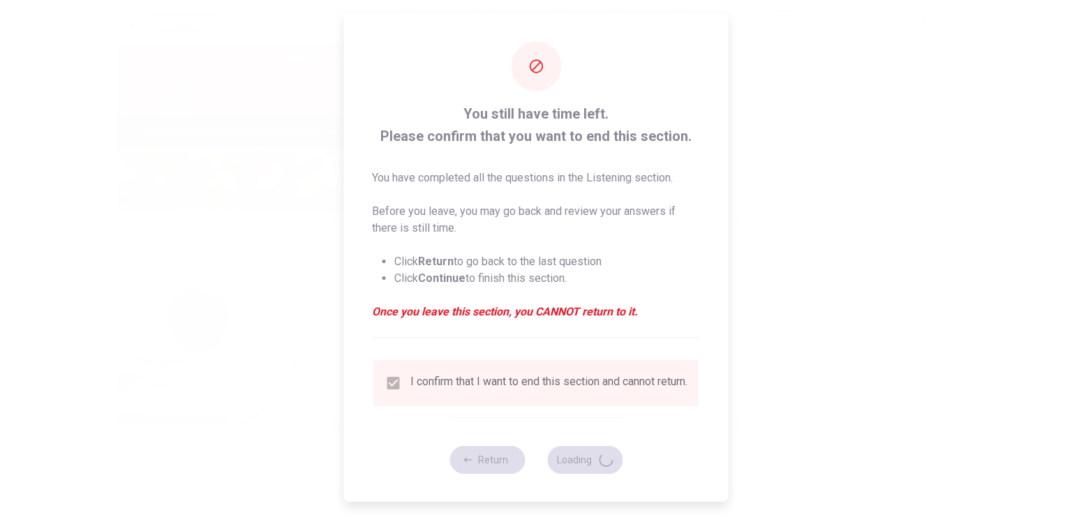
type input "71"
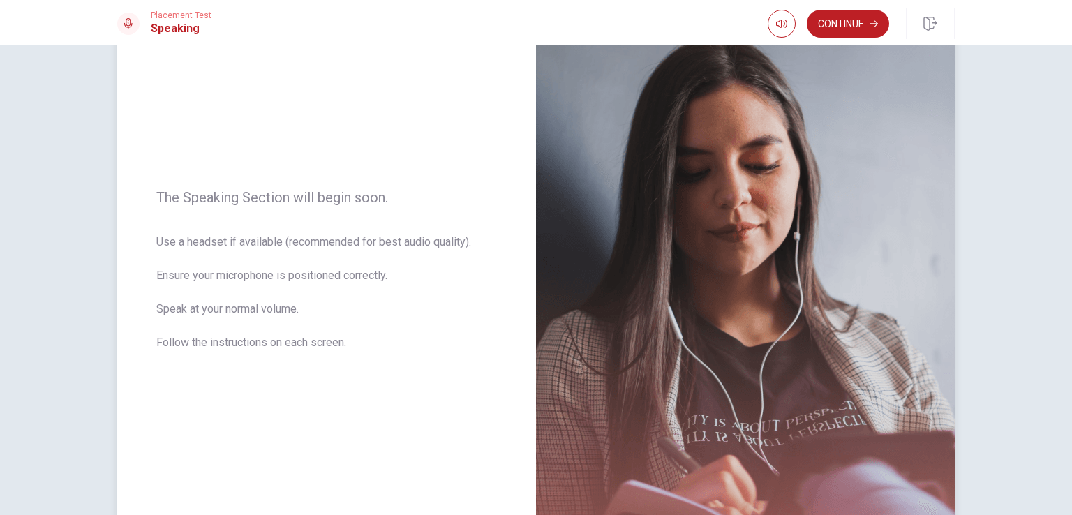
scroll to position [99, 0]
click at [854, 25] on button "Continue" at bounding box center [848, 24] width 82 height 28
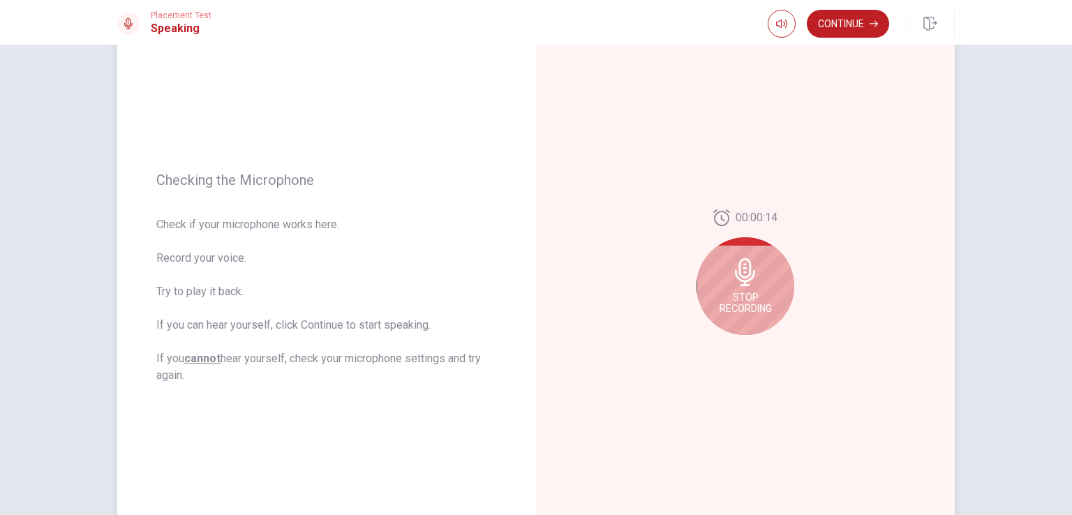
scroll to position [169, 0]
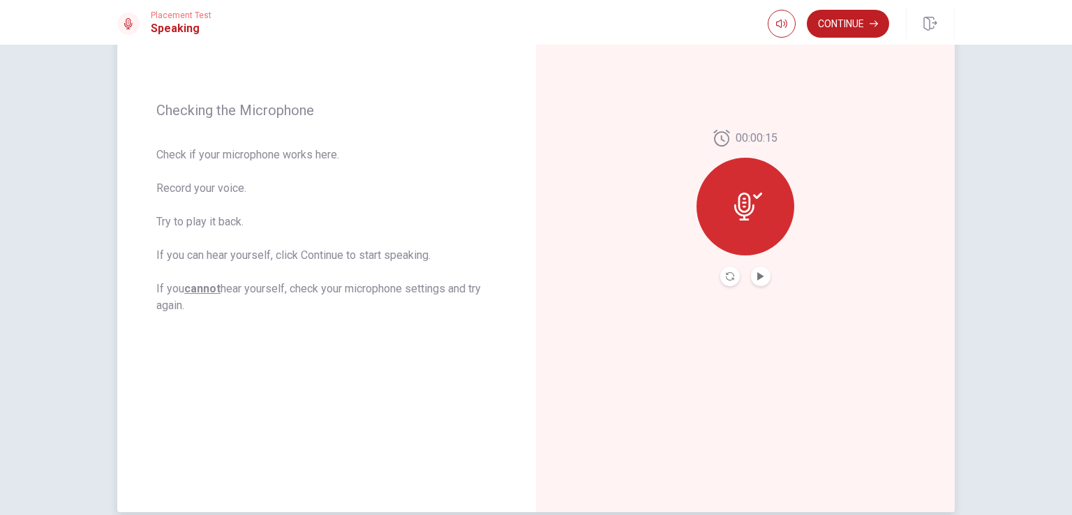
click at [762, 275] on button "Play Audio" at bounding box center [761, 277] width 20 height 20
click at [729, 272] on icon "Record Again" at bounding box center [730, 276] width 8 height 8
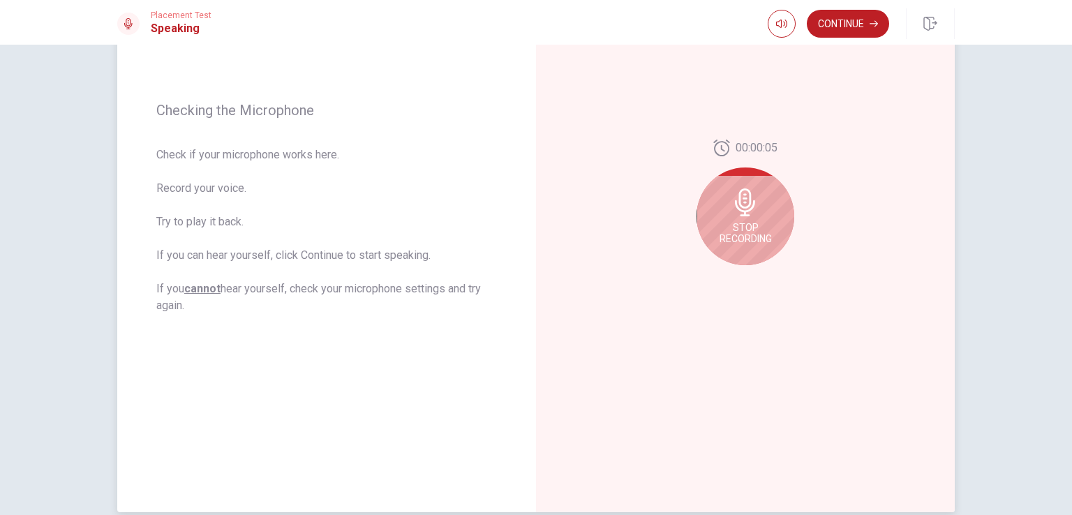
click at [749, 204] on icon at bounding box center [745, 202] width 20 height 28
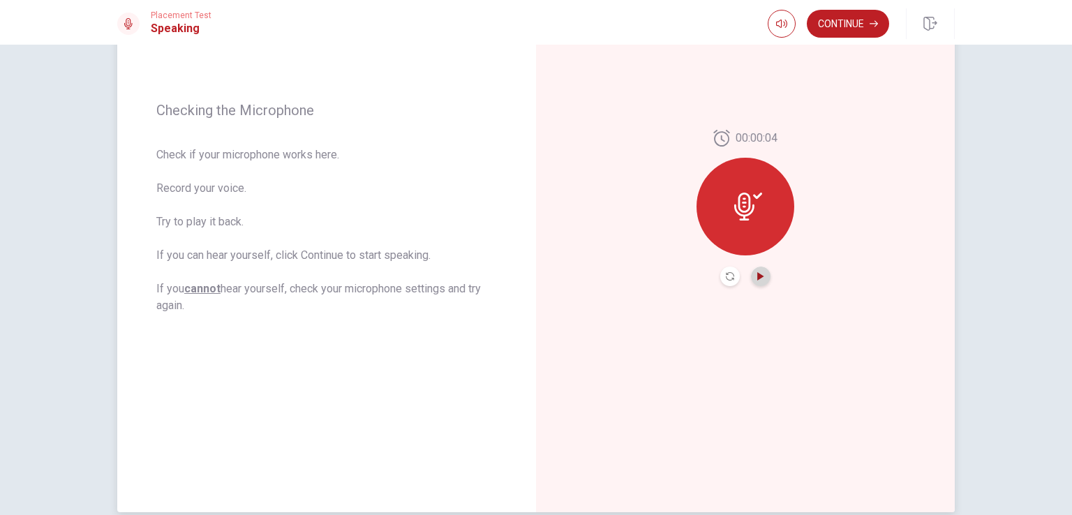
click at [757, 275] on icon "Play Audio" at bounding box center [760, 276] width 6 height 8
click at [837, 29] on button "Continue" at bounding box center [848, 24] width 82 height 28
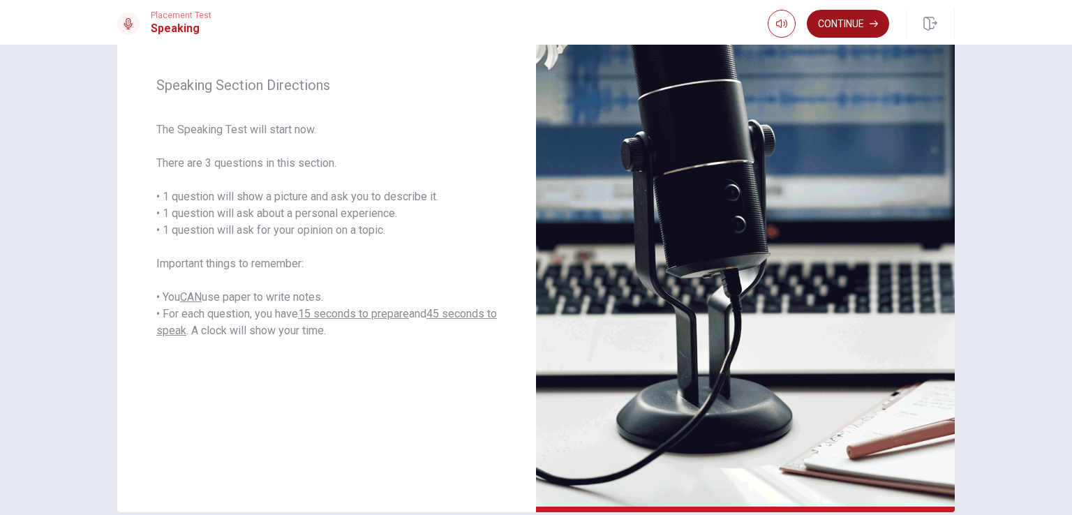
click at [840, 29] on button "Continue" at bounding box center [848, 24] width 82 height 28
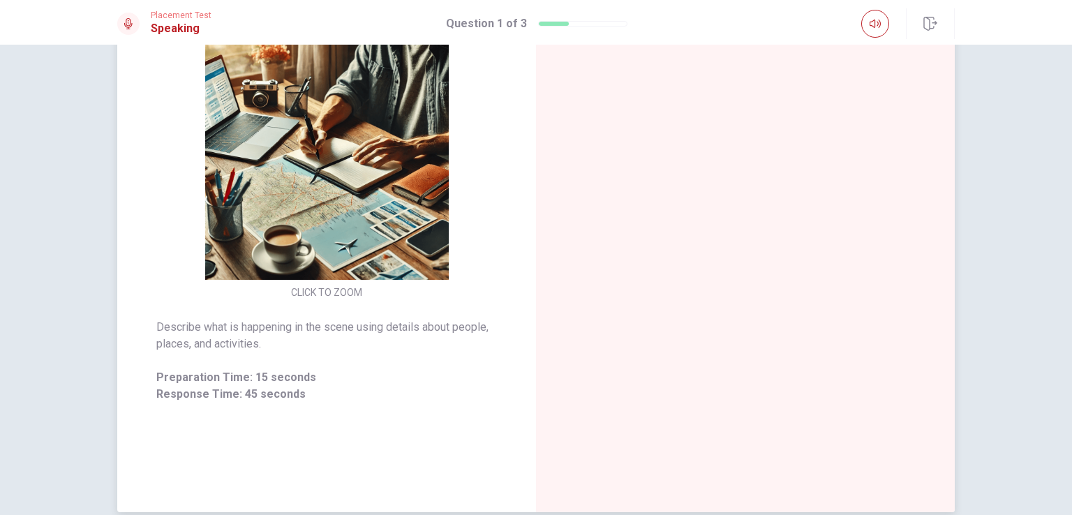
click at [350, 231] on img at bounding box center [327, 158] width 268 height 244
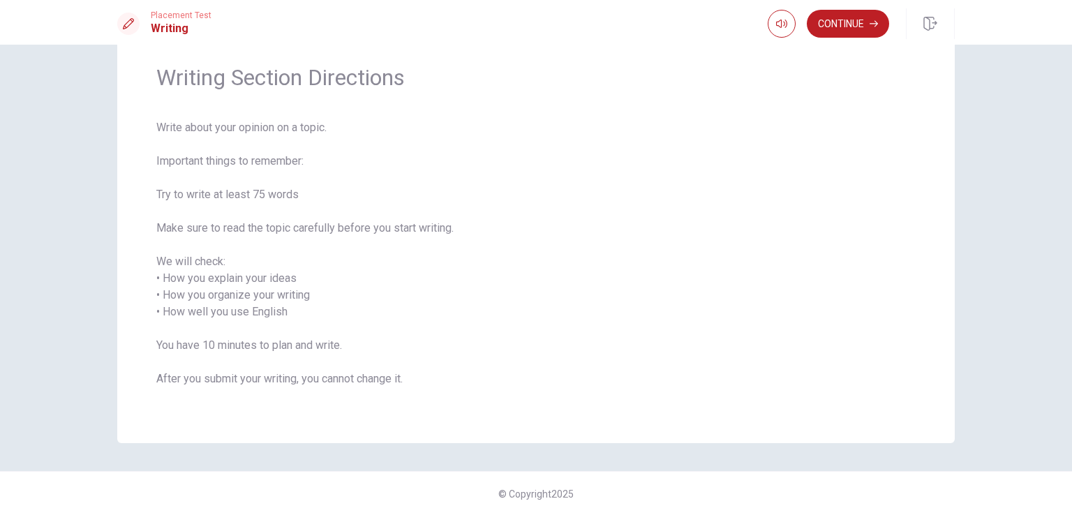
scroll to position [49, 0]
click at [844, 29] on button "Continue" at bounding box center [848, 24] width 82 height 28
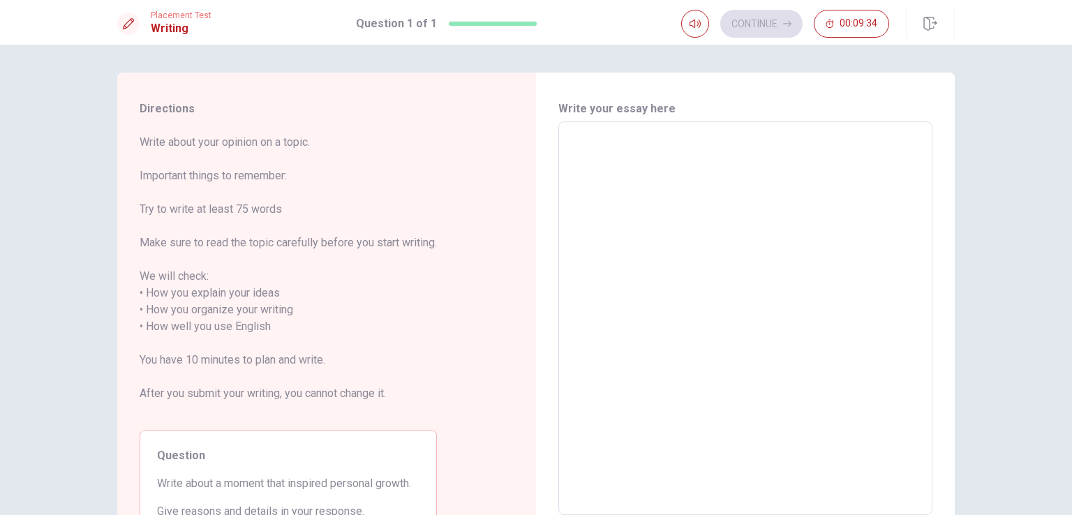
scroll to position [70, 0]
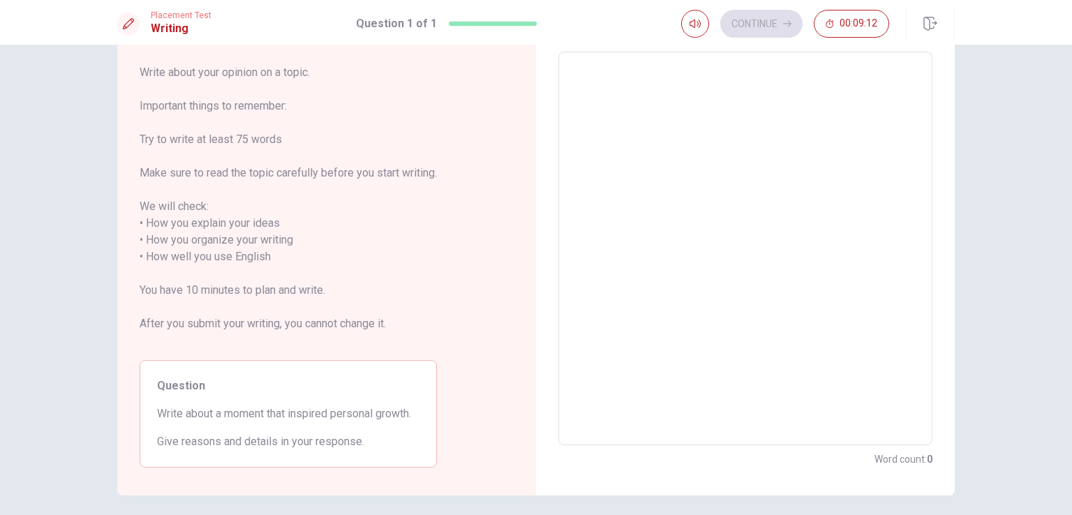
click at [770, 178] on textarea at bounding box center [745, 249] width 355 height 371
type textarea "o"
type textarea "x"
type textarea "on"
type textarea "x"
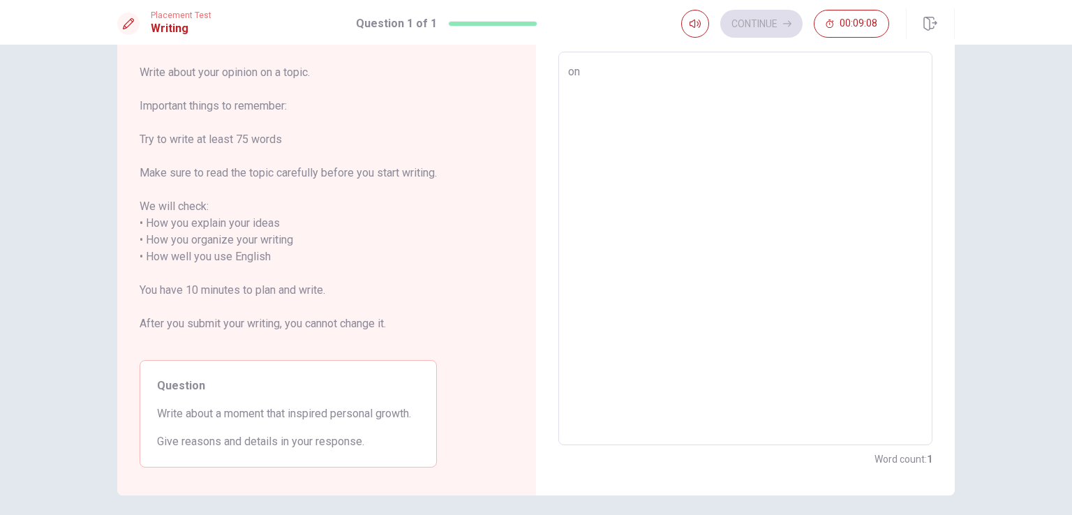
type textarea "one"
type textarea "x"
type textarea "one"
type textarea "x"
type textarea "one m"
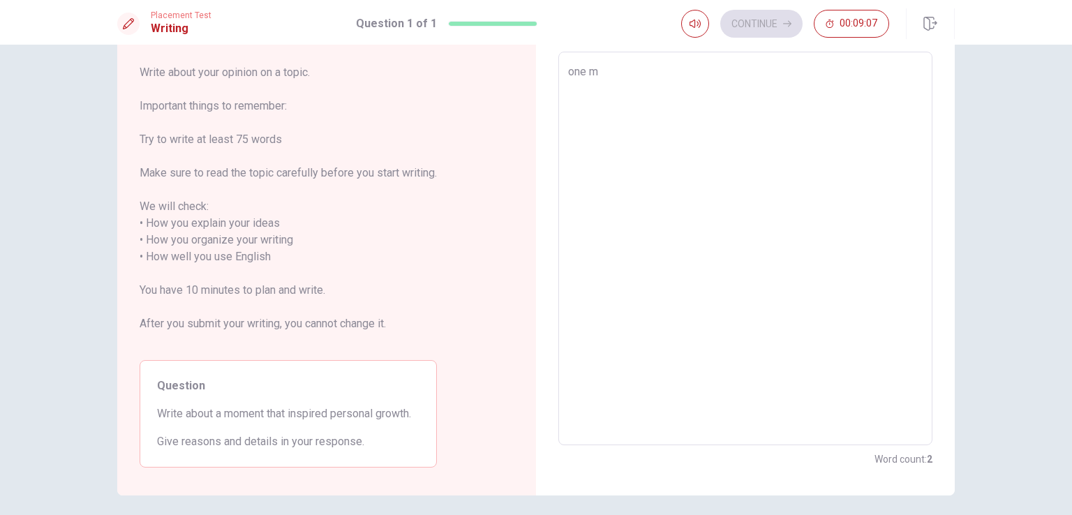
type textarea "x"
type textarea "one mo"
type textarea "x"
type textarea "one mom"
type textarea "x"
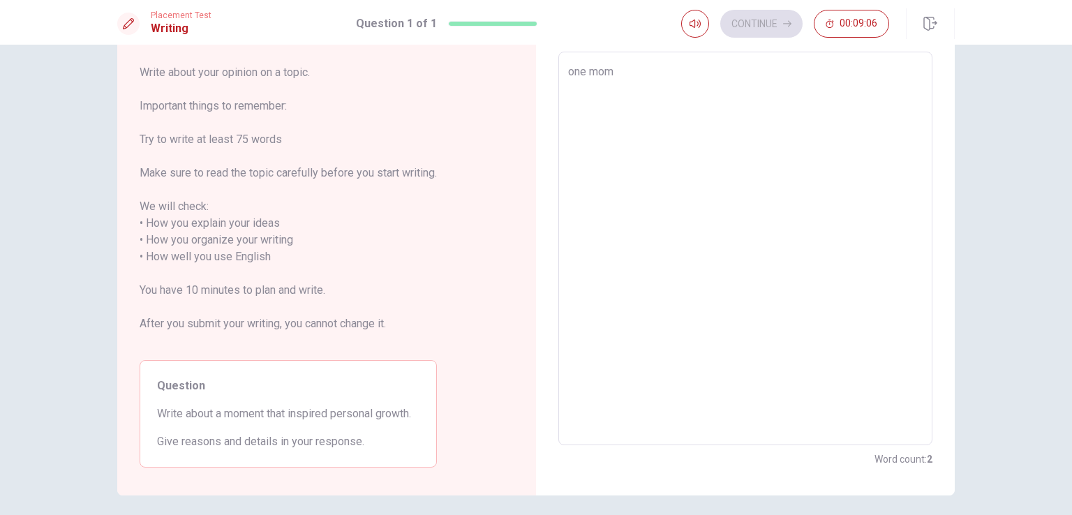
type textarea "one mome"
type textarea "x"
type textarea "one momen"
type textarea "x"
type textarea "one moment"
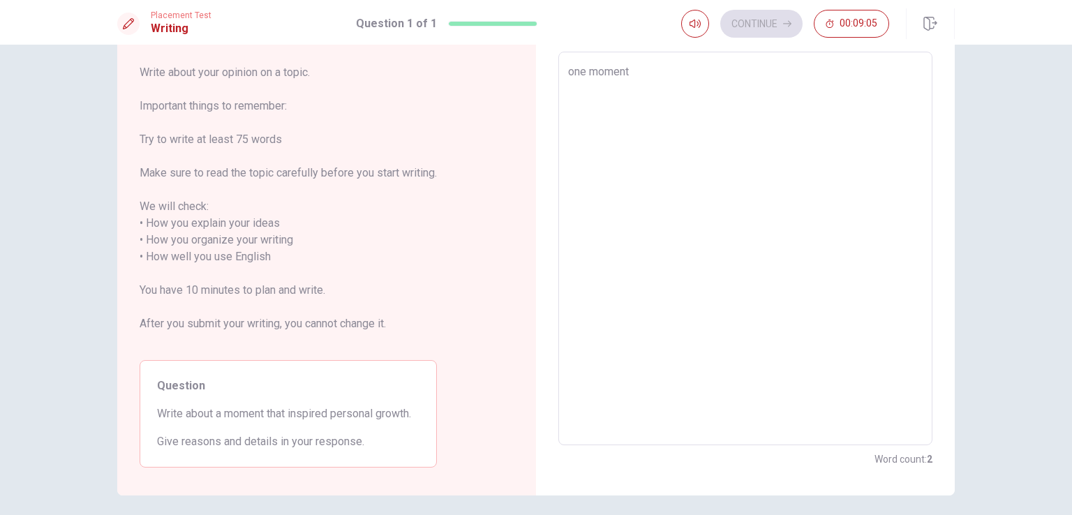
type textarea "x"
type textarea "one moment"
type textarea "x"
type textarea "one moment t"
type textarea "x"
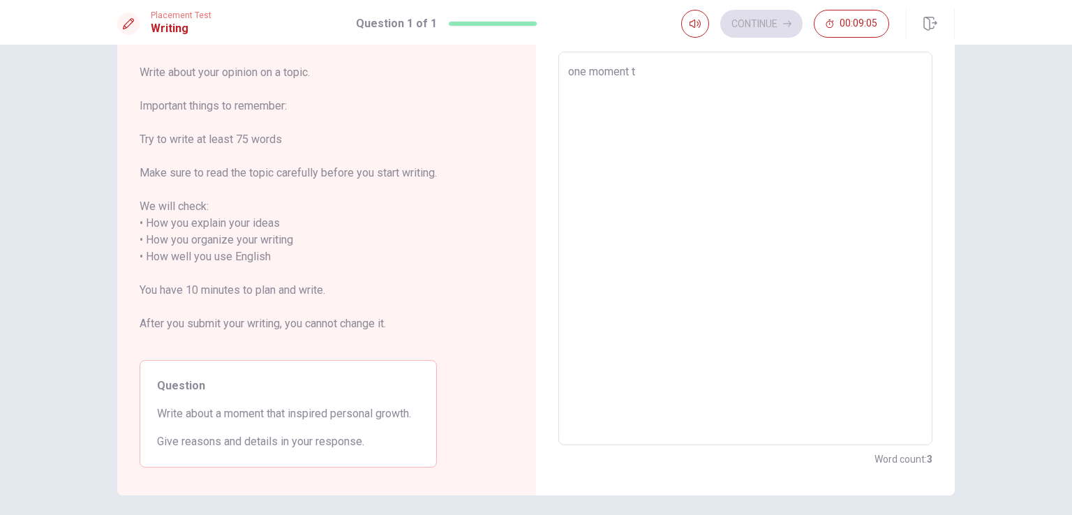
type textarea "one moment th"
type textarea "x"
type textarea "one moment tha"
type textarea "x"
type textarea "one moment that"
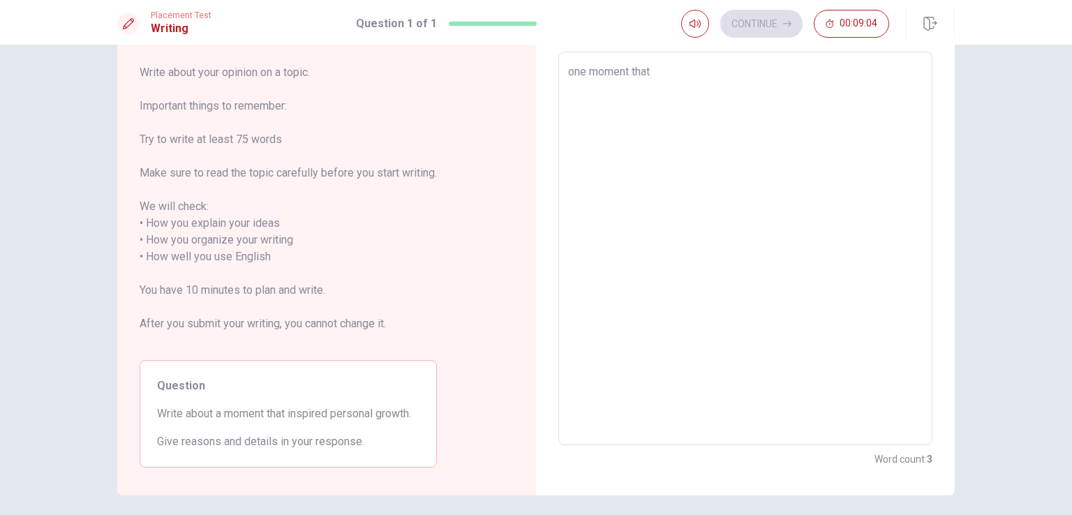
type textarea "x"
type textarea "one moment that"
type textarea "x"
type textarea "one moment that r"
type textarea "x"
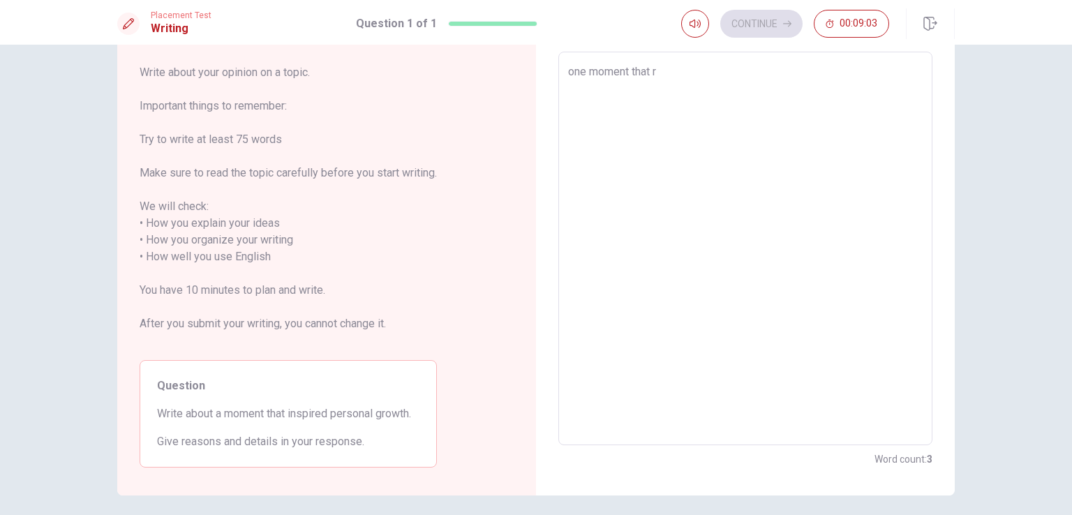
type textarea "one moment that re"
type textarea "x"
type textarea "one moment that rea"
type textarea "x"
type textarea "one moment that real"
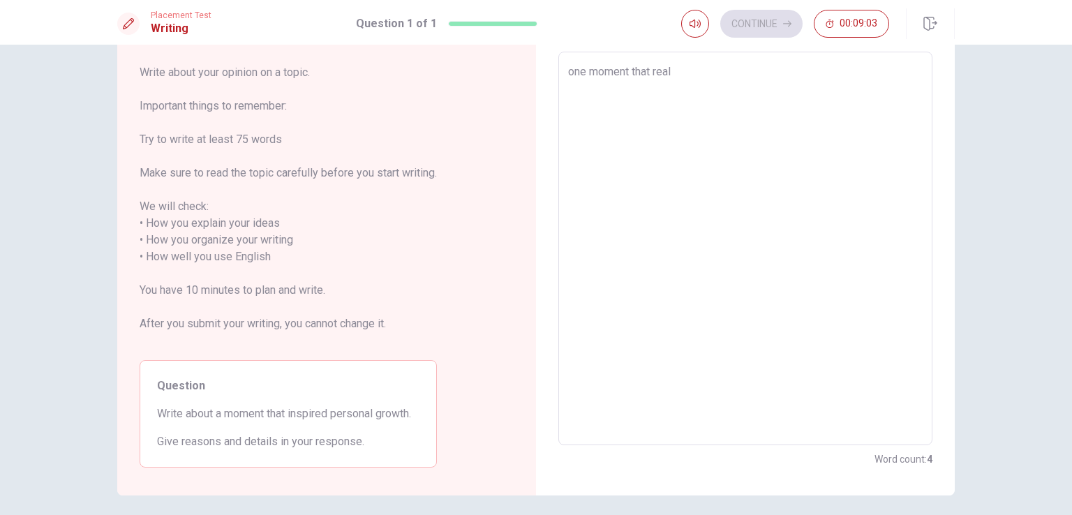
type textarea "x"
type textarea "one moment that reall"
type textarea "x"
type textarea "one moment that really"
type textarea "x"
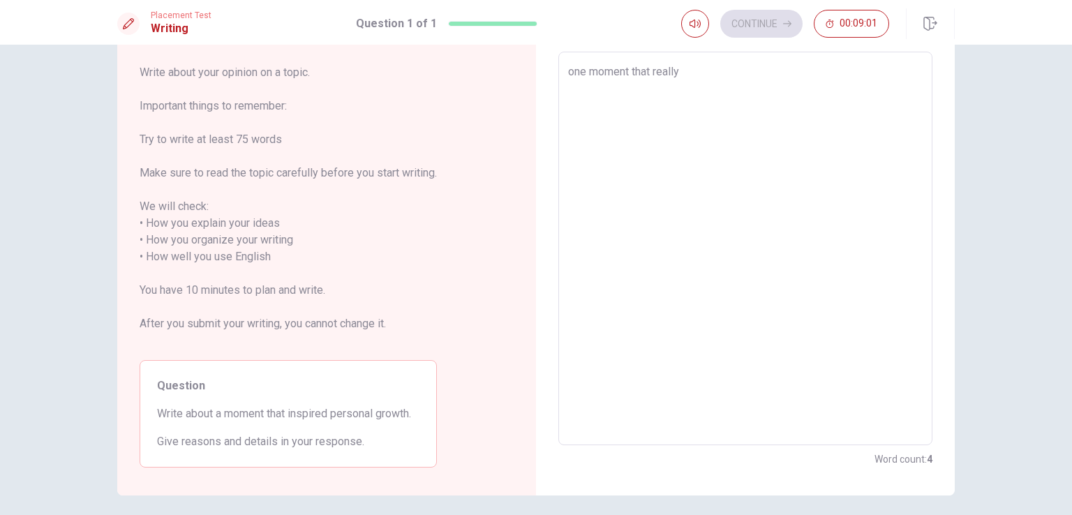
type textarea "one moment that really"
type textarea "x"
type textarea "one moment that really i"
type textarea "x"
type textarea "one moment that really in"
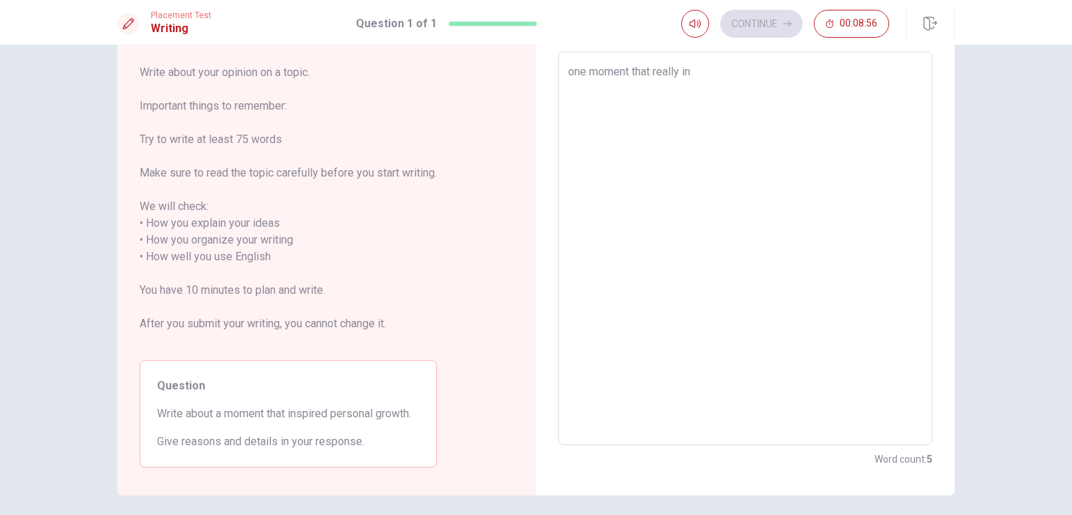
type textarea "x"
type textarea "one moment that really ins"
type textarea "x"
type textarea "one moment that really insp"
type textarea "x"
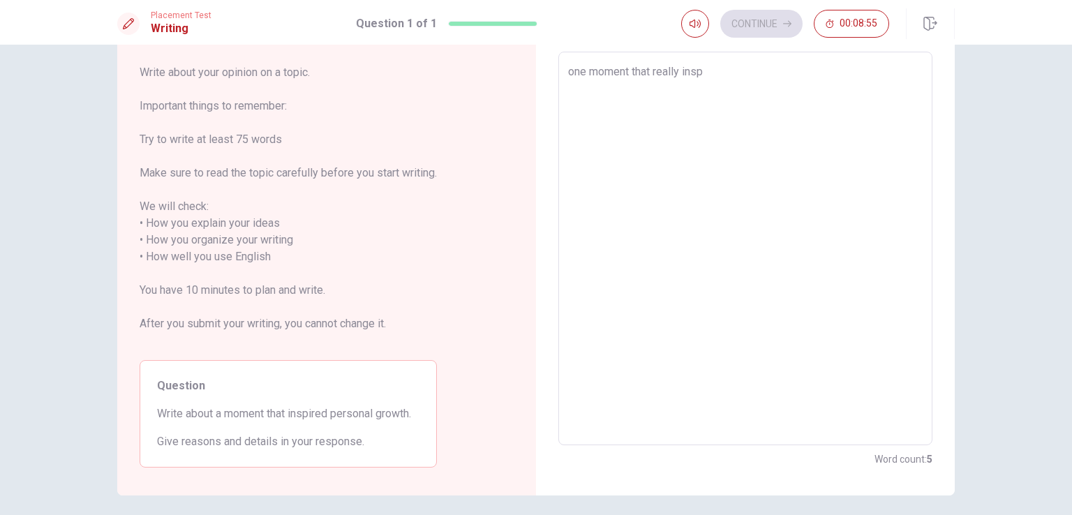
type textarea "one moment that really inspi"
type textarea "x"
type textarea "one moment that really inspir"
type textarea "x"
type textarea "one moment that really inspire"
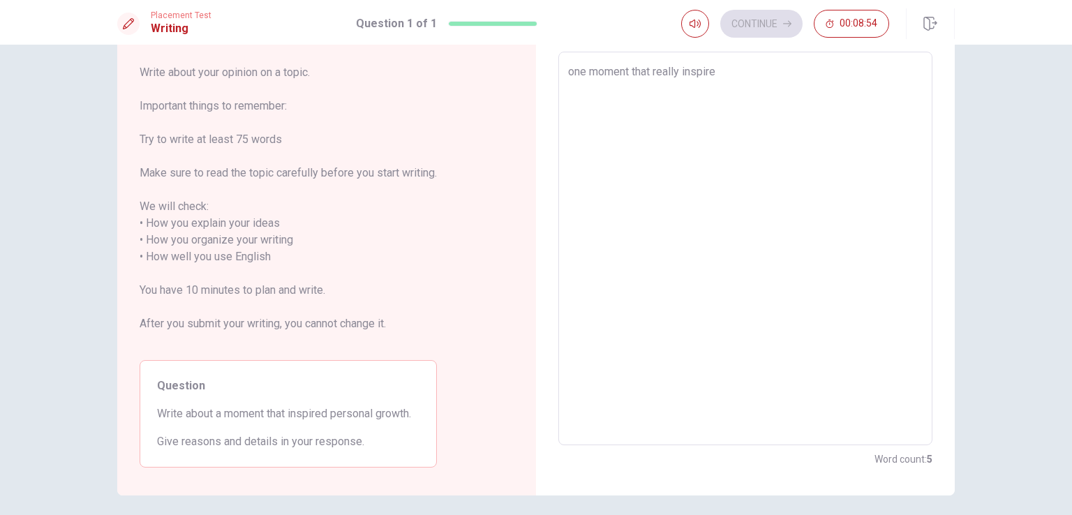
type textarea "x"
type textarea "one moment that really inspired"
type textarea "x"
type textarea "one moment that really inspired"
type textarea "x"
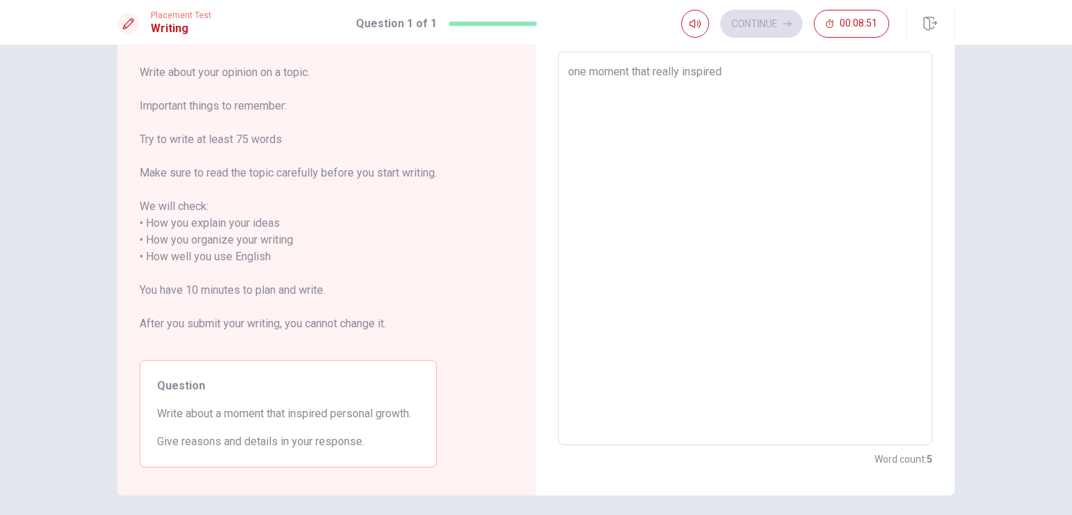
type textarea "one moment that really inspired m"
type textarea "x"
type textarea "one moment that really inspired my"
type textarea "x"
type textarea "one moment that really inspired my"
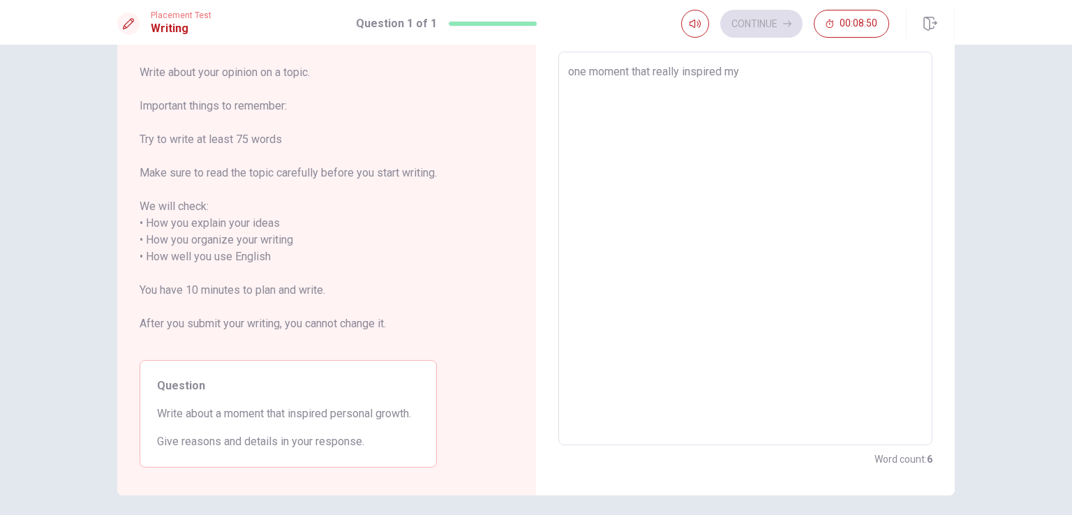
type textarea "x"
type textarea "one moment that really inspired my p"
type textarea "x"
type textarea "one moment that really inspired my pe"
type textarea "x"
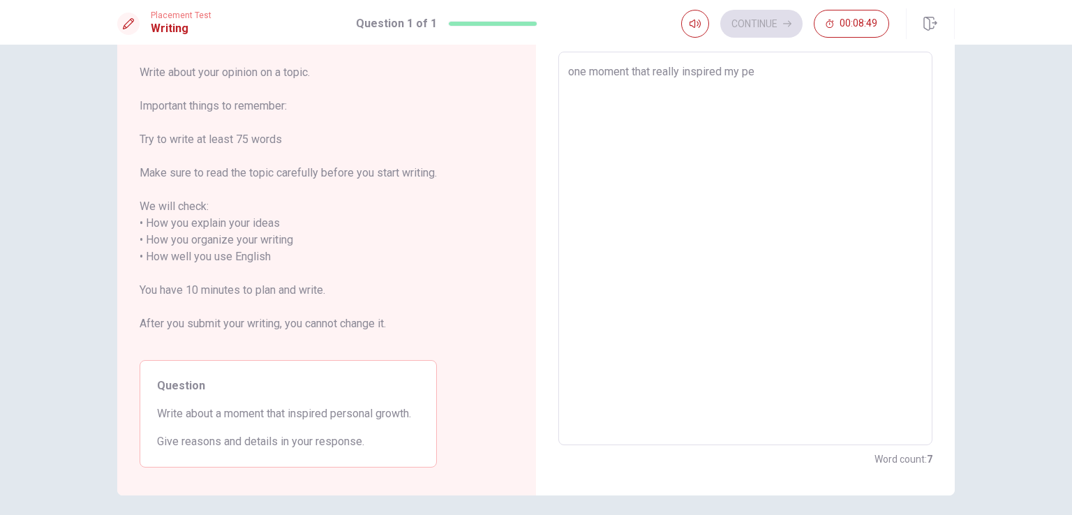
type textarea "one moment that really inspired my per"
type textarea "x"
type textarea "one moment that really inspired my pers"
type textarea "x"
type textarea "one moment that really inspired my perso"
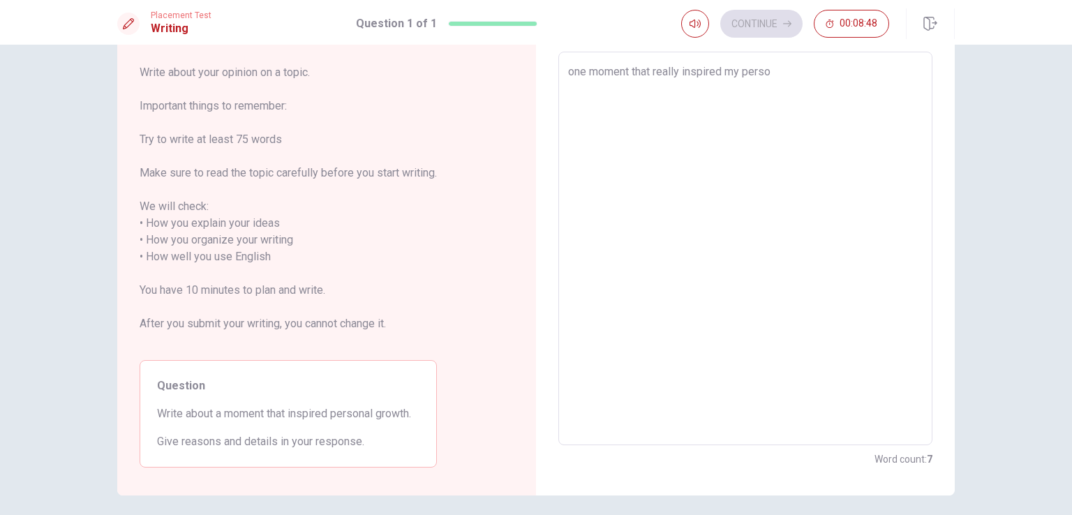
type textarea "x"
type textarea "one moment that really inspired my person"
type textarea "x"
type textarea "one moment that really inspired my persona"
type textarea "x"
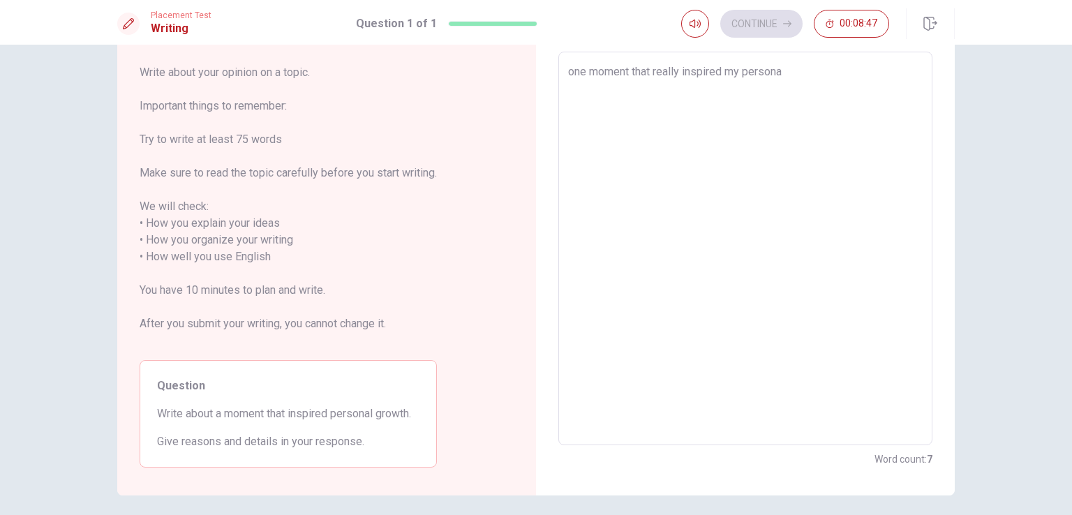
type textarea "one moment that really inspired my personal"
type textarea "x"
type textarea "one moment that really inspired my personal"
type textarea "x"
type textarea "one moment that really inspired my personal g"
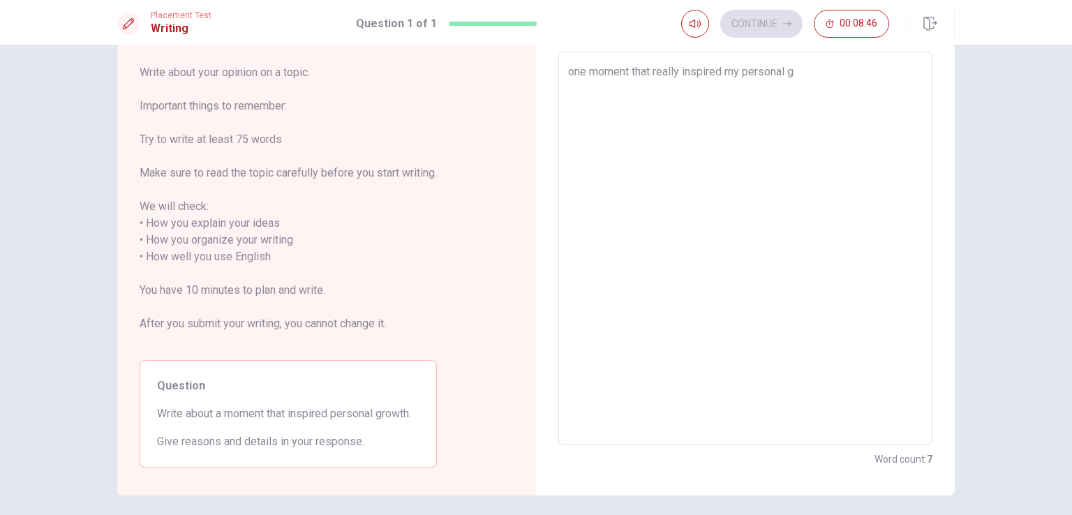
type textarea "x"
type textarea "one moment that really inspired my personal gr"
type textarea "x"
type textarea "one moment that really inspired my personal gro"
type textarea "x"
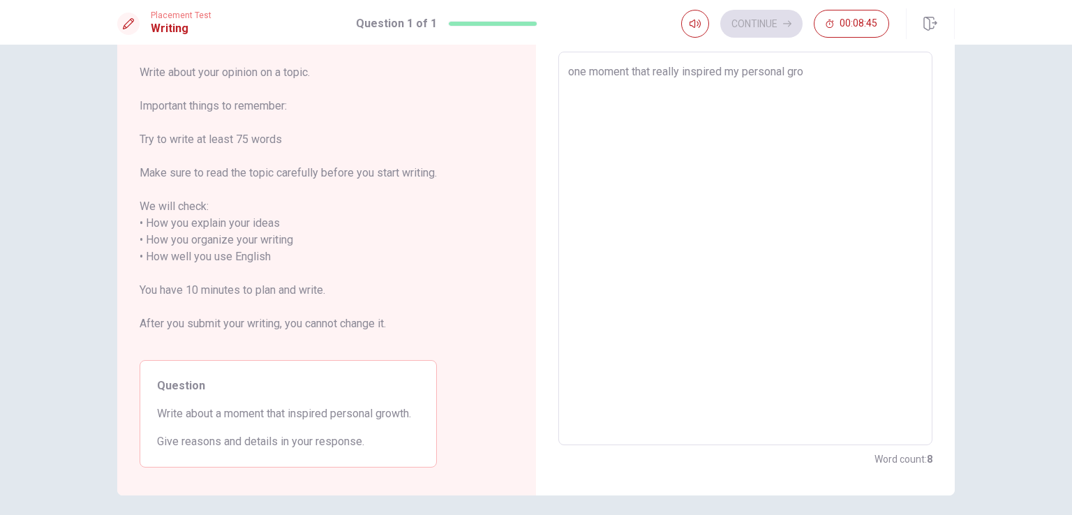
type textarea "one moment that really inspired my personal grow"
type textarea "x"
type textarea "one moment that really inspired my personal growt"
type textarea "x"
type textarea "one moment that really inspired my personal growth"
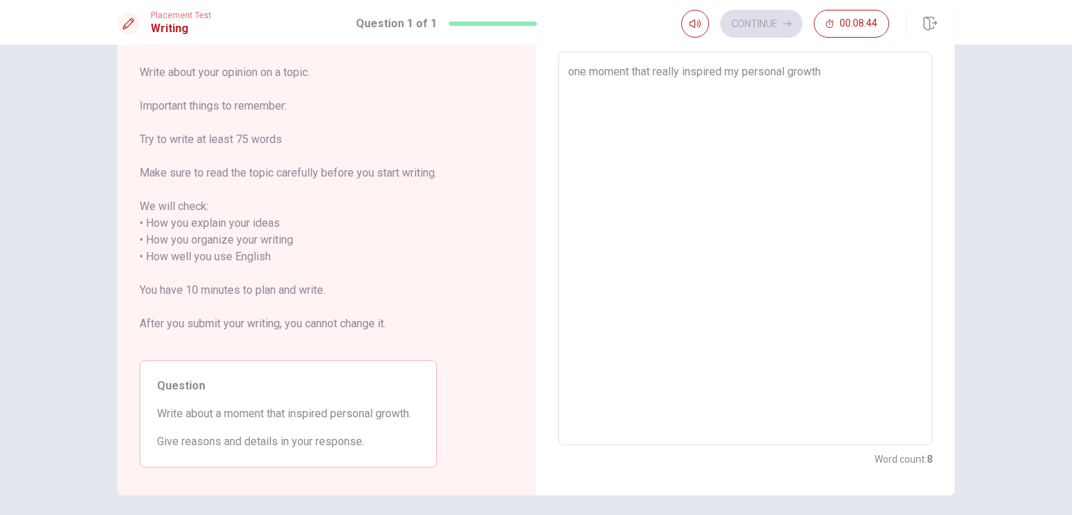
type textarea "x"
type textarea "one moment that really inspired my personal growth"
type textarea "x"
type textarea "one moment that really inspired my personal growth w"
type textarea "x"
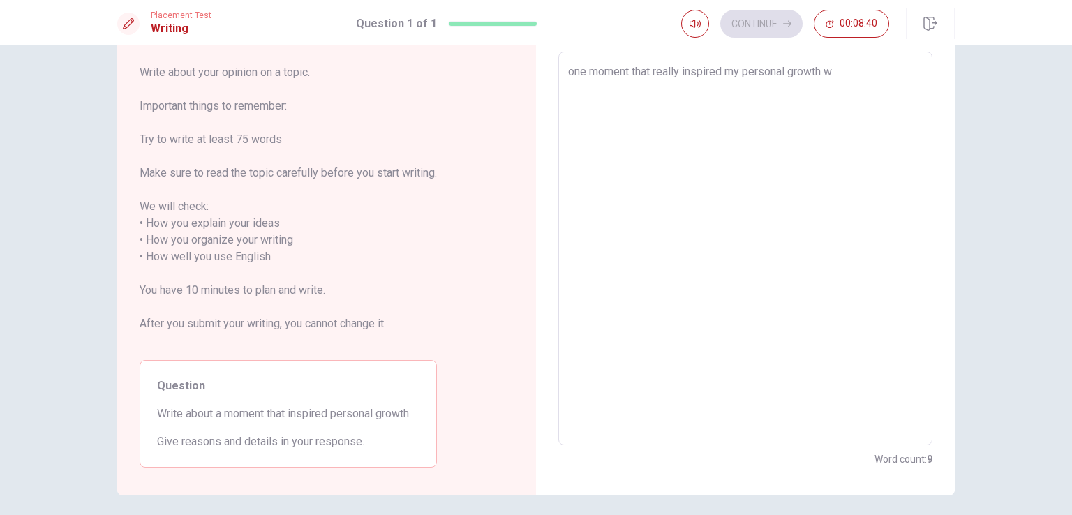
type textarea "one moment that really inspired my personal growth wa"
type textarea "x"
type textarea "one moment that really inspired my personal growth was"
type textarea "x"
type textarea "one moment that really inspired my personal growth was"
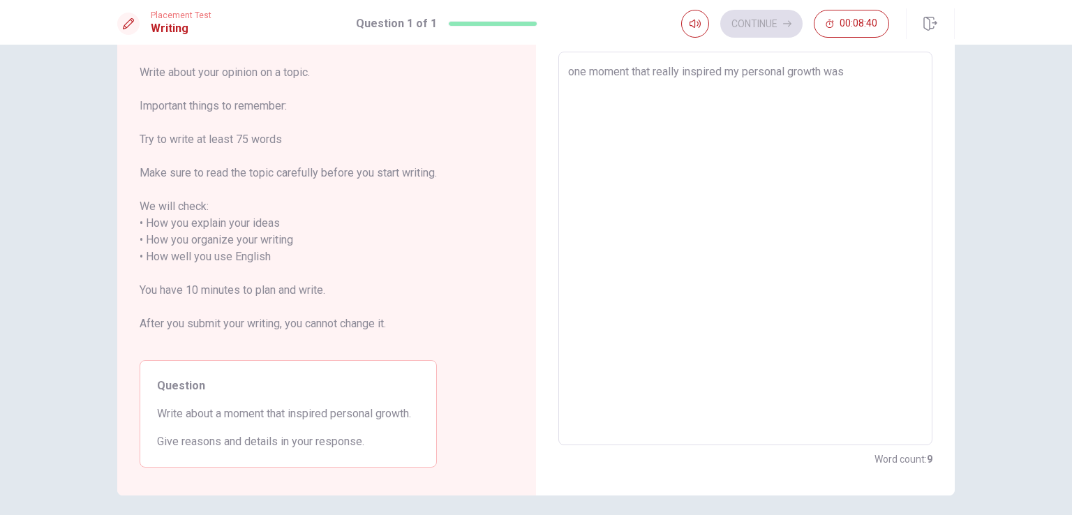
type textarea "x"
type textarea "one moment that really inspired my personal growth was w"
type textarea "x"
type textarea "one moment that really inspired my personal growth was wh"
type textarea "x"
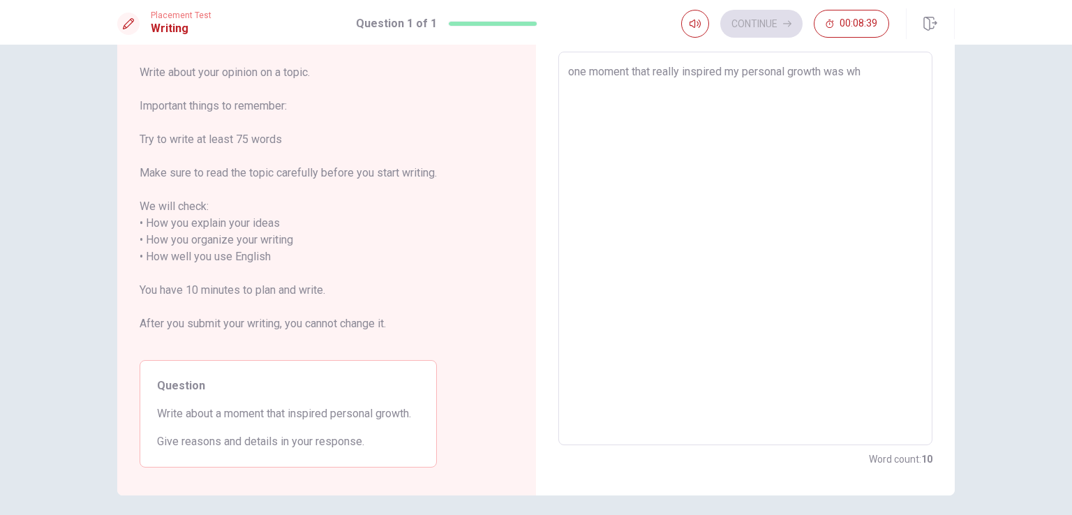
type textarea "one moment that really inspired my personal growth was whe"
type textarea "x"
type textarea "one moment that really inspired my personal growth was when"
type textarea "x"
type textarea "one moment that really inspired my personal growth was when"
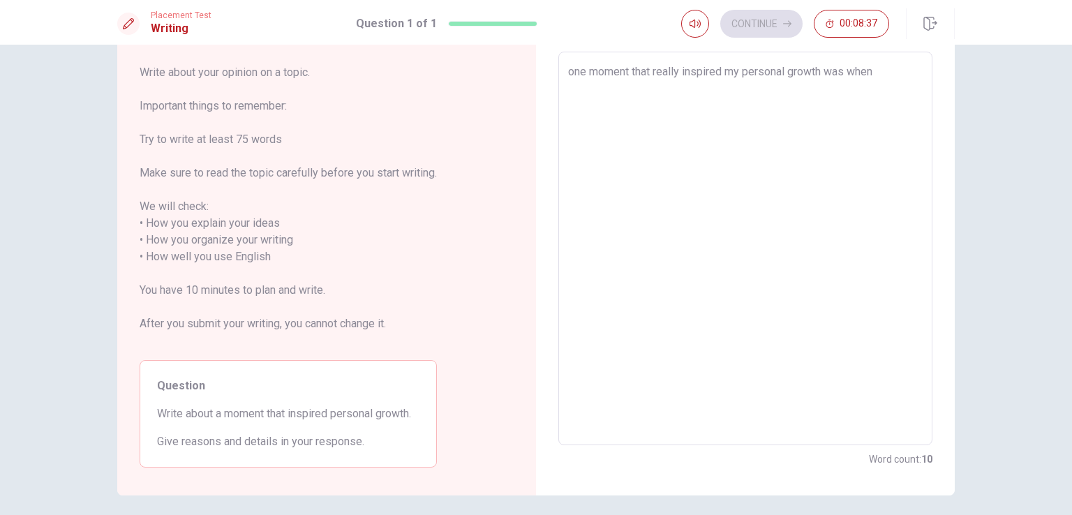
type textarea "x"
type textarea "one moment that really inspired my personal growth was when i"
type textarea "x"
type textarea "one moment that really inspired my personal growth was when i"
type textarea "x"
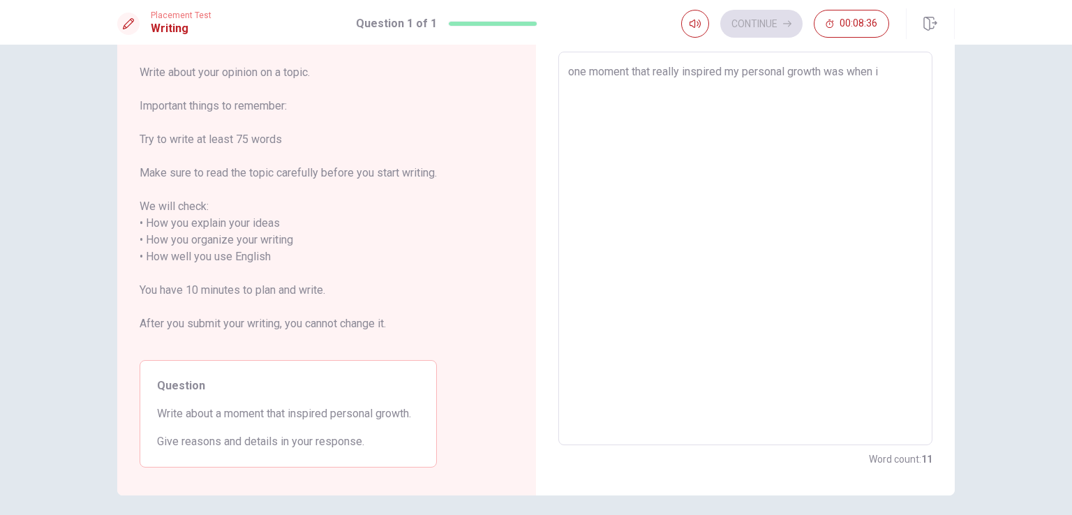
type textarea "one moment that really inspired my personal growth was when i m"
type textarea "x"
type textarea "one moment that really inspired my personal growth was when i mo"
type textarea "x"
type textarea "one moment that really inspired my personal growth was when i mov"
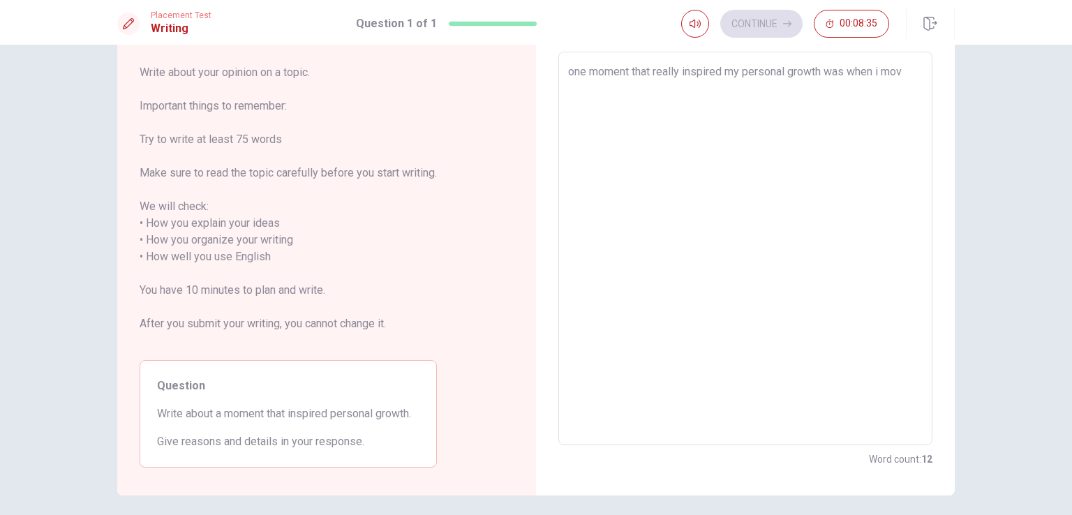
type textarea "x"
type textarea "one moment that really inspired my personal growth was when i move"
type textarea "x"
type textarea "one moment that really inspired my personal growth was when i moved"
type textarea "x"
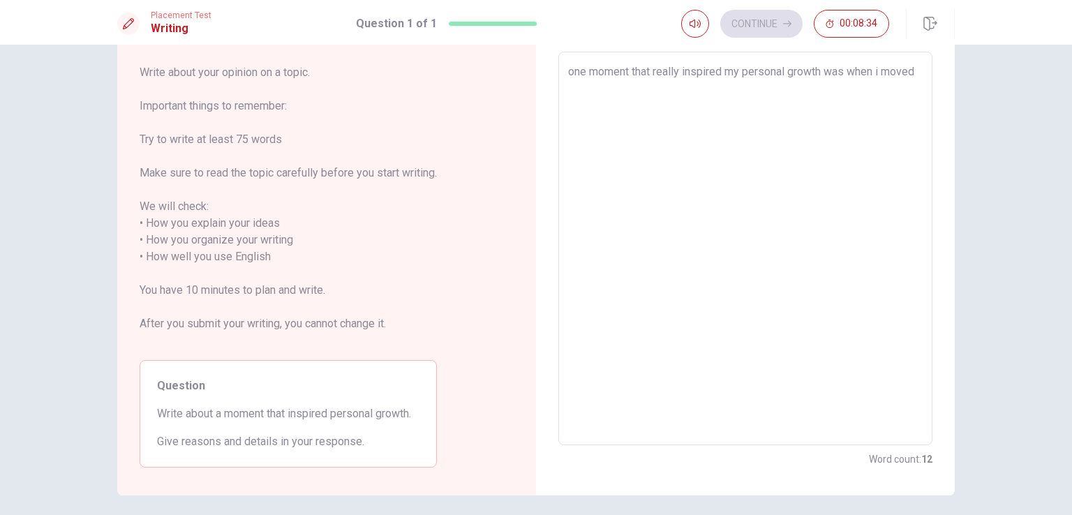
type textarea "one moment that really inspired my personal growth was when i moved"
type textarea "x"
type textarea "one moment that really inspired my personal growth was when i moved f"
type textarea "x"
type textarea "one moment that really inspired my personal growth was when i moved fr"
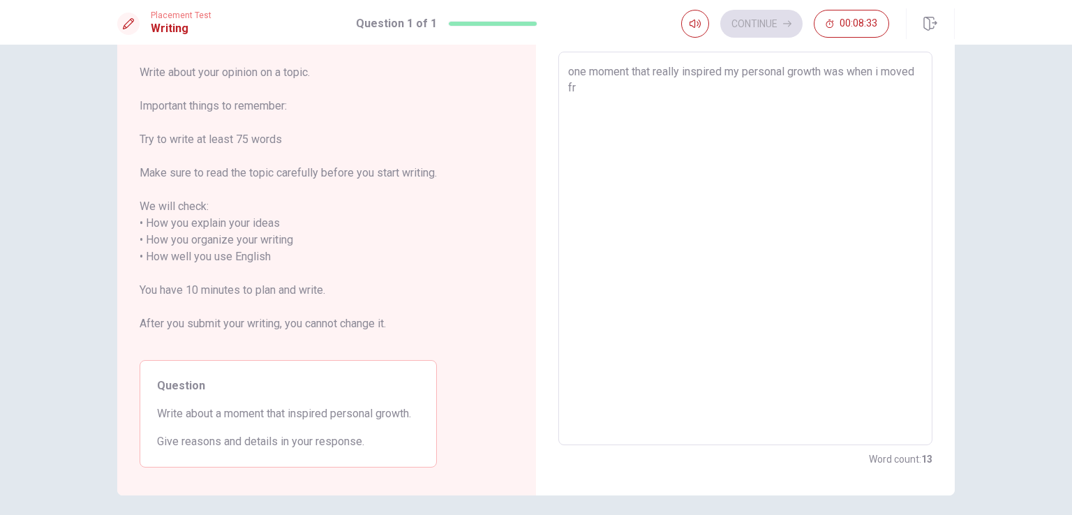
type textarea "x"
type textarea "one moment that really inspired my personal growth was when i moved fro"
type textarea "x"
type textarea "one moment that really inspired my personal growth was when i moved from"
type textarea "x"
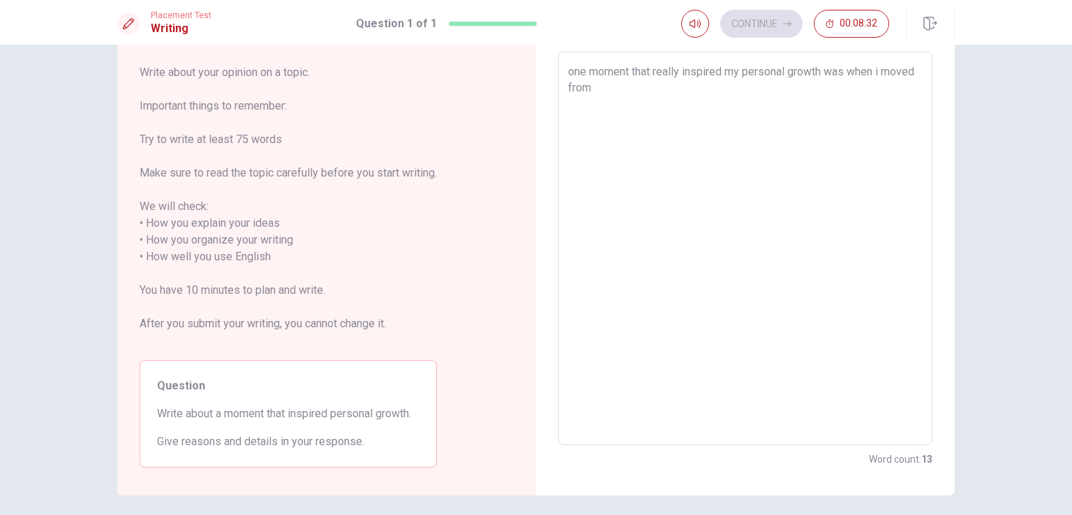
type textarea "one moment that really inspired my personal growth was when i moved from"
type textarea "x"
type textarea "one moment that really inspired my personal growth was when i moved from a"
type textarea "x"
type textarea "one moment that really inspired my personal growth was when i moved from al"
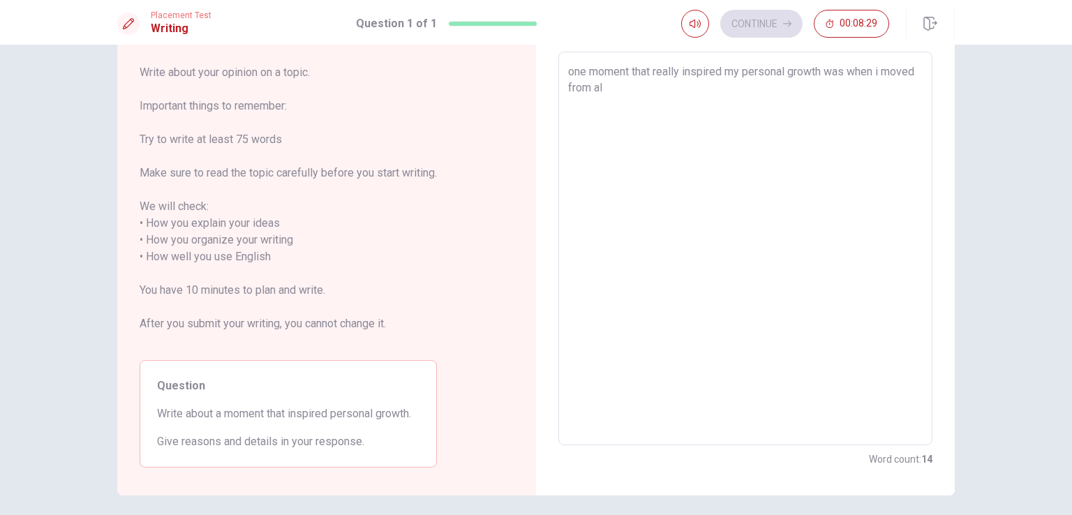
type textarea "x"
type textarea "one moment that really inspired my personal growth was when i moved from [GEOGR…"
type textarea "x"
type textarea "one moment that really inspired my personal growth was when i moved from [GEOGR…"
type textarea "x"
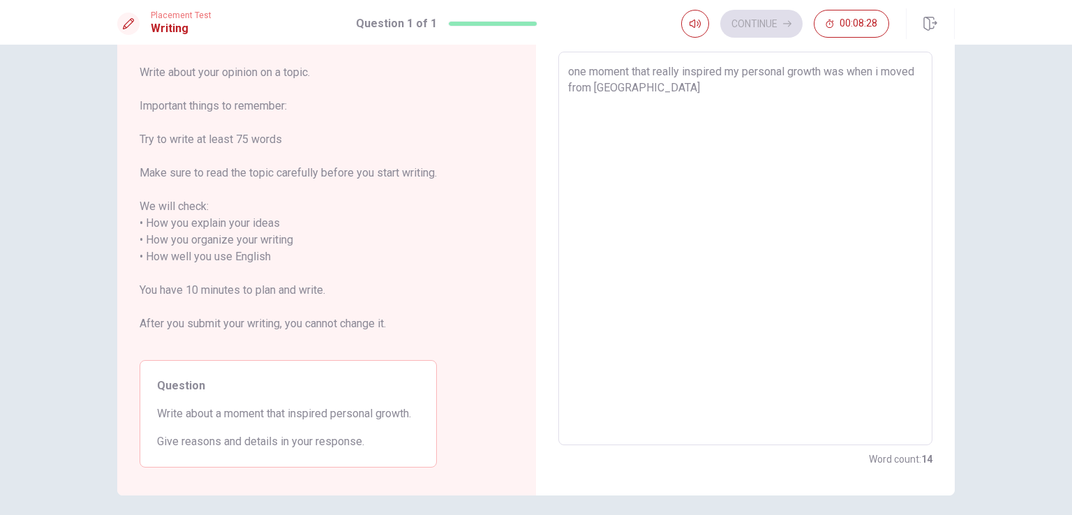
type textarea "one moment that really inspired my personal growth was when i moved from [GEOGR…"
type textarea "x"
type textarea "one moment that really inspired my personal growth was when i moved from [GEOGR…"
type textarea "x"
type textarea "one moment that really inspired my personal growth was when i moved from [GEOGR…"
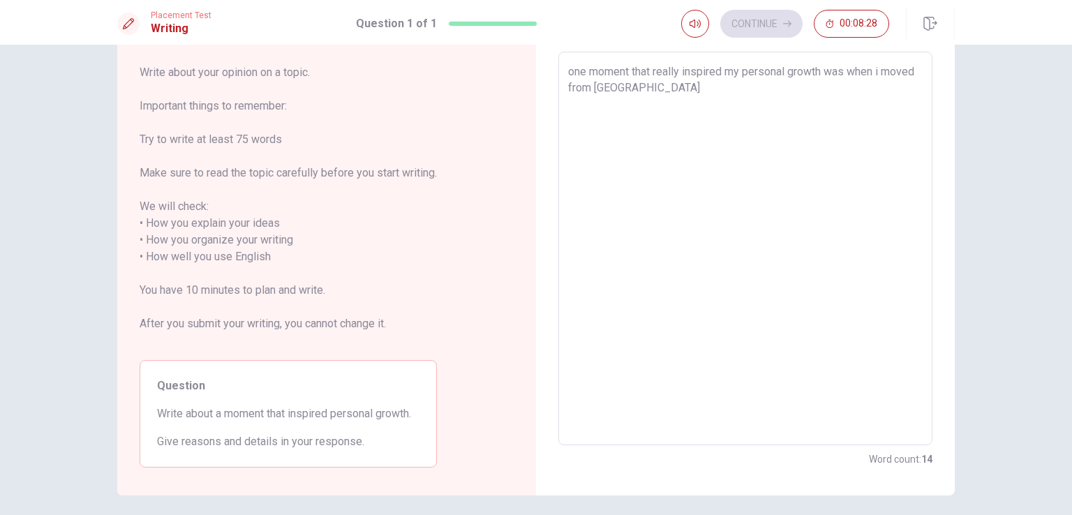
type textarea "x"
type textarea "one moment that really inspired my personal growth was when i moved from [GEOGR…"
type textarea "x"
type textarea "one moment that really inspired my personal growth was when i moved from [GEOGR…"
type textarea "x"
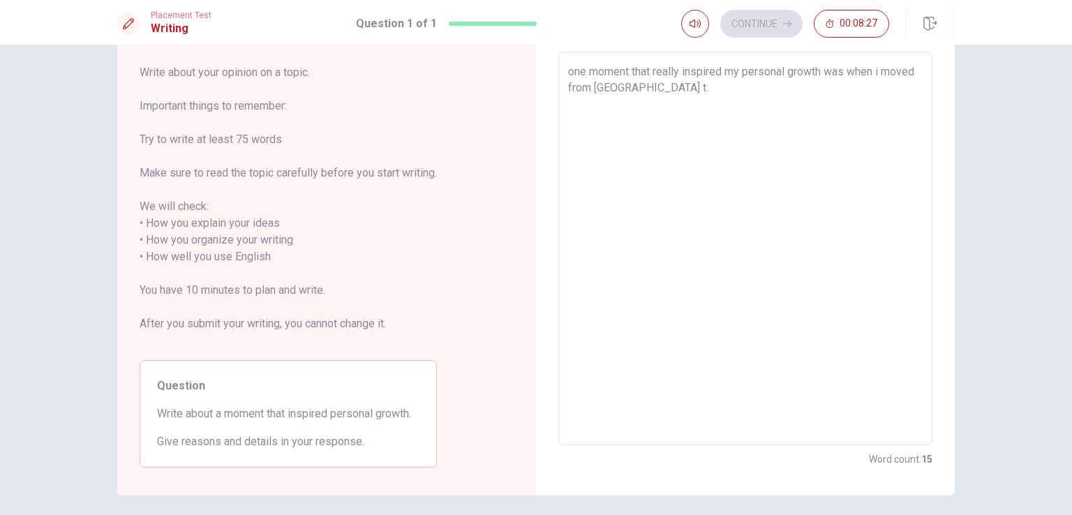
type textarea "one moment that really inspired my personal growth was when i moved from [GEOGR…"
type textarea "x"
type textarea "one moment that really inspired my personal growth was when i moved from [GEOGR…"
type textarea "x"
type textarea "one moment that really inspired my personal growth was when i moved from [GEOGR…"
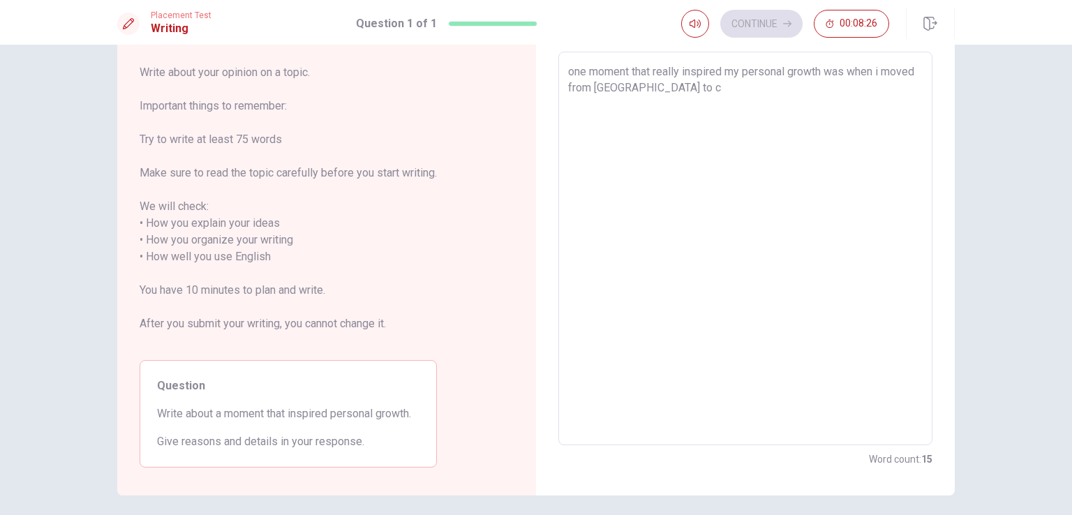
type textarea "x"
type textarea "one moment that really inspired my personal growth was when i moved from [GEOGR…"
type textarea "x"
type textarea "one moment that really inspired my personal growth was when i moved from [GEOGR…"
type textarea "x"
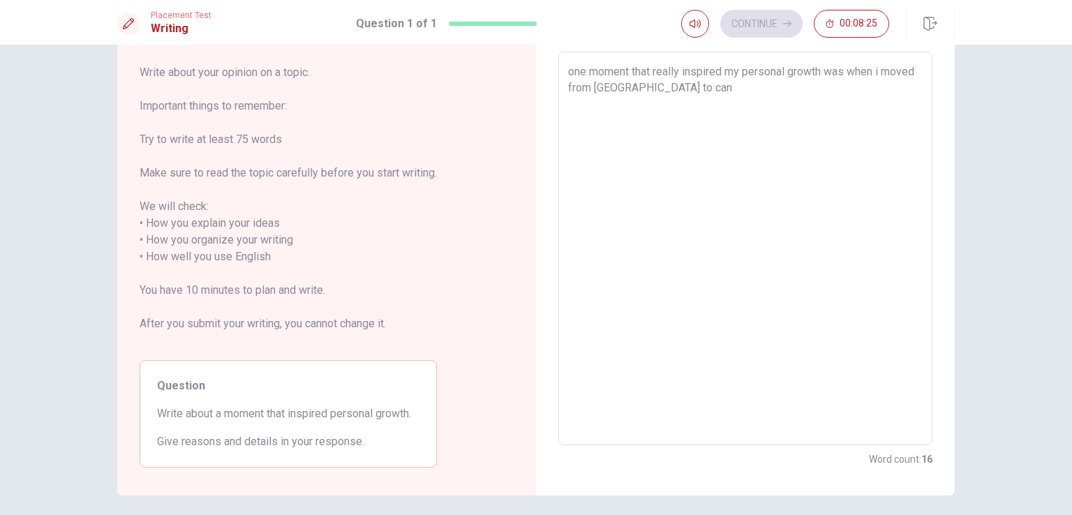
type textarea "one moment that really inspired my personal growth was when i moved from [GEOGR…"
type textarea "x"
type textarea "one moment that really inspired my personal growth was when i moved from [GEOGR…"
type textarea "x"
type textarea "one moment that really inspired my personal growth was when i moved from [GEOGR…"
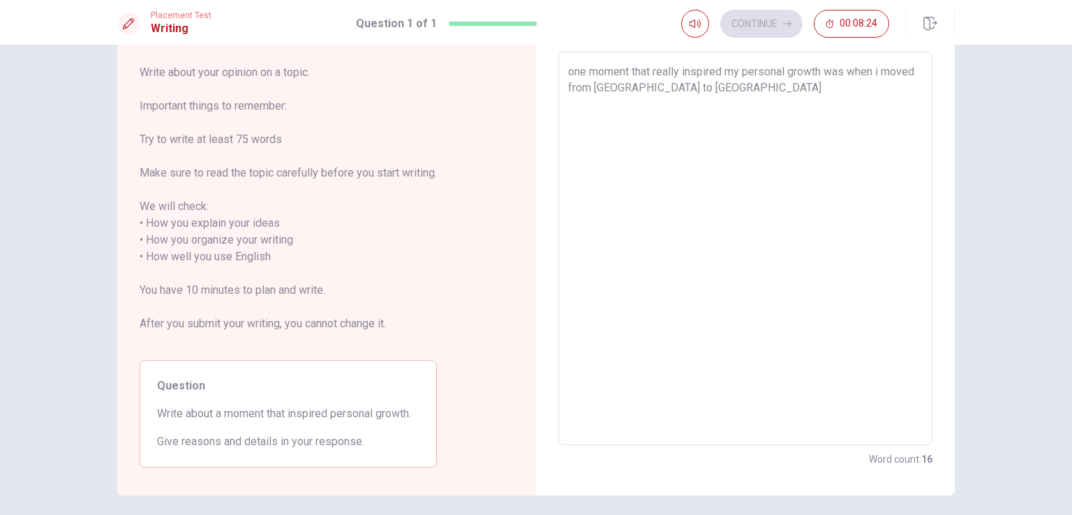
type textarea "x"
type textarea "one moment that really inspired my personal growth was when i moved from [GEOGR…"
type textarea "x"
type textarea "one moment that really inspired my personal growth was when i moved from [GEOGR…"
type textarea "x"
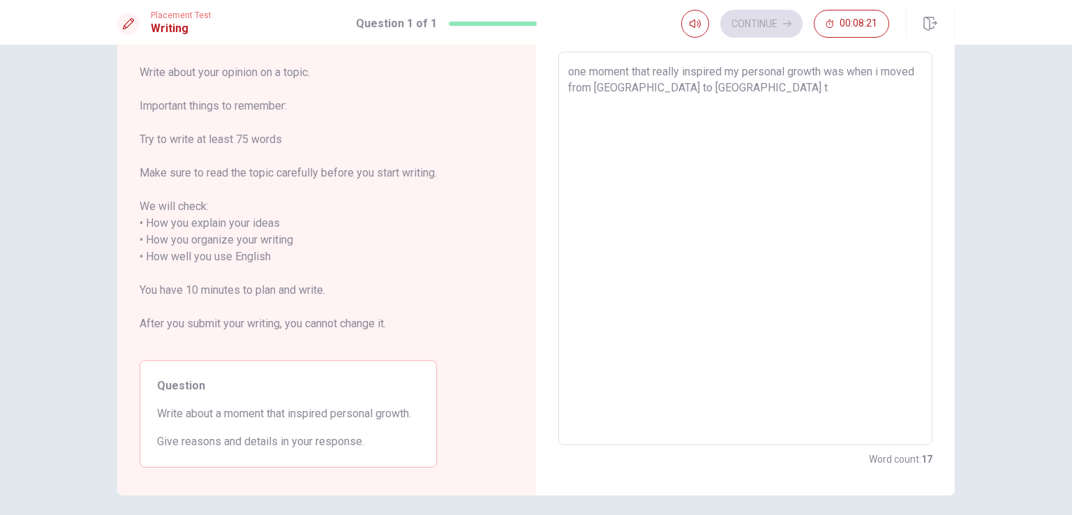
type textarea "one moment that really inspired my personal growth was when i moved from [GEOGR…"
type textarea "x"
type textarea "one moment that really inspired my personal growth was when i moved from [GEOGR…"
type textarea "x"
type textarea "one moment that really inspired my personal growth was when i moved from [GEOGR…"
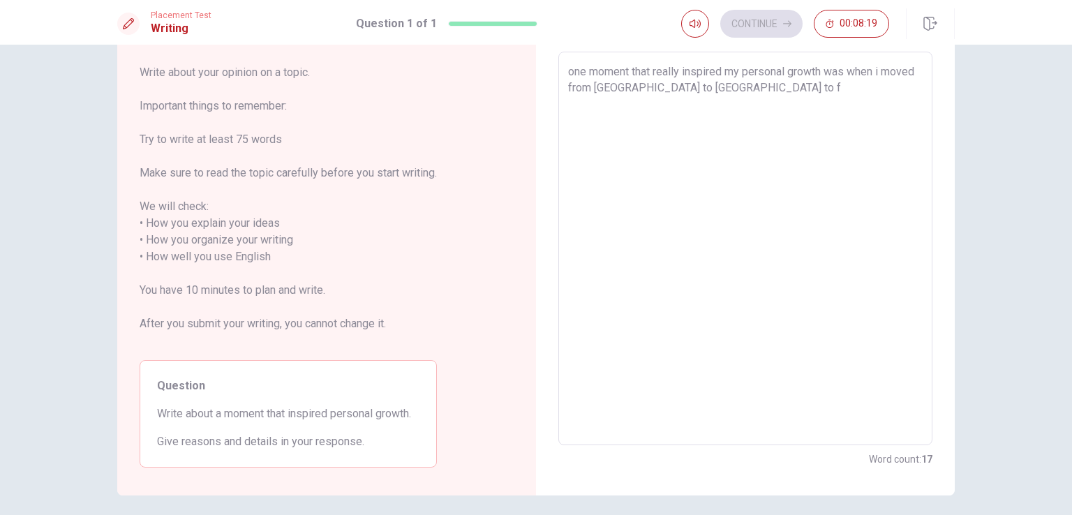
type textarea "x"
type textarea "one moment that really inspired my personal growth was when i moved from [GEOGR…"
type textarea "x"
type textarea "one moment that really inspired my personal growth was when i moved from [GEOGR…"
type textarea "x"
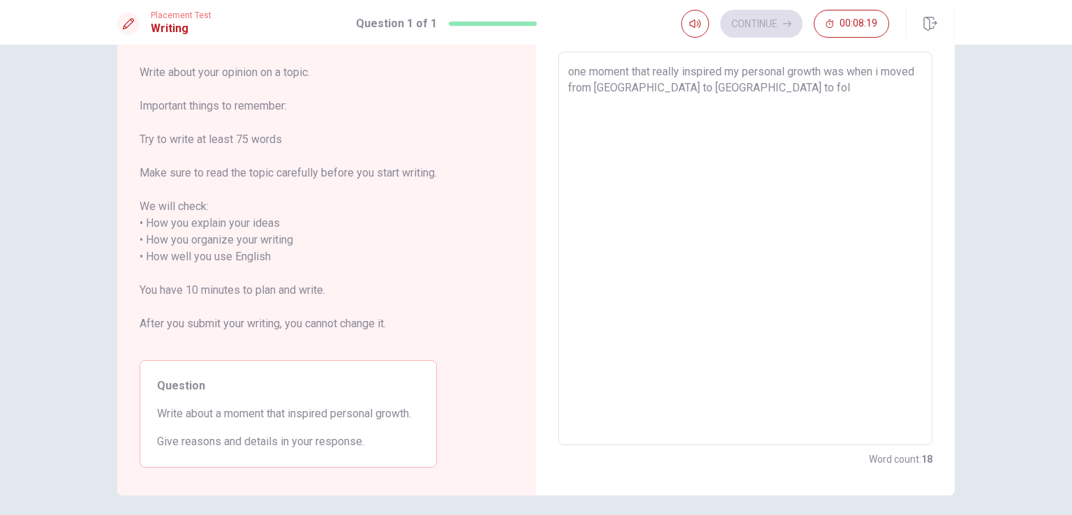
type textarea "one moment that really inspired my personal growth was when i moved from [GEOGR…"
type textarea "x"
type textarea "one moment that really inspired my personal growth was when i moved from [GEOGR…"
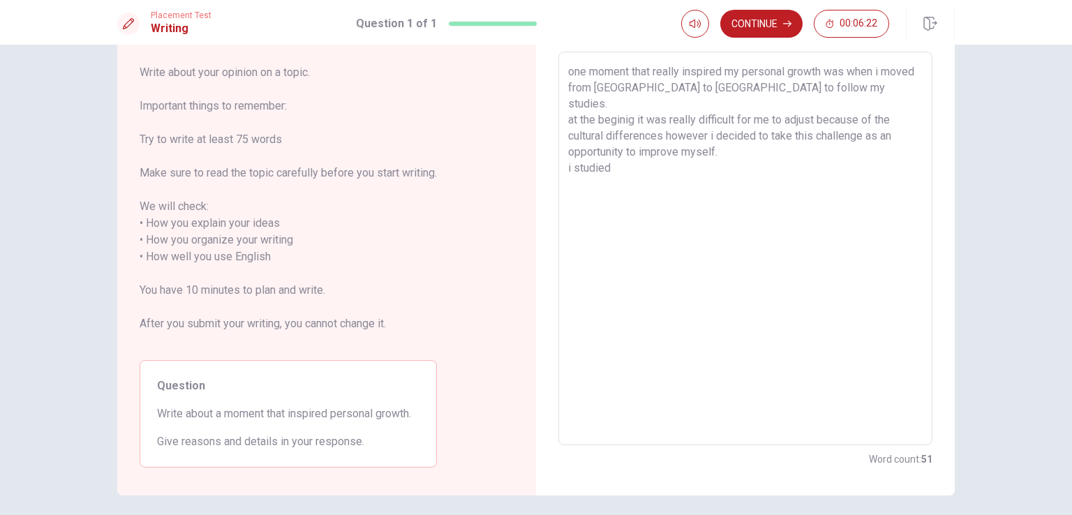
click at [575, 75] on textarea "one moment that really inspired my personal growth was when i moved from [GEOGR…" at bounding box center [745, 249] width 355 height 371
click at [569, 72] on textarea "one moment that really inspired my personal growth was when i moved from [GEOGR…" at bounding box center [745, 249] width 355 height 371
click at [629, 149] on textarea "One moment that really inspired my personal growth was when i moved from [GEOGR…" at bounding box center [745, 249] width 355 height 371
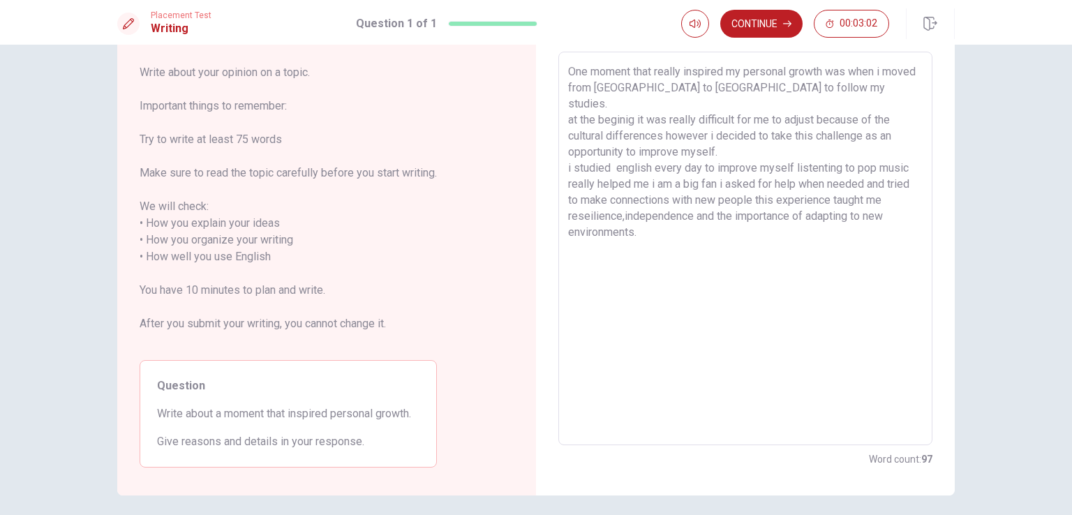
click at [620, 107] on textarea "One moment that really inspired my personal growth was when i moved from [GEOGR…" at bounding box center [745, 249] width 355 height 371
click at [783, 24] on icon "button" at bounding box center [787, 24] width 8 height 8
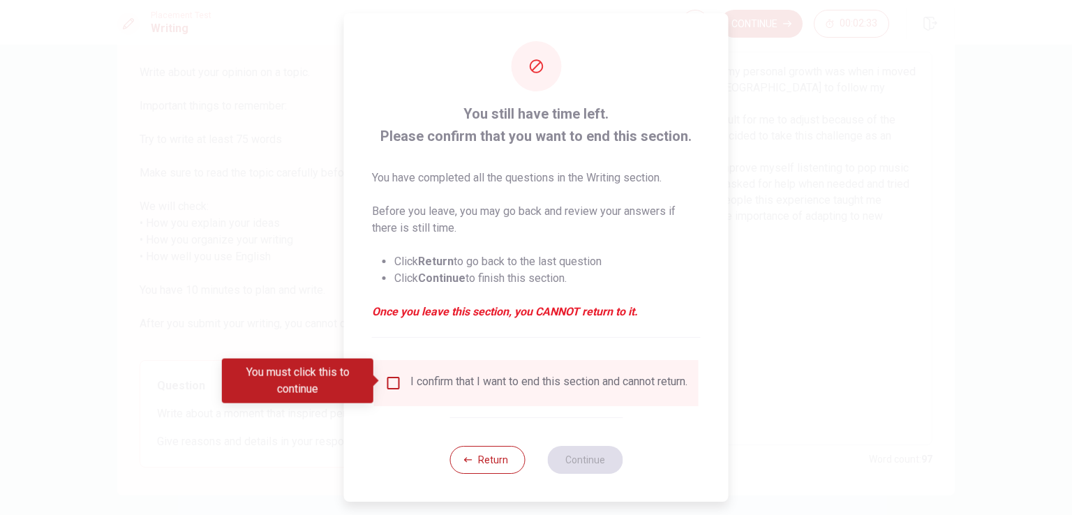
click at [399, 377] on div "I confirm that I want to end this section and cannot return." at bounding box center [536, 383] width 302 height 17
click at [393, 380] on input "You must click this to continue" at bounding box center [393, 383] width 17 height 17
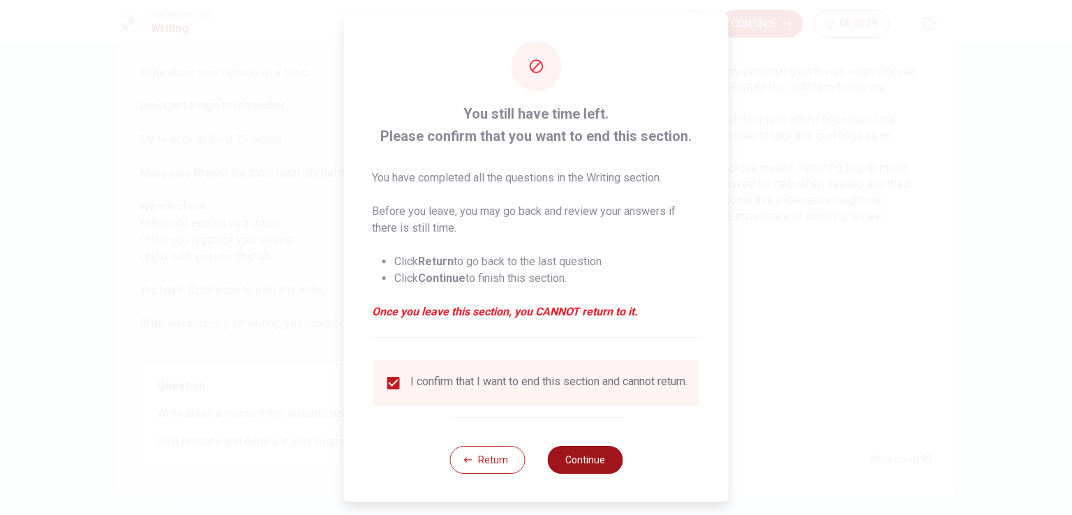
click at [558, 458] on button "Continue" at bounding box center [584, 460] width 75 height 28
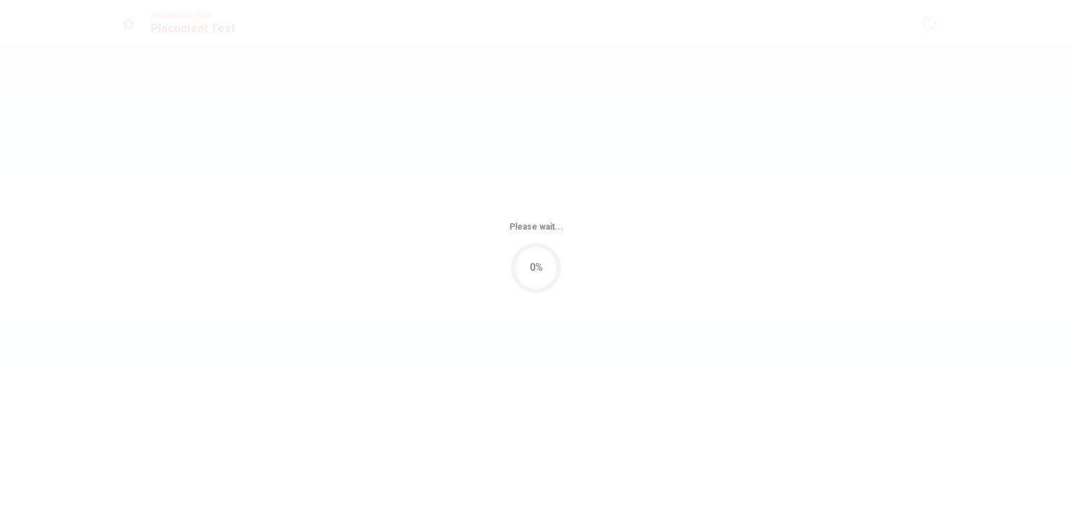
scroll to position [0, 0]
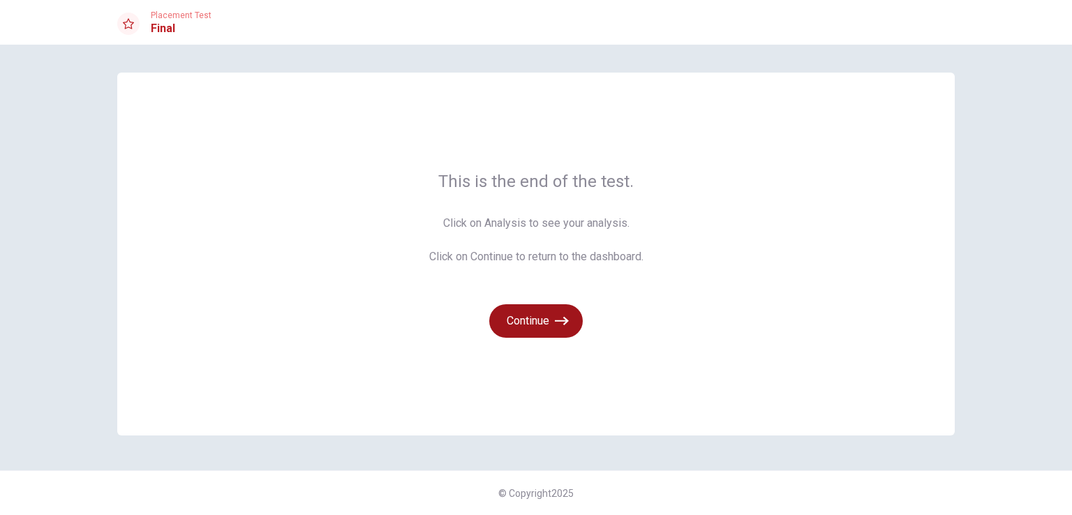
click at [574, 322] on button "Continue" at bounding box center [536, 320] width 94 height 33
